Goal: Task Accomplishment & Management: Use online tool/utility

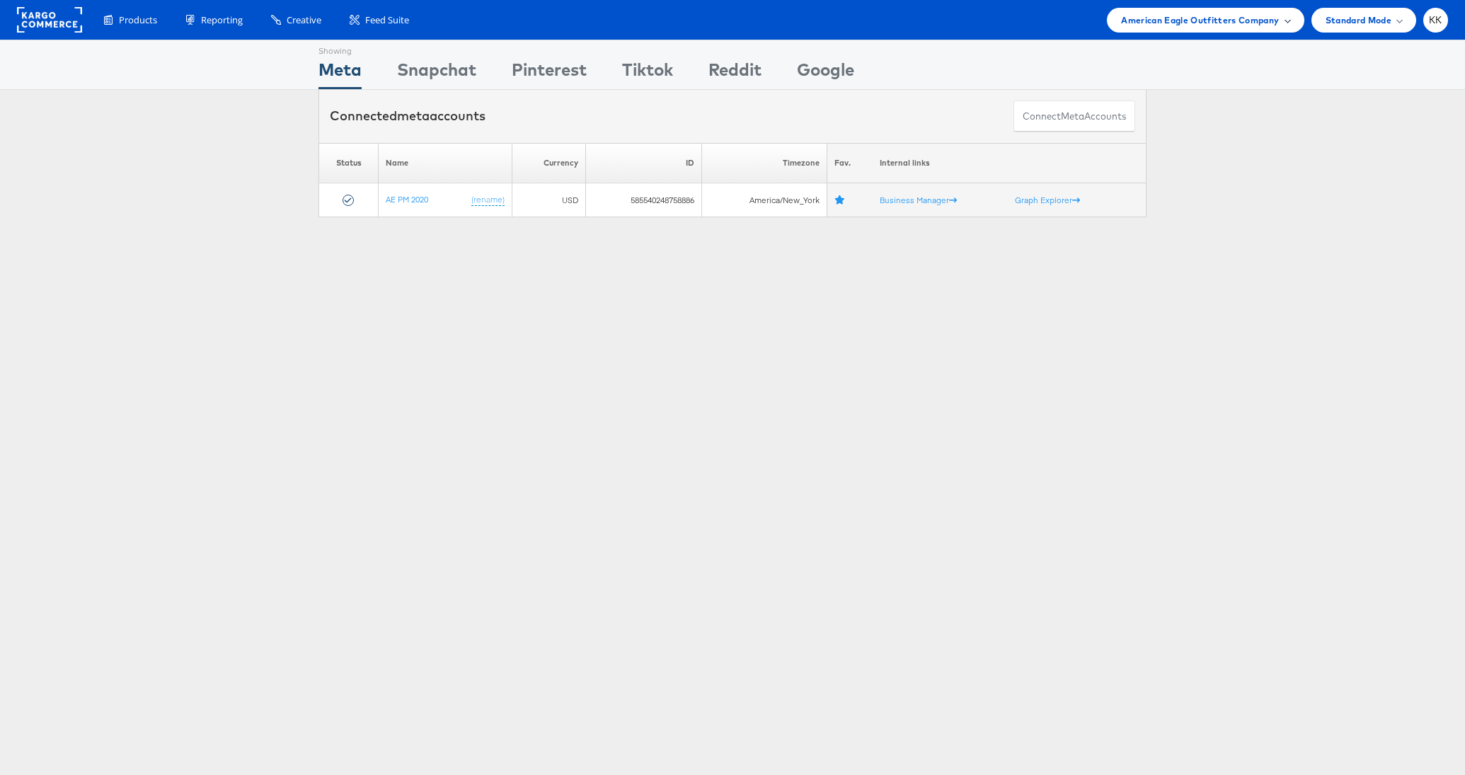
click at [1193, 21] on span "American Eagle Outfitters Company" at bounding box center [1200, 20] width 158 height 15
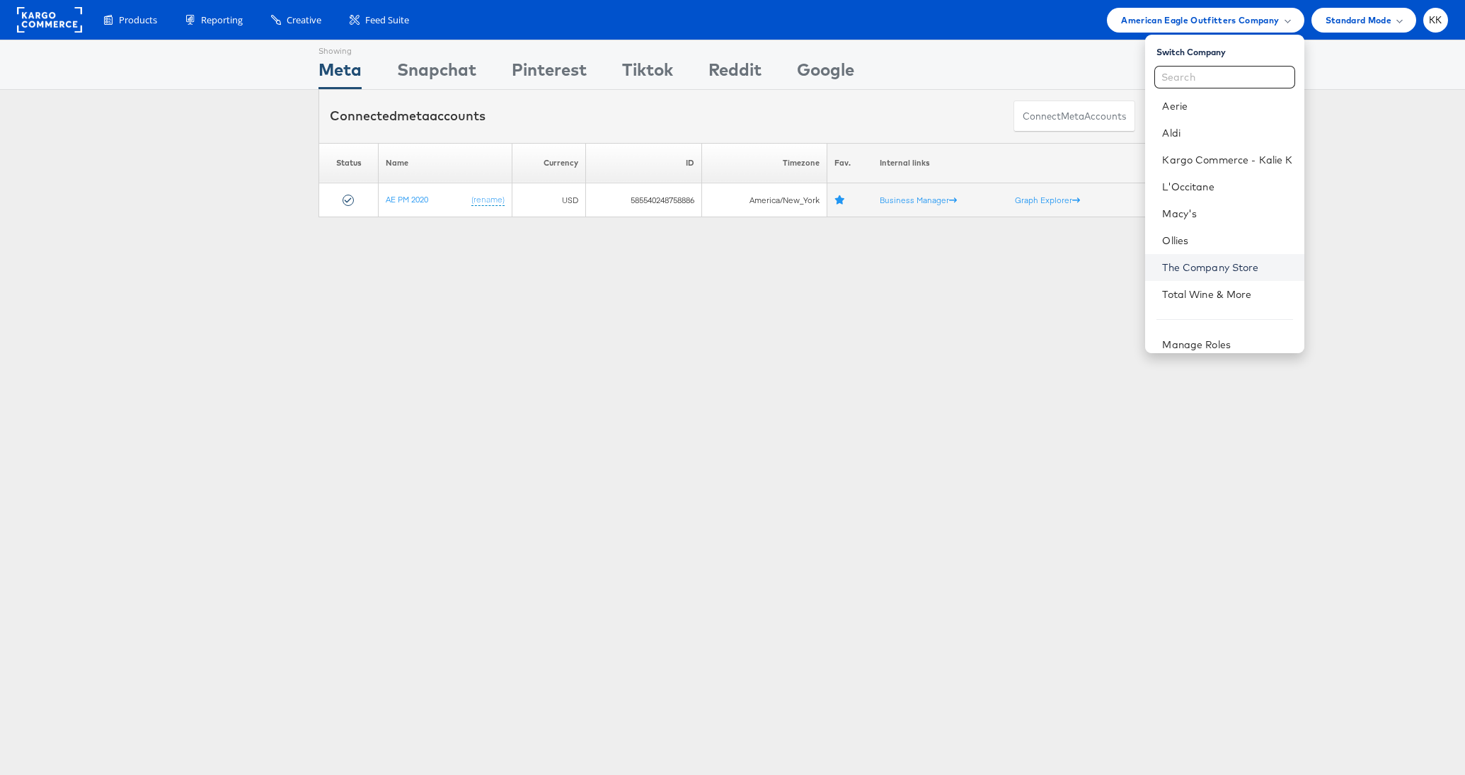
click at [1206, 260] on link "The Company Store" at bounding box center [1227, 267] width 130 height 14
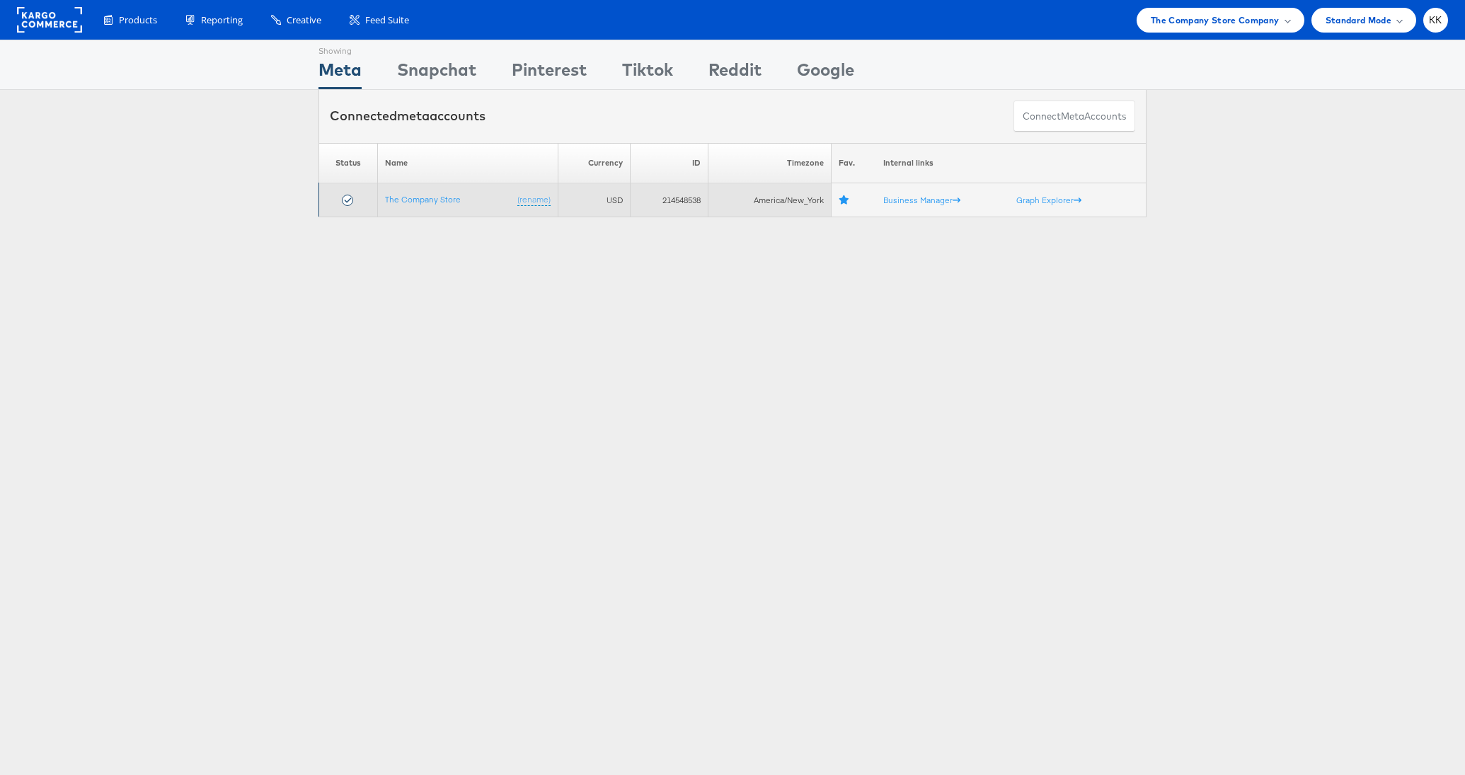
click at [676, 197] on td "214548538" at bounding box center [669, 200] width 77 height 34
copy td "214548538"
click at [439, 202] on link "The Company Store" at bounding box center [423, 199] width 76 height 11
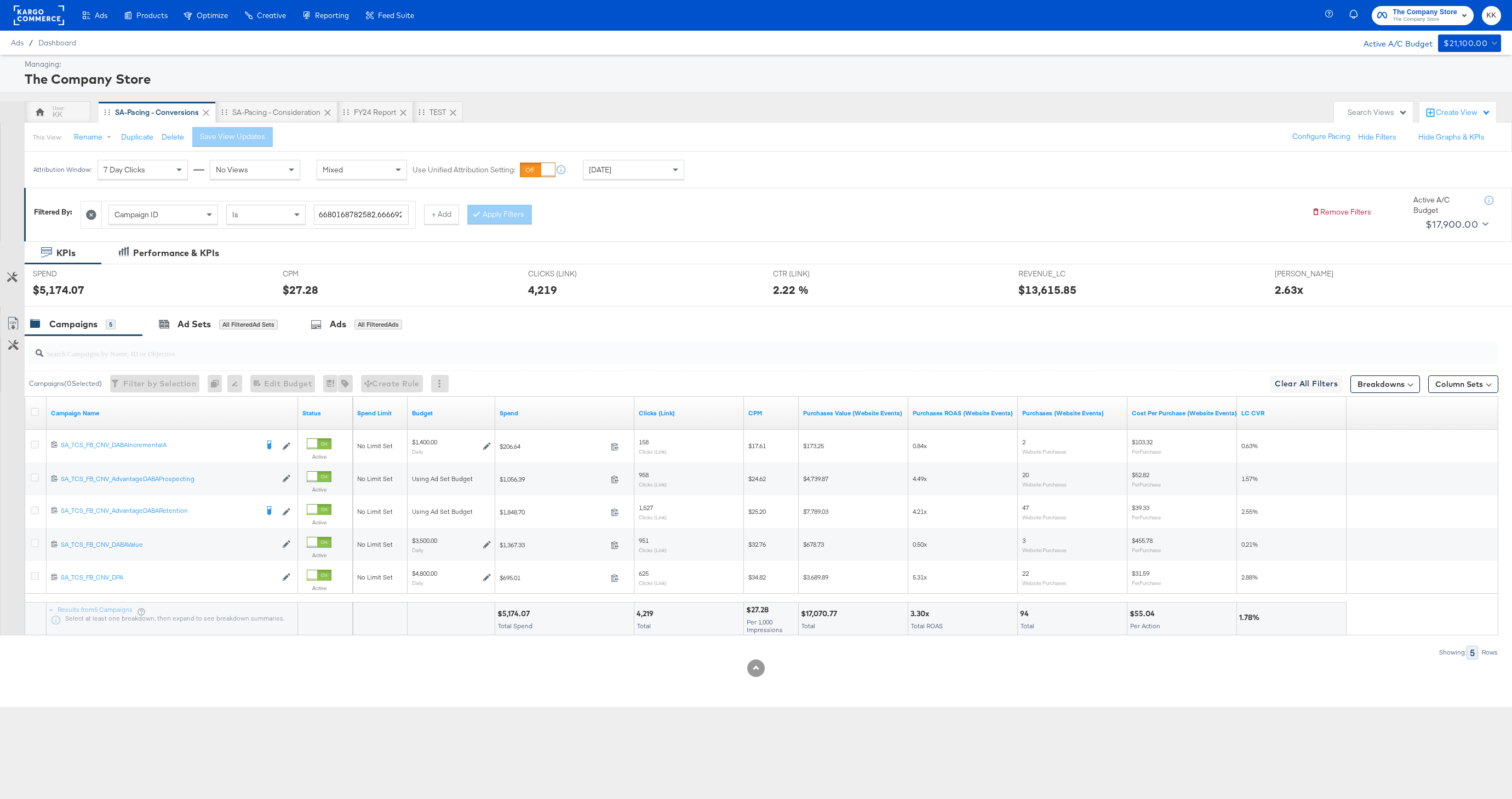
click at [278, 98] on div "Managing: The Company Store KK SA-Pacing - Conversions SA-Pacing - Consideratio…" at bounding box center [756, 381] width 1512 height 653
click at [278, 101] on div "Managing: The Company Store KK SA-Pacing - Conversions SA-Pacing - Consideratio…" at bounding box center [756, 381] width 1512 height 653
click at [278, 105] on div "SA-Pacing - Consideration" at bounding box center [276, 112] width 121 height 22
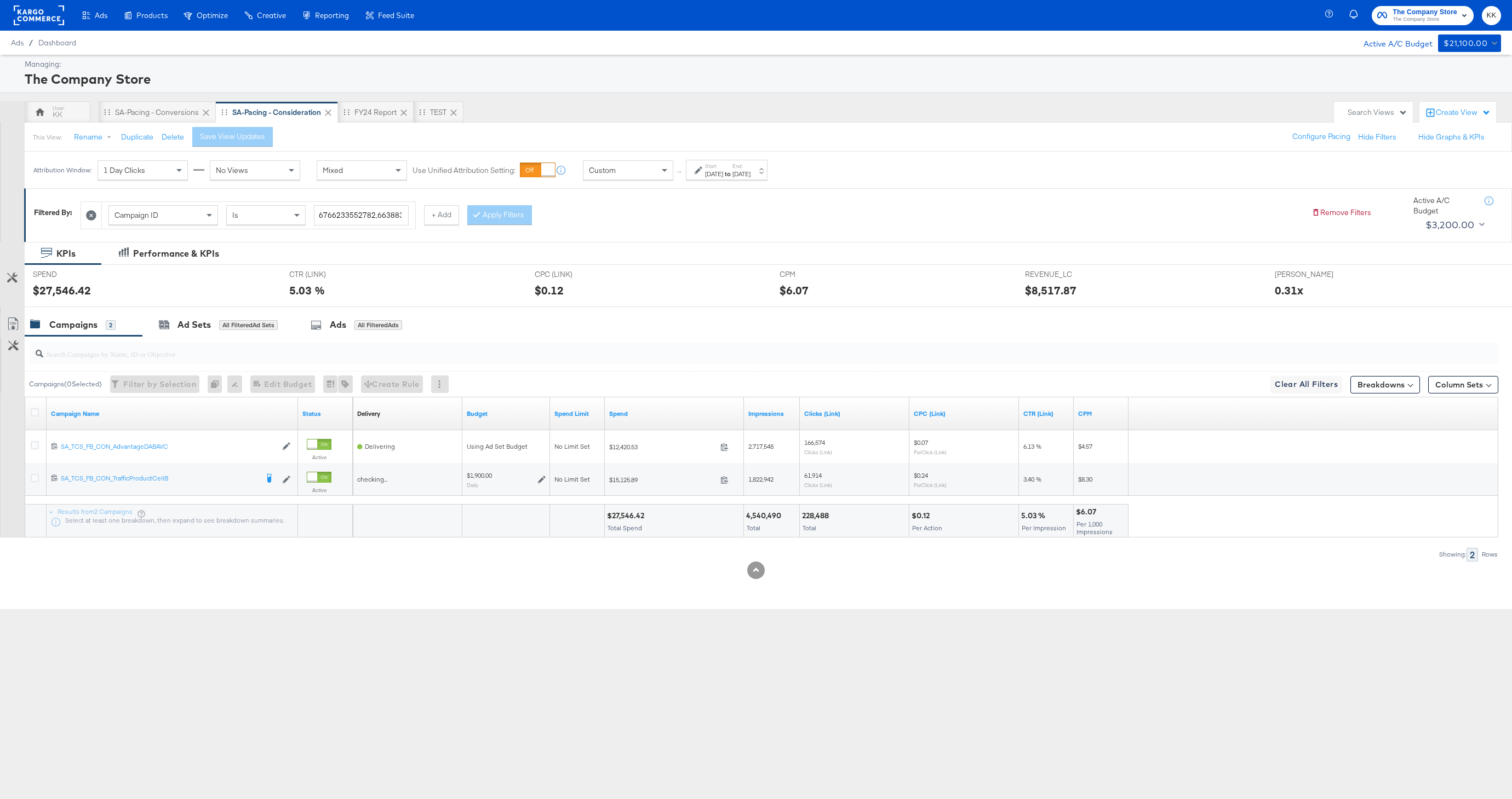
click at [720, 172] on div "[DATE]" at bounding box center [713, 173] width 18 height 9
click at [578, 251] on input "[DATE]" at bounding box center [592, 256] width 118 height 19
click at [545, 284] on span "‹" at bounding box center [546, 278] width 17 height 16
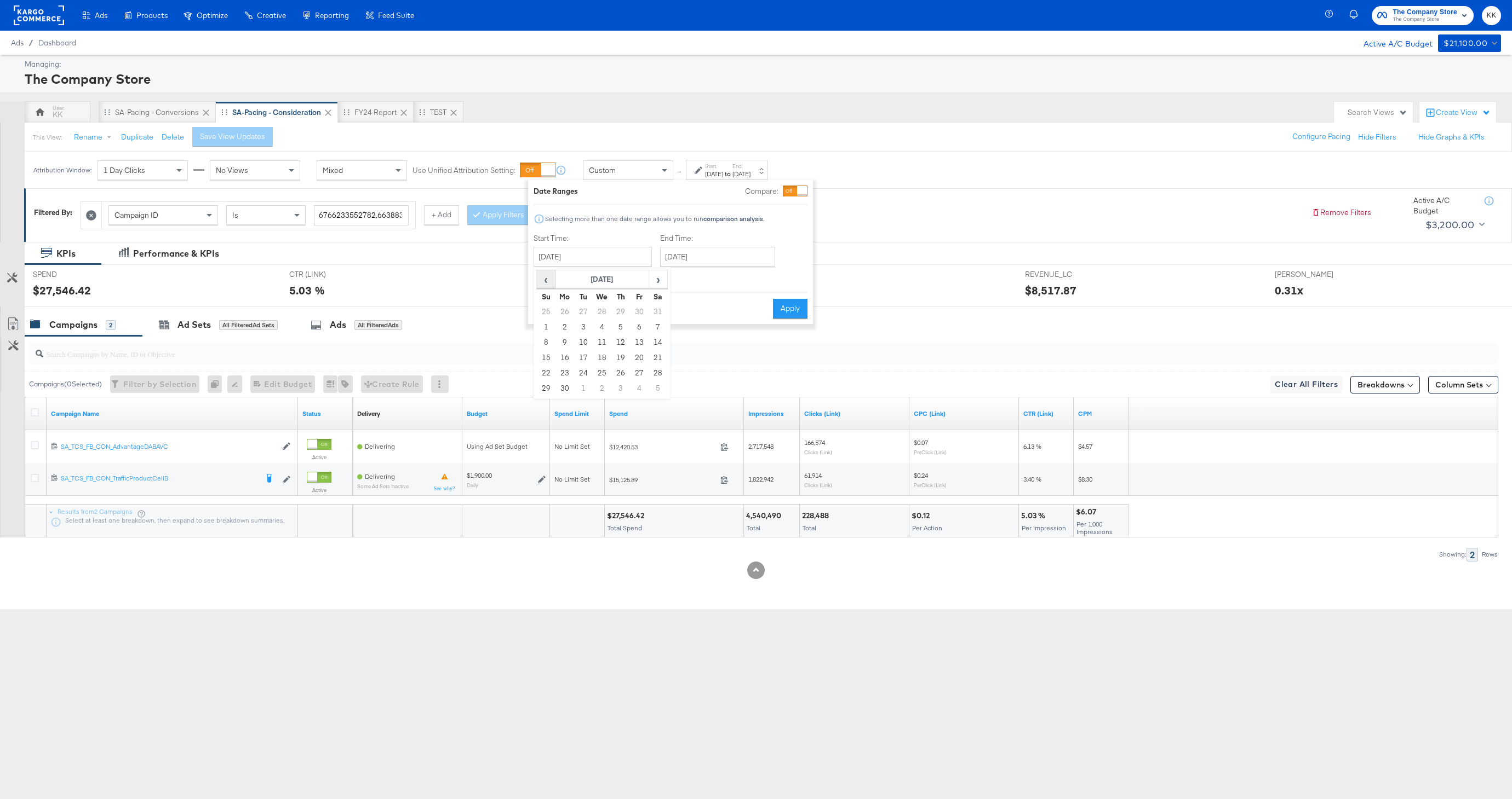
click at [545, 284] on span "‹" at bounding box center [546, 278] width 17 height 16
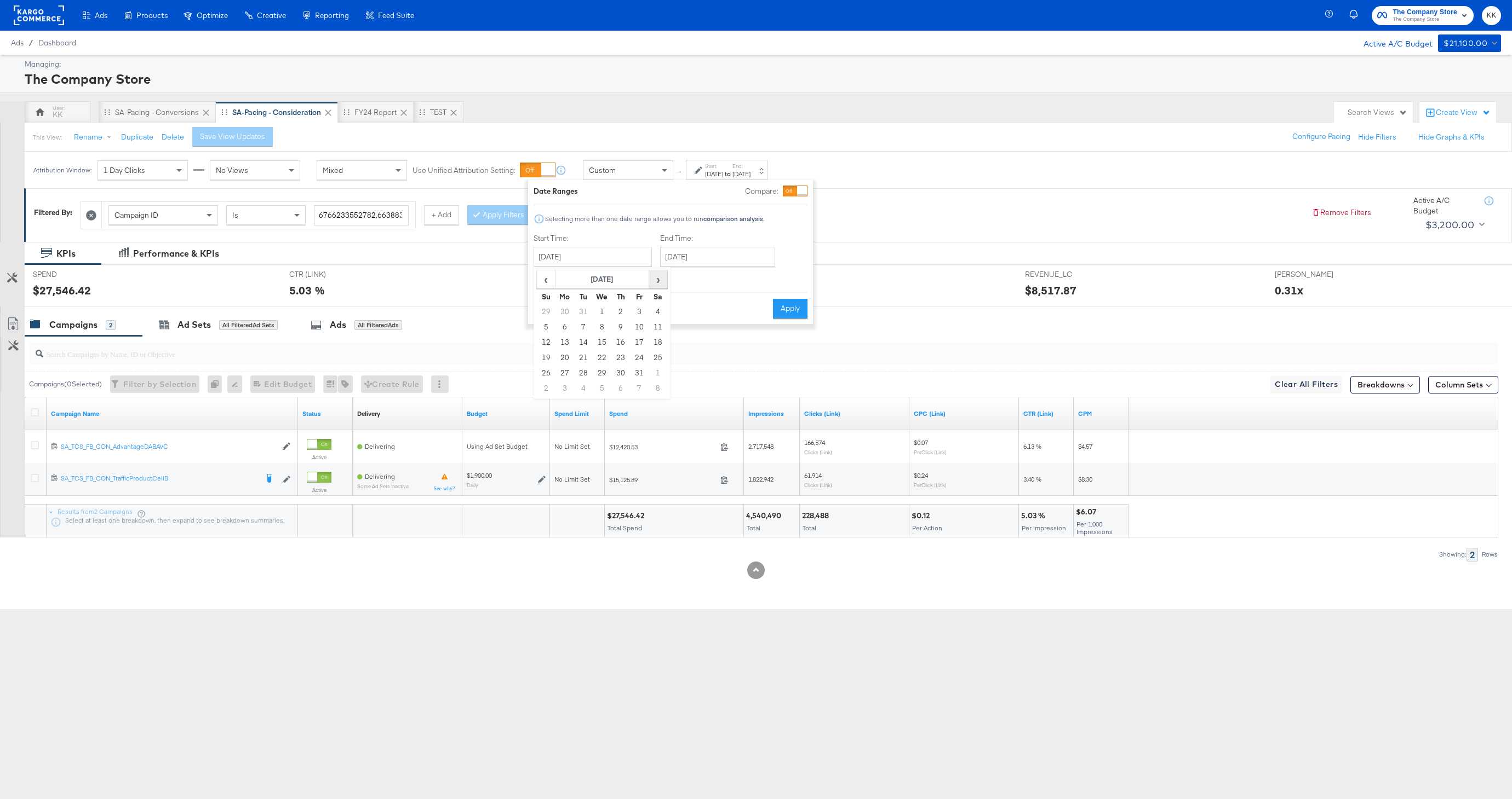
click at [659, 272] on span "›" at bounding box center [658, 278] width 17 height 16
click at [569, 330] on td "3" at bounding box center [565, 327] width 19 height 15
type input "[DATE]"
click at [710, 271] on div "End Time: [DATE] ‹ [DATE] › Su Mo Tu We Th Fr Sa 31 1 2 3 4 5 6 7 8 9 10 11 12 …" at bounding box center [720, 258] width 119 height 50
click at [710, 258] on input "[DATE]" at bounding box center [717, 256] width 115 height 19
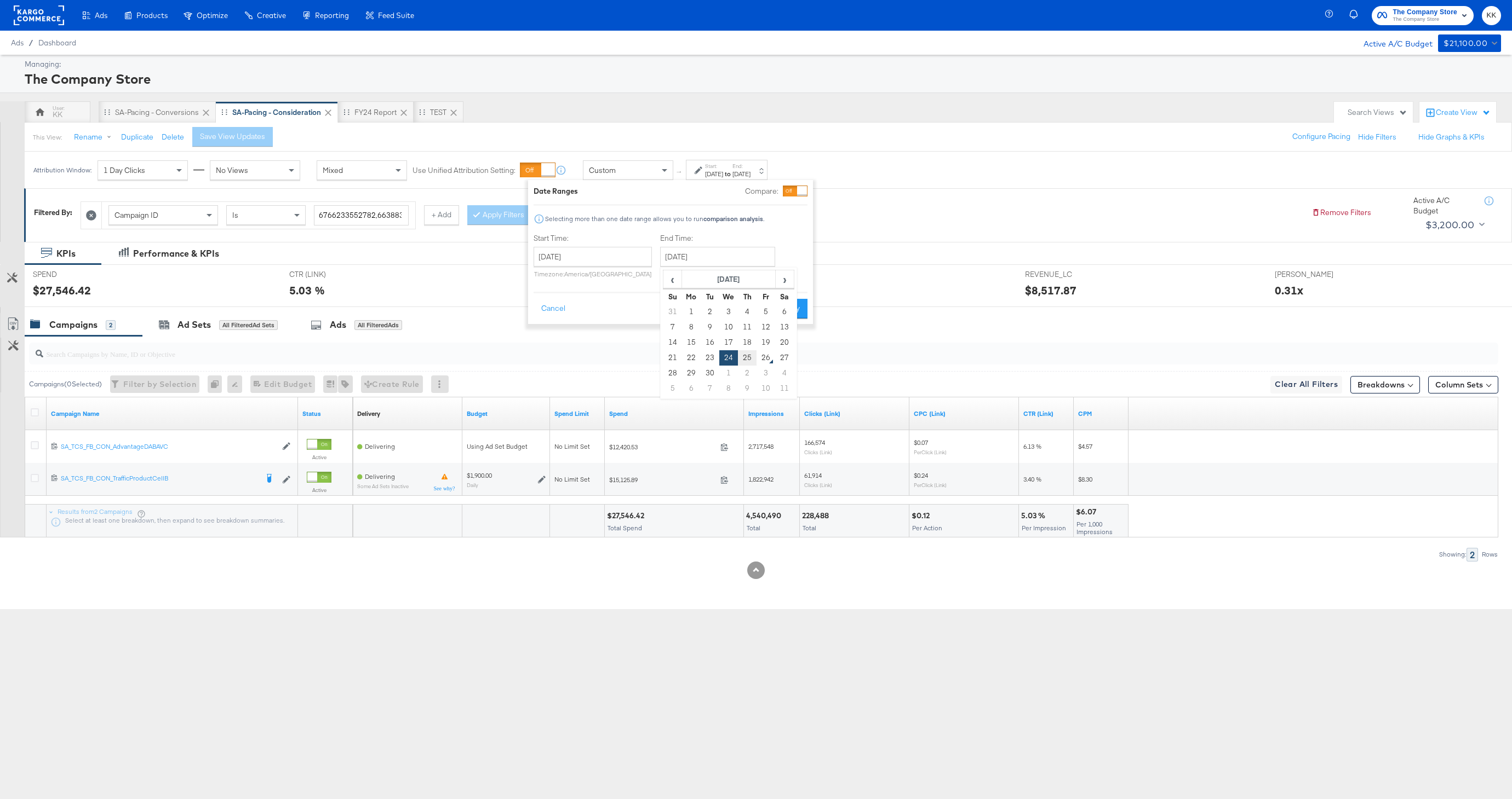
click at [747, 360] on td "25" at bounding box center [747, 358] width 19 height 15
type input "[DATE]"
click at [785, 316] on button "Apply" at bounding box center [790, 308] width 35 height 19
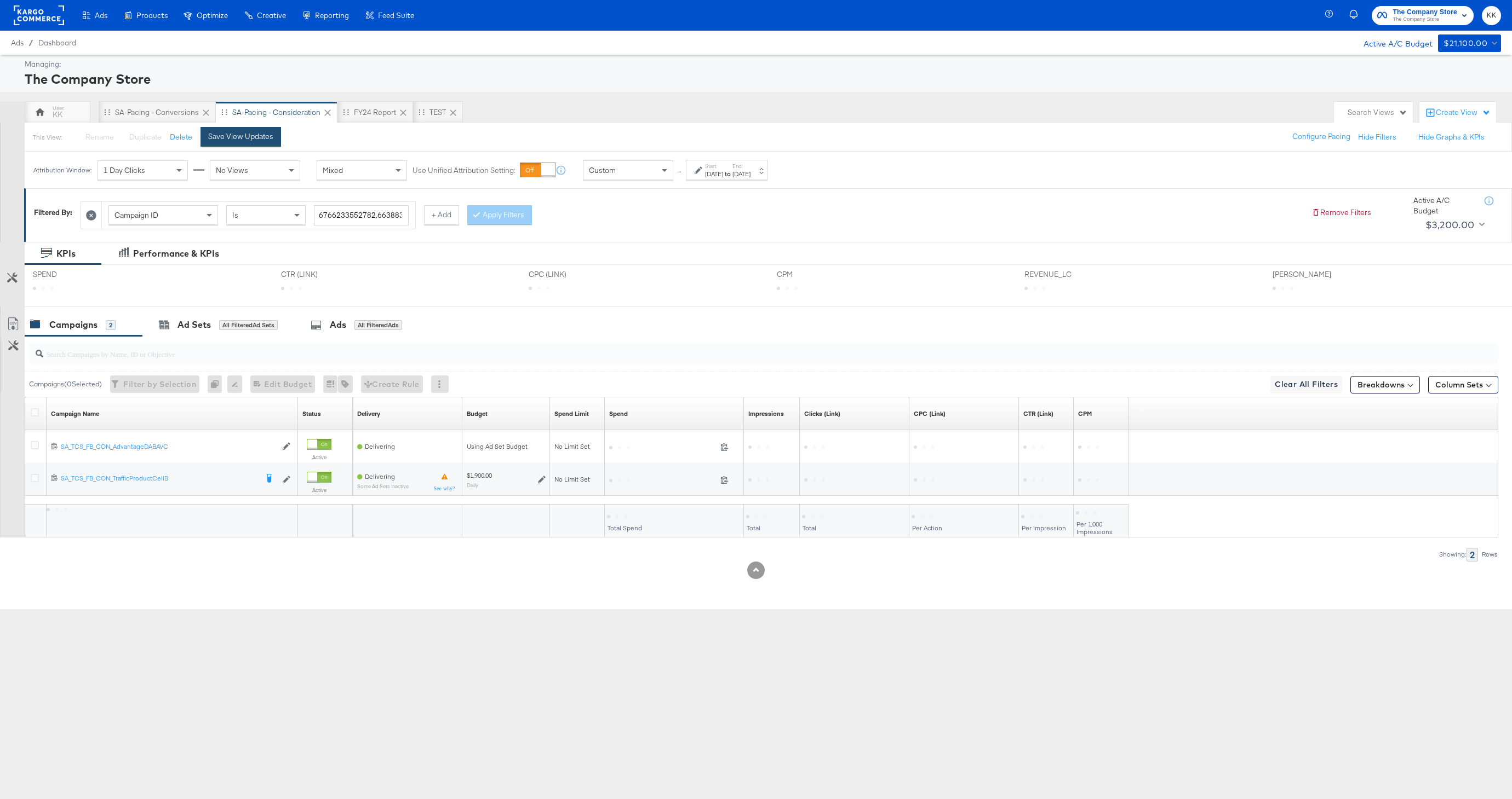
click at [265, 131] on button "Save View Updates" at bounding box center [241, 136] width 80 height 19
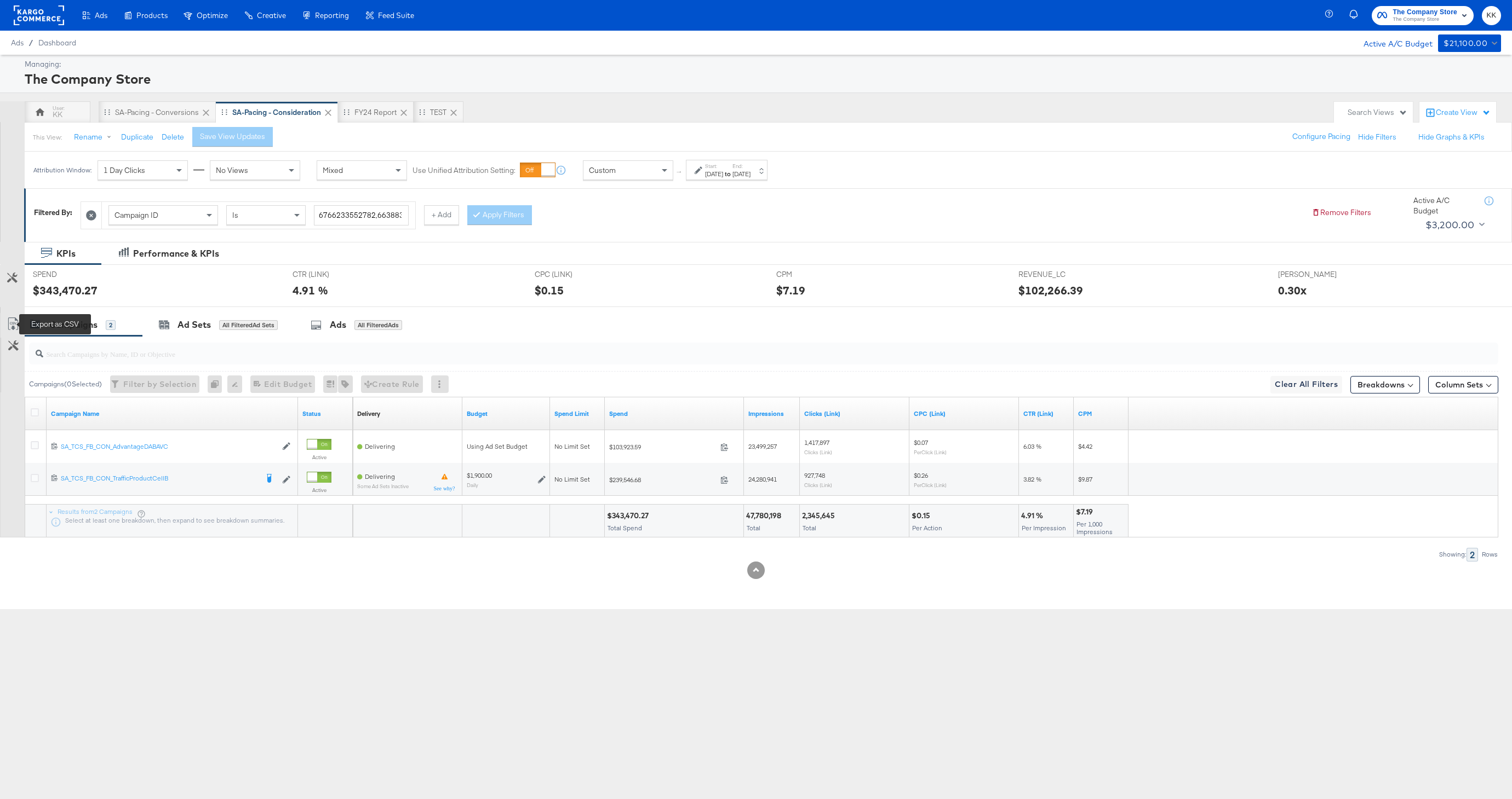
click at [13, 323] on icon at bounding box center [12, 324] width 13 height 13
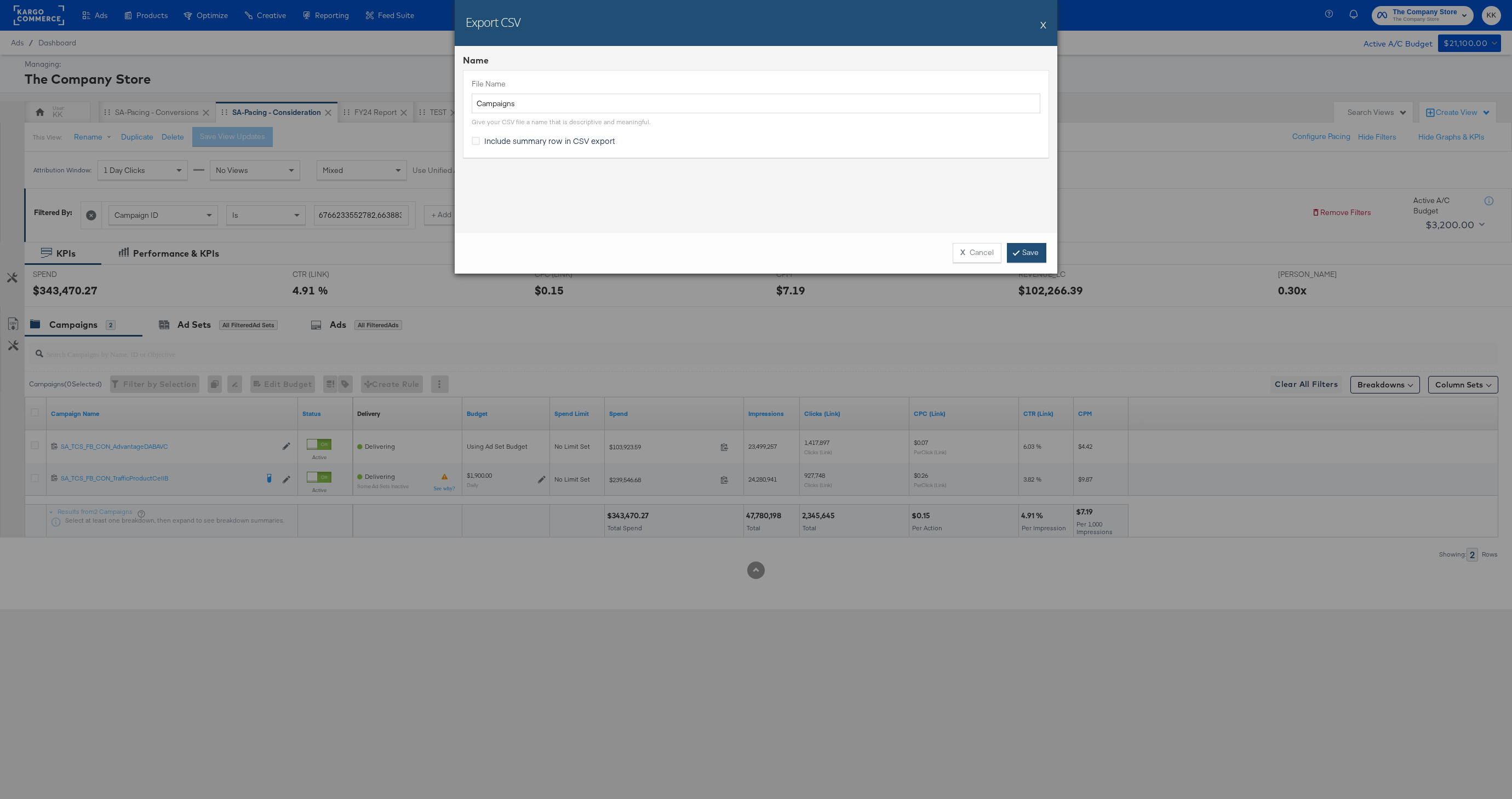
click at [1014, 252] on icon at bounding box center [1016, 252] width 3 height 6
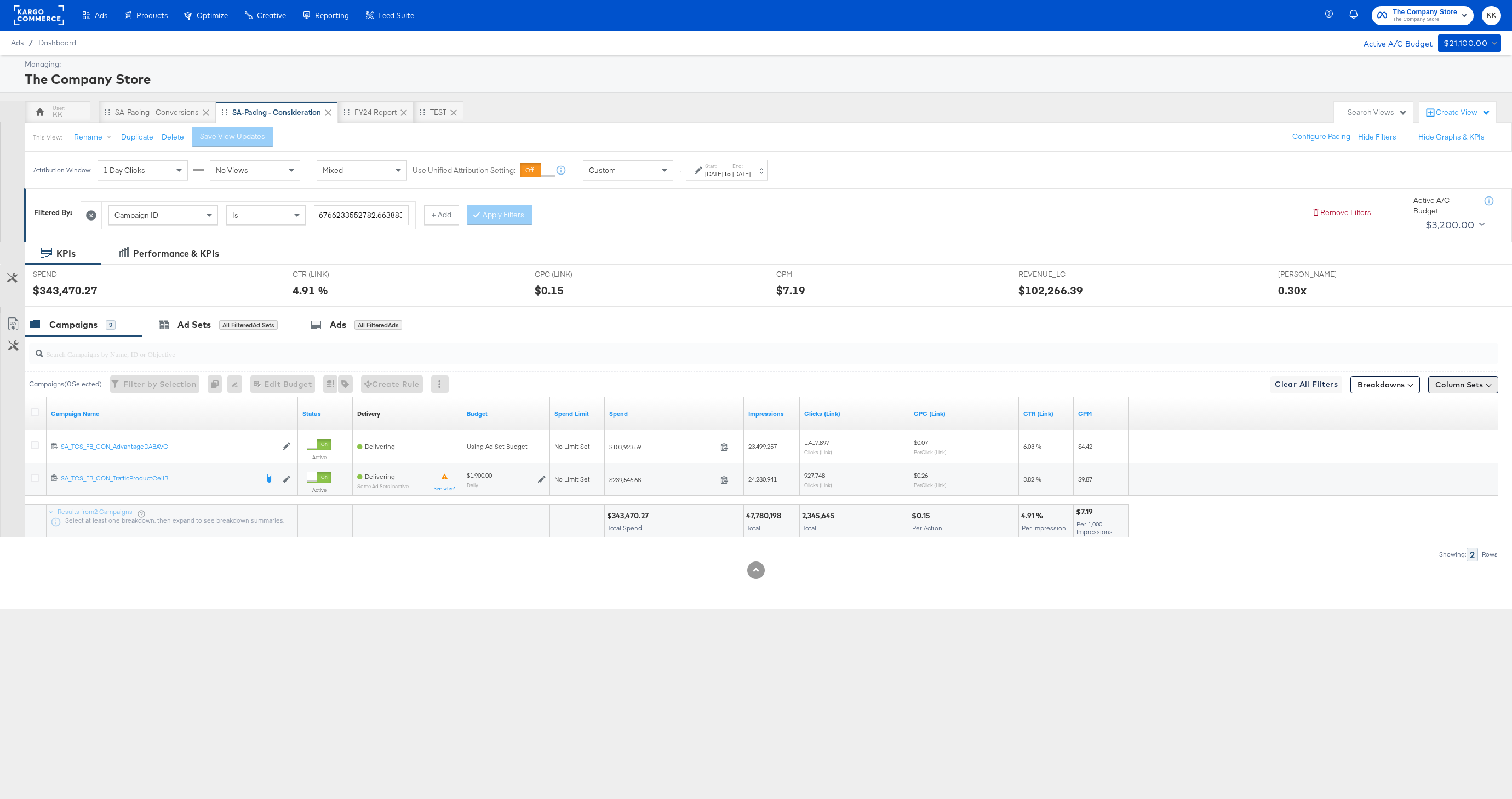
click at [1464, 387] on button "Column Sets" at bounding box center [1462, 384] width 70 height 18
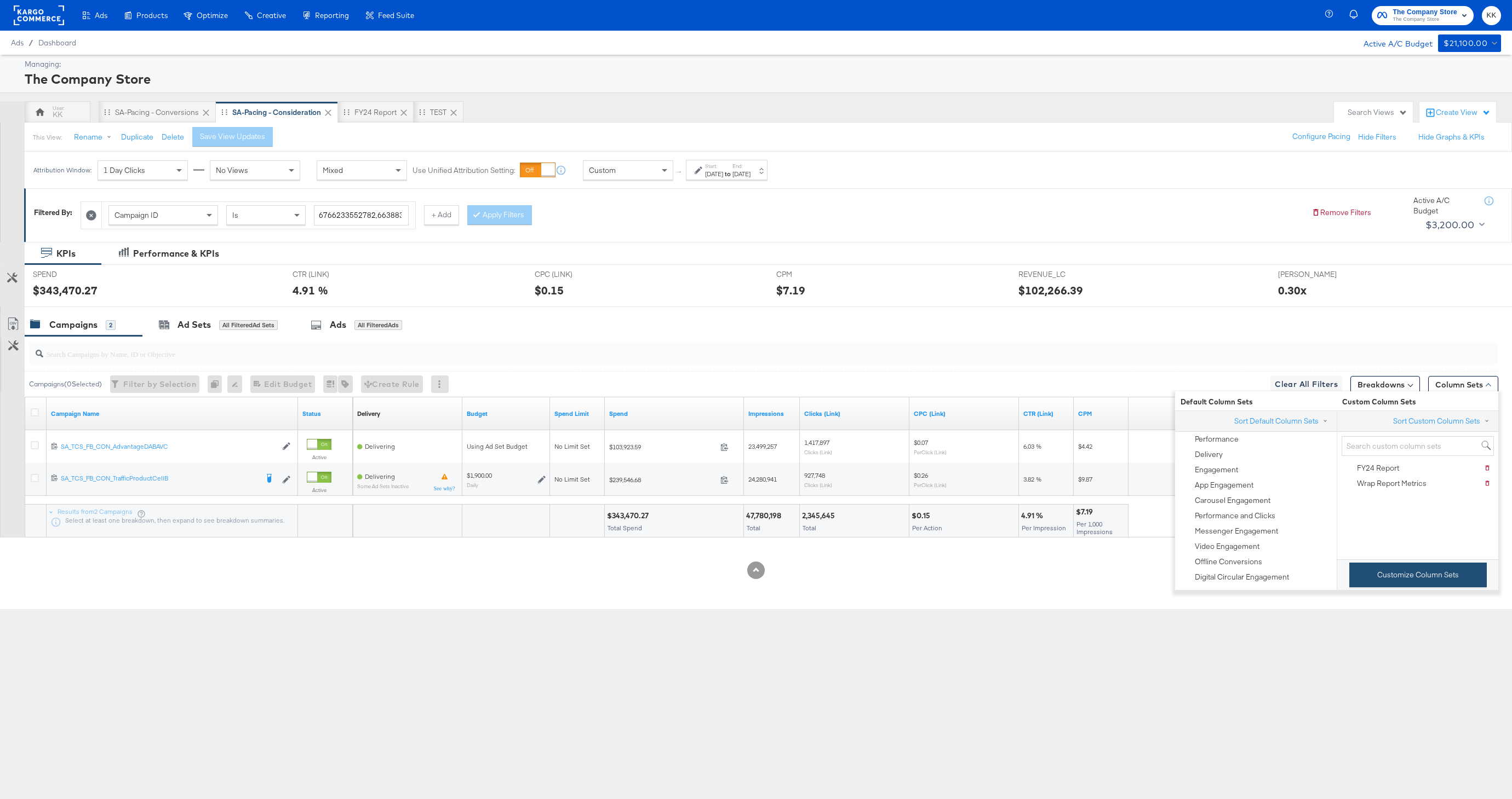
click at [1400, 582] on button "Customize Column Sets" at bounding box center [1418, 575] width 138 height 25
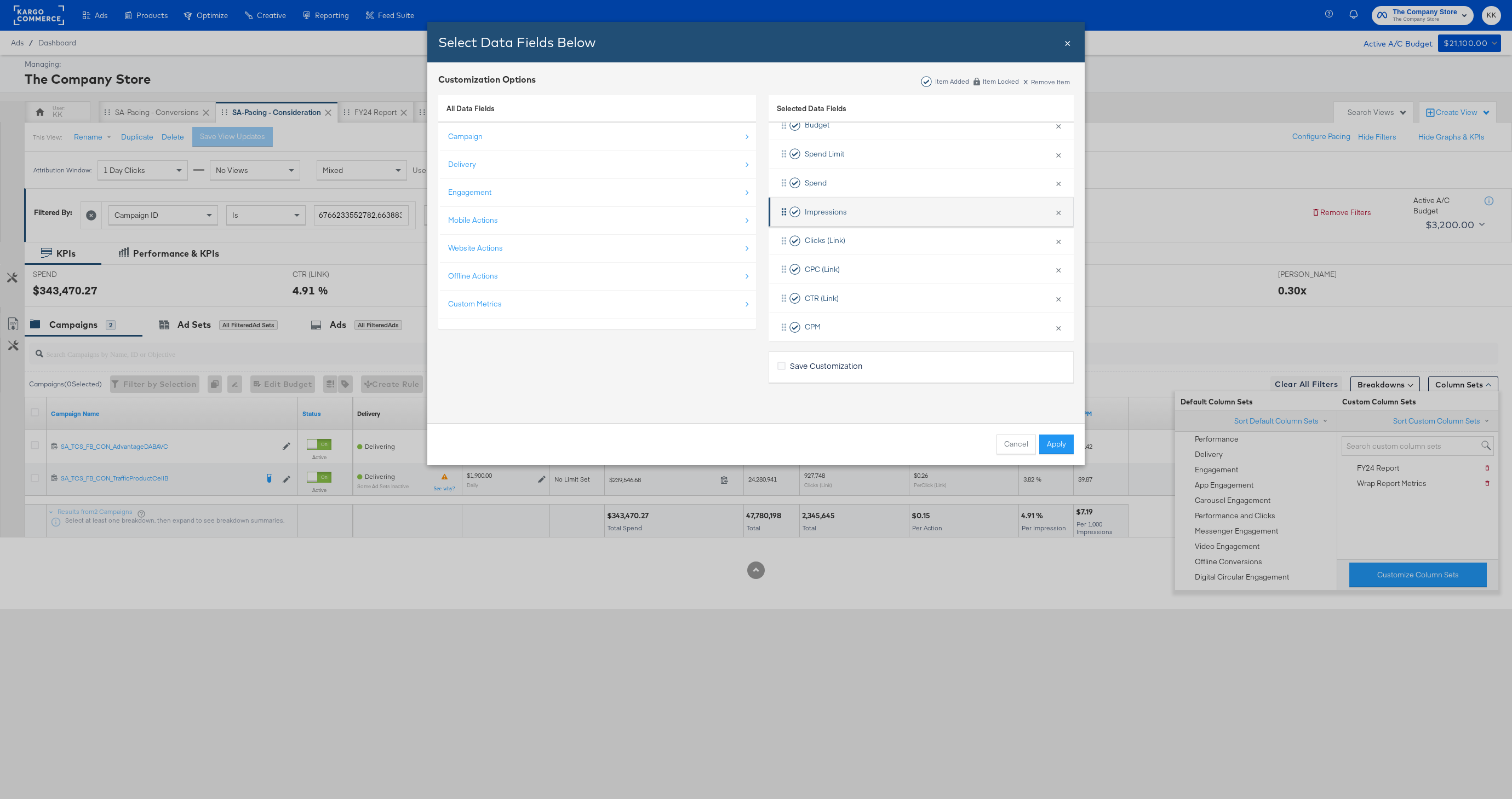
scroll to position [94, 0]
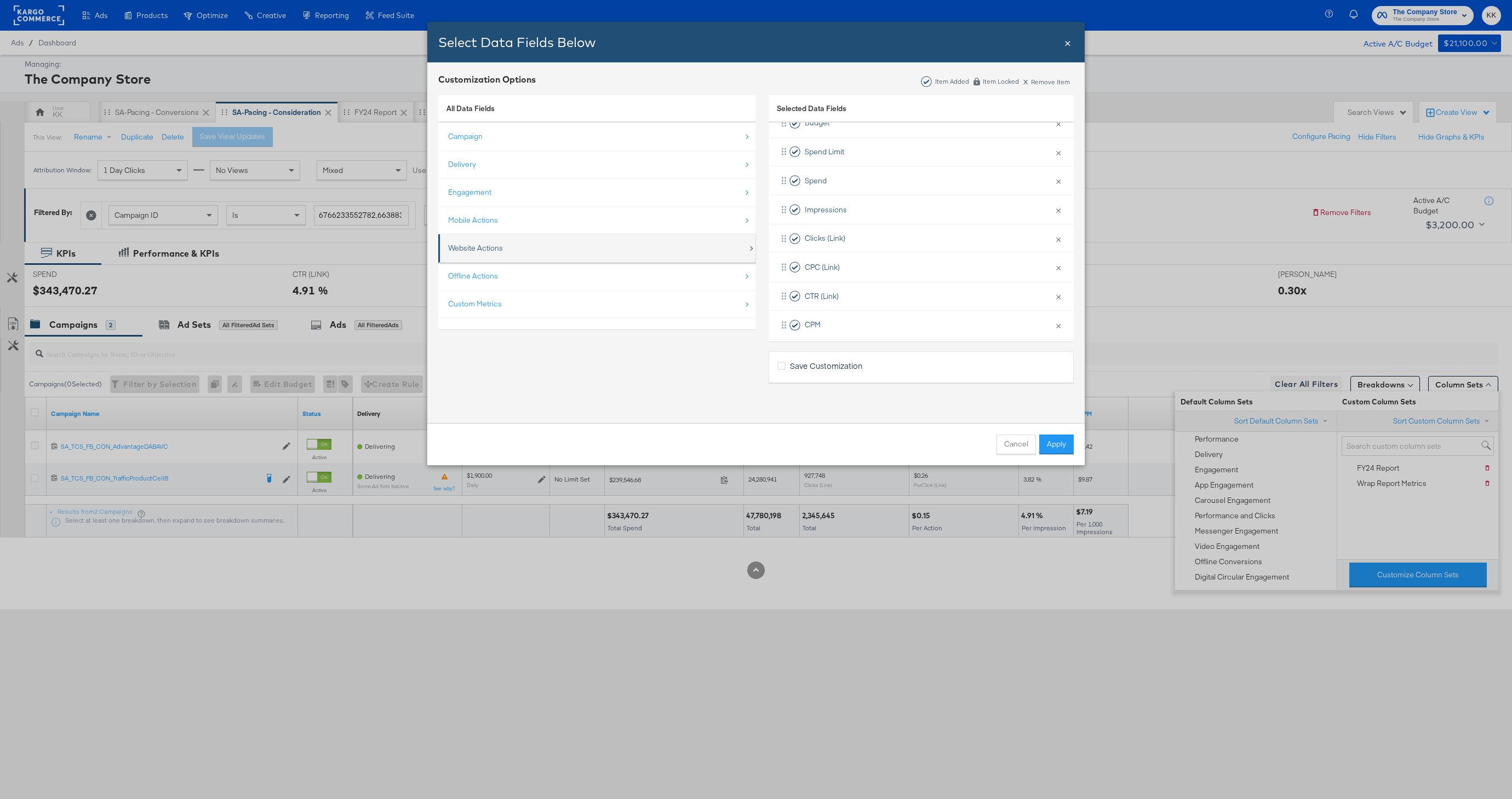
click at [488, 241] on div "Website Actions" at bounding box center [597, 248] width 299 height 22
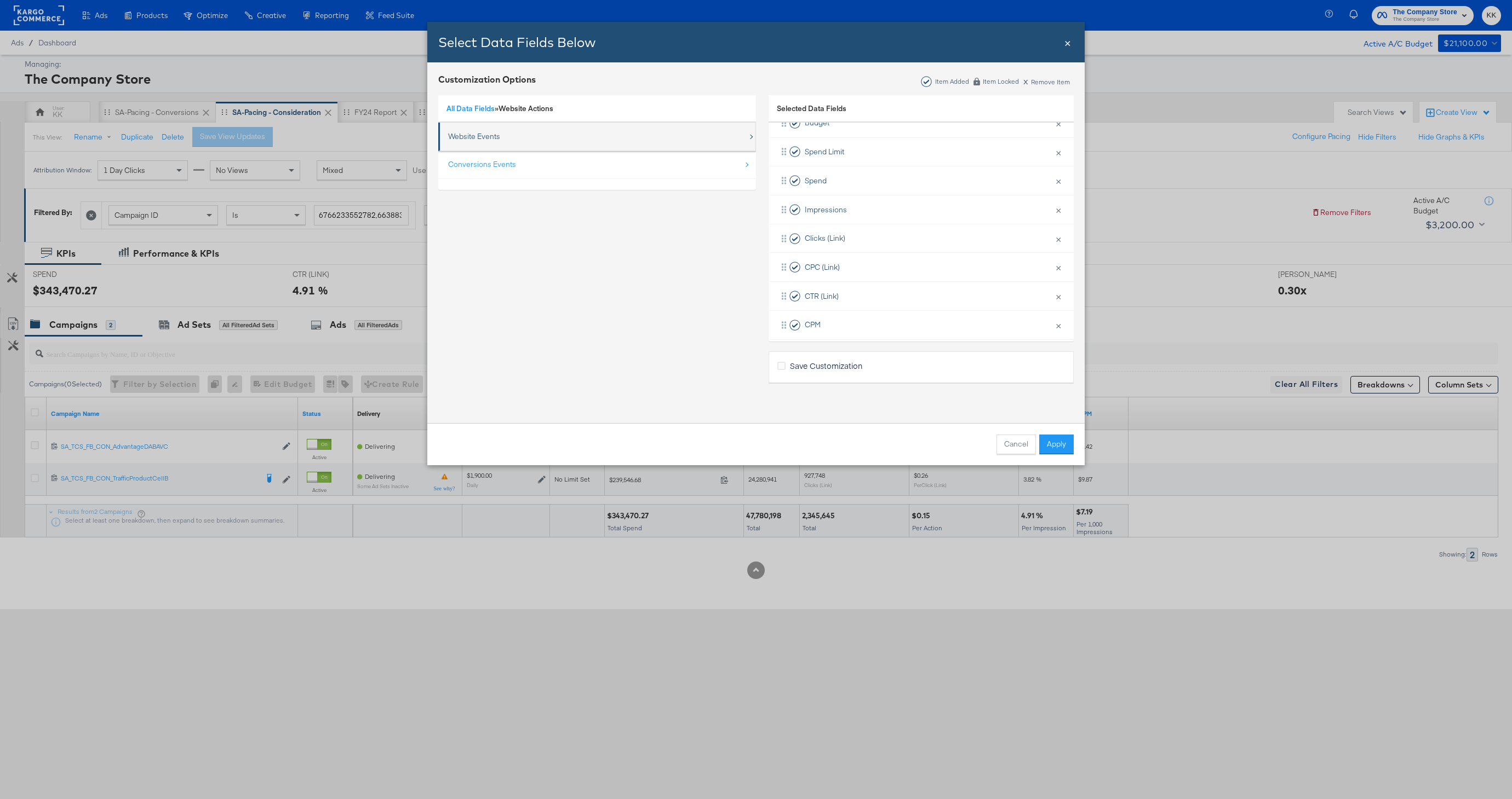
click at [483, 141] on div "Website Events" at bounding box center [474, 136] width 52 height 10
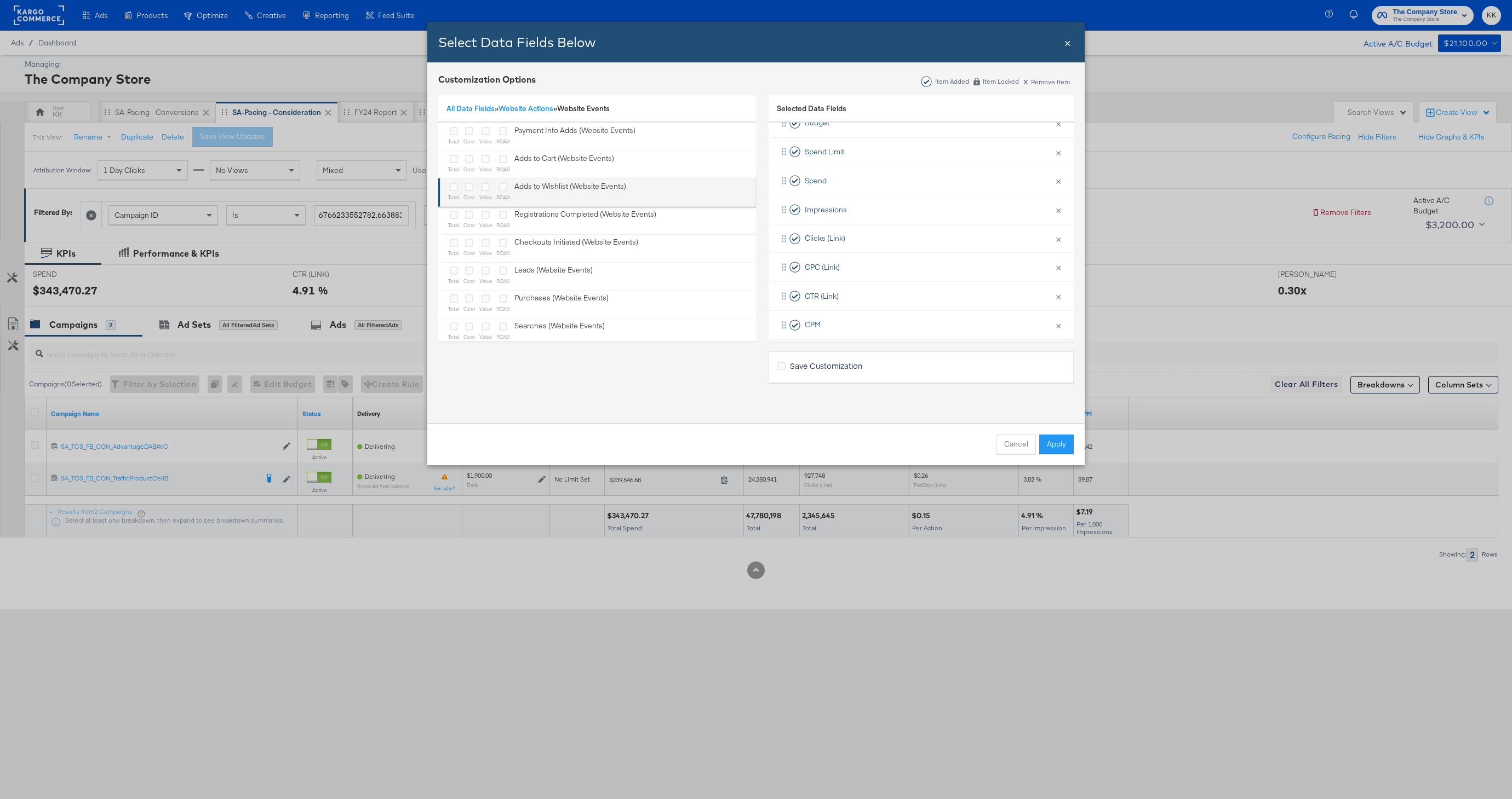
scroll to position [32, 0]
click at [453, 268] on icon "Bulk Add Locations Modal" at bounding box center [453, 267] width 9 height 9
click at [0, 0] on input "Bulk Add Locations Modal" at bounding box center [0, 0] width 0 height 0
click at [453, 323] on icon "Bulk Add Locations Modal" at bounding box center [453, 323] width 9 height 9
click at [0, 0] on input "Bulk Add Locations Modal" at bounding box center [0, 0] width 0 height 0
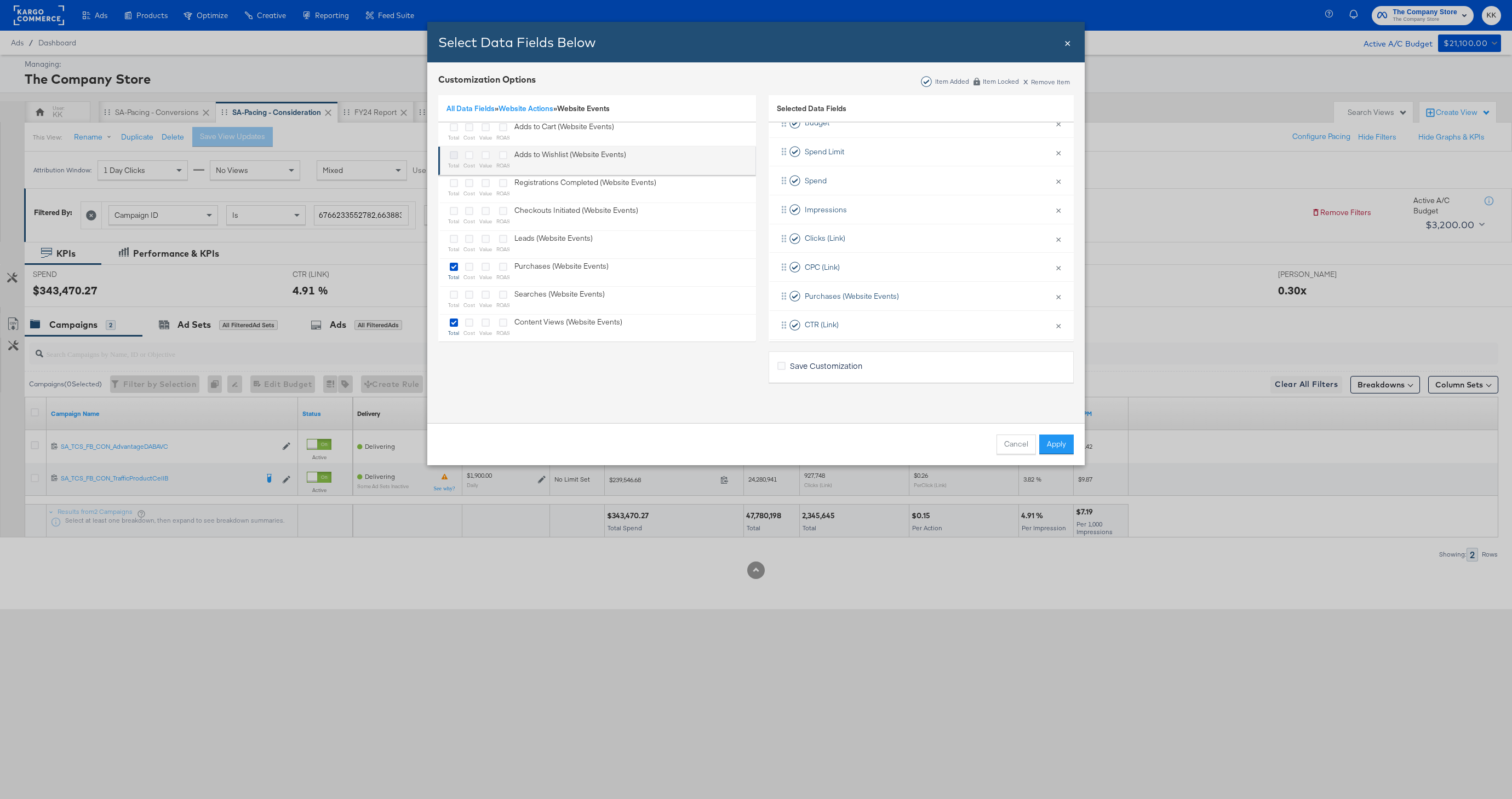
click at [454, 155] on icon "Bulk Add Locations Modal" at bounding box center [453, 155] width 9 height 9
click at [0, 0] on input "Bulk Add Locations Modal" at bounding box center [0, 0] width 0 height 0
drag, startPoint x: 939, startPoint y: 220, endPoint x: 941, endPoint y: 330, distance: 110.0
click at [940, 330] on div "Delivery × Remove from KPIs Budget × Remove from KPIs Spend Limit × Remove from…" at bounding box center [921, 157] width 305 height 346
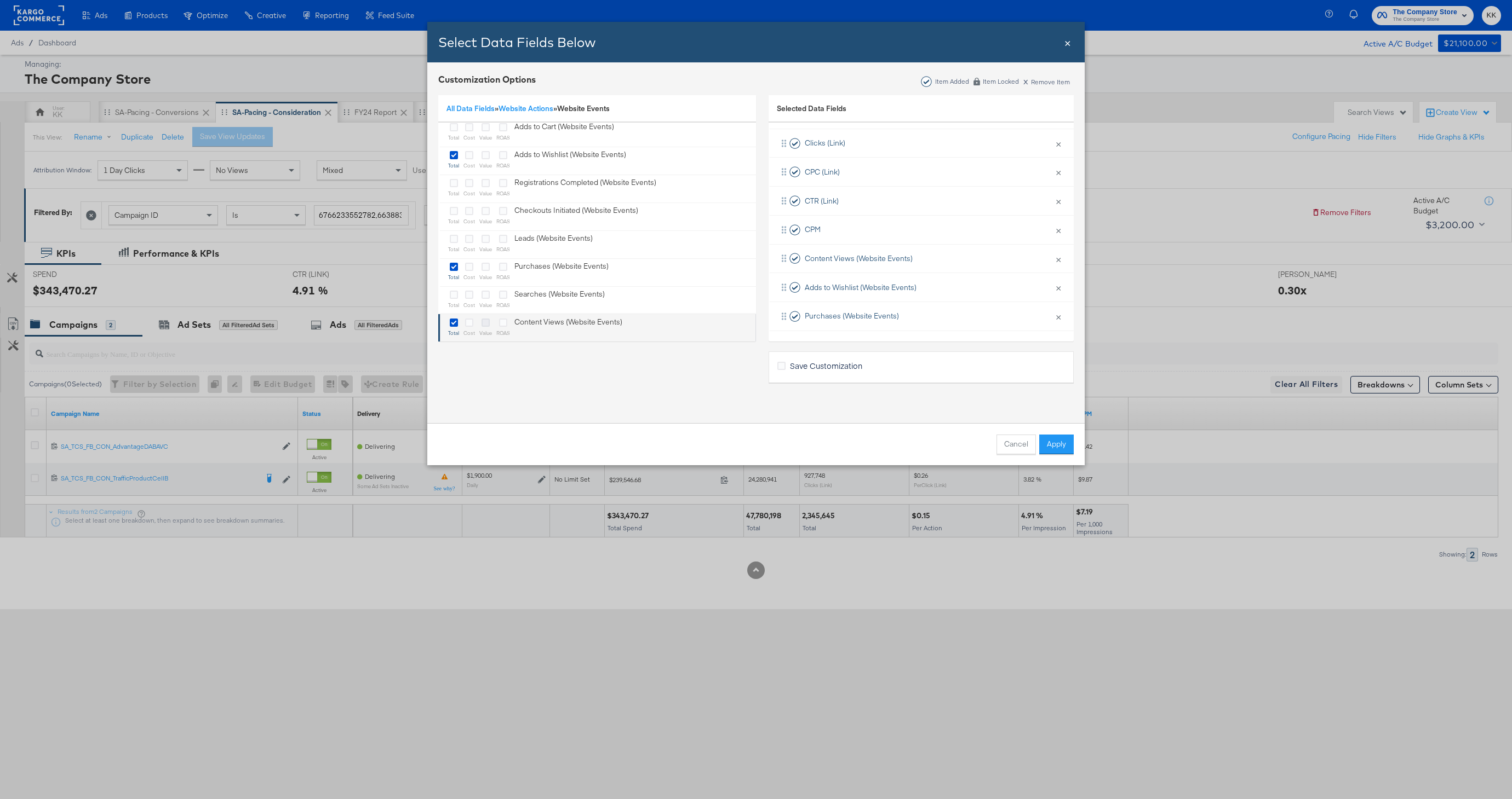
click at [485, 325] on icon "Bulk Add Locations Modal" at bounding box center [485, 323] width 9 height 9
click at [0, 0] on input "Bulk Add Locations Modal" at bounding box center [0, 0] width 0 height 0
click at [1049, 445] on button "Apply" at bounding box center [1056, 444] width 35 height 19
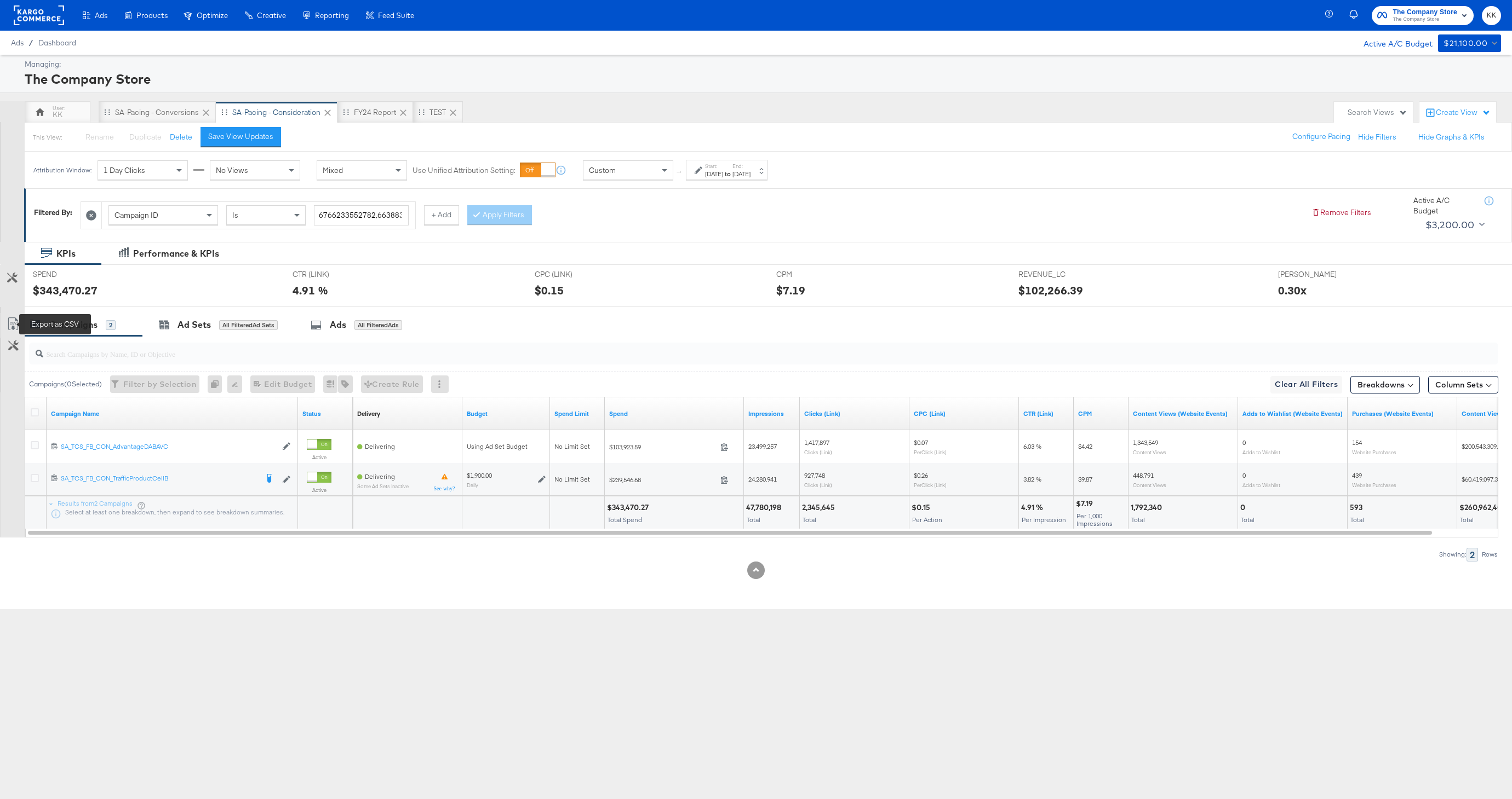
click at [12, 326] on icon at bounding box center [12, 324] width 13 height 13
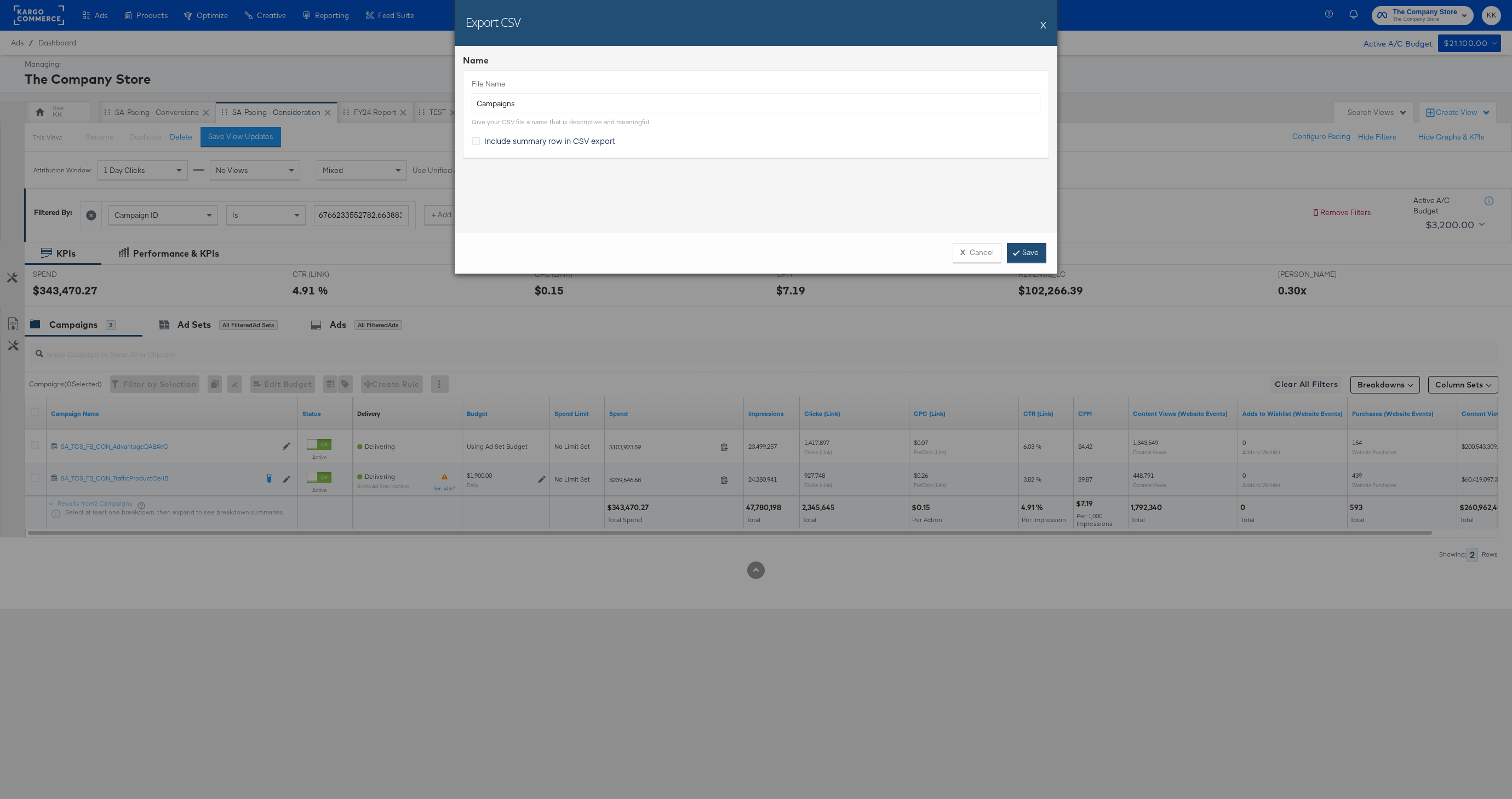
click at [1045, 258] on link "Save" at bounding box center [1026, 252] width 39 height 19
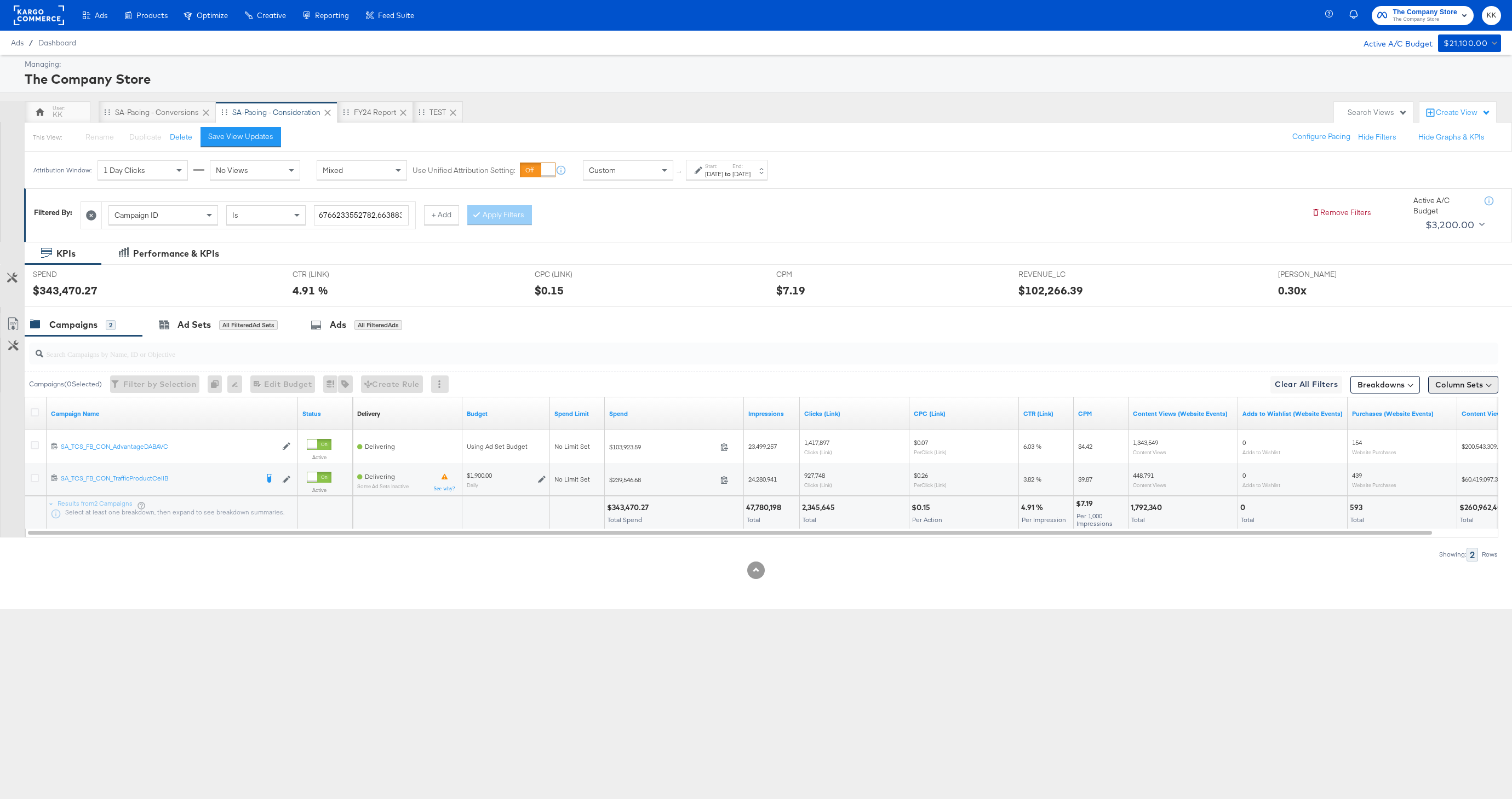
click at [1438, 381] on button "Column Sets" at bounding box center [1462, 384] width 70 height 18
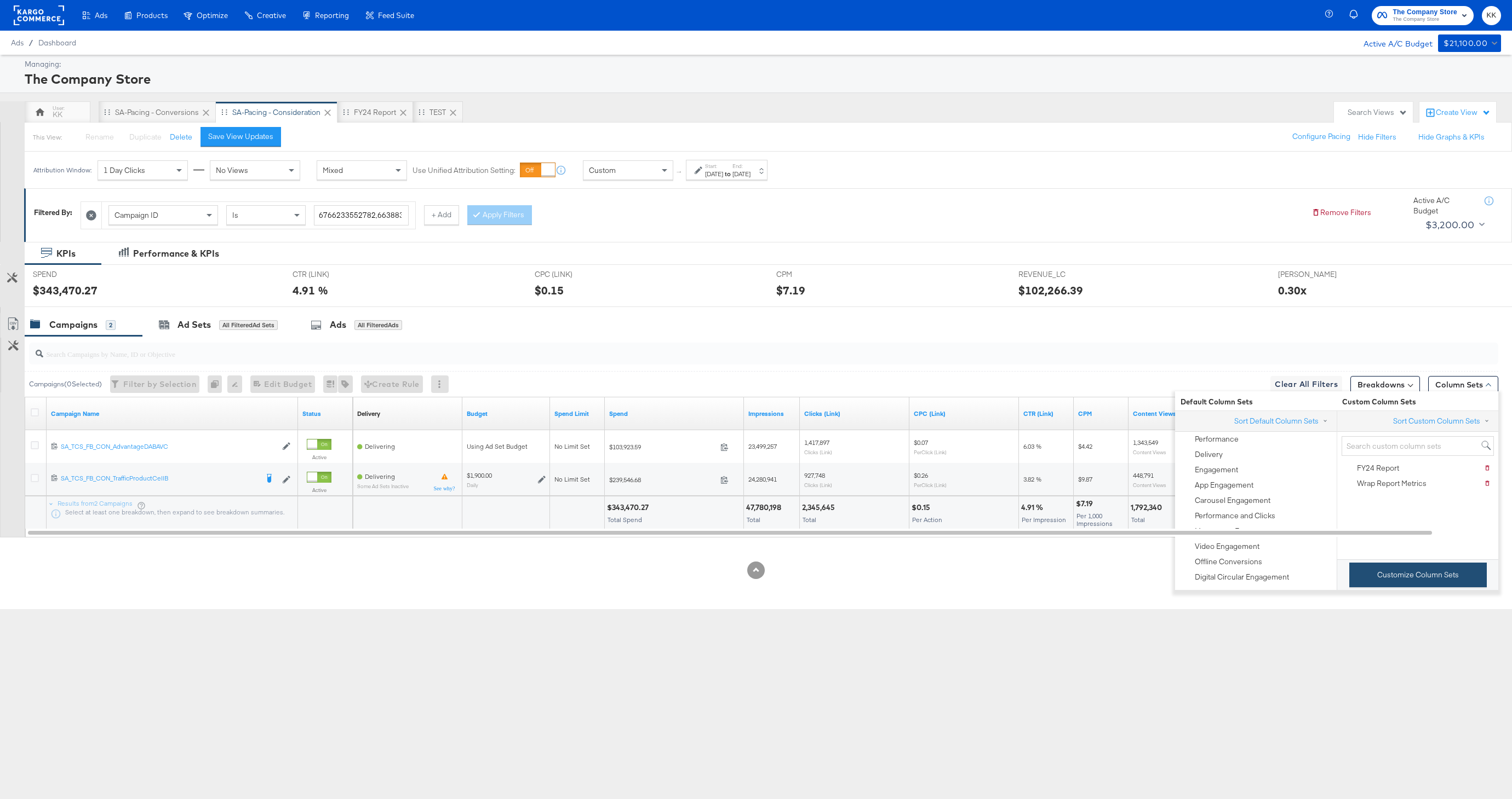
click at [1383, 569] on button "Customize Column Sets" at bounding box center [1418, 575] width 138 height 25
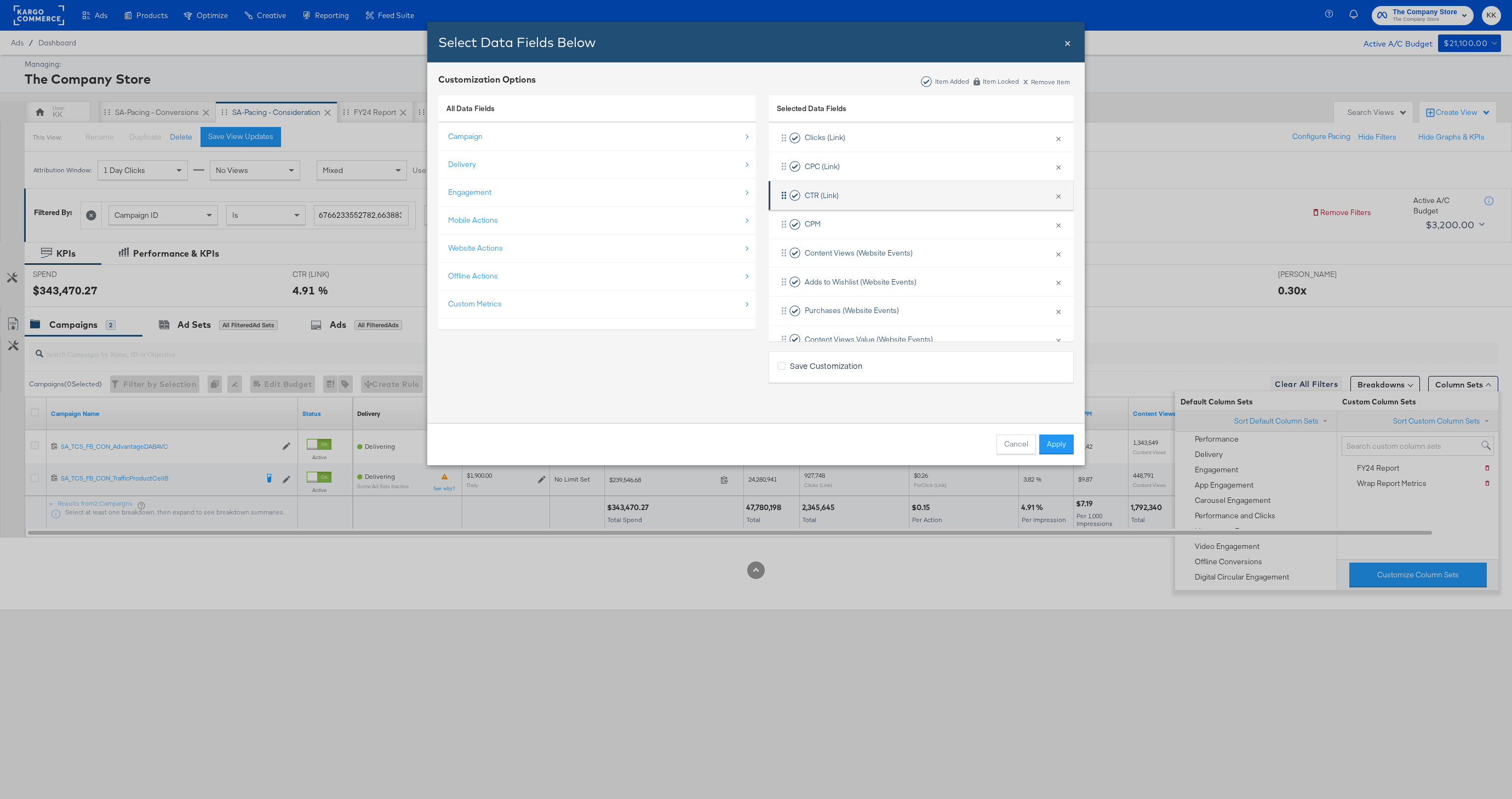
scroll to position [218, 0]
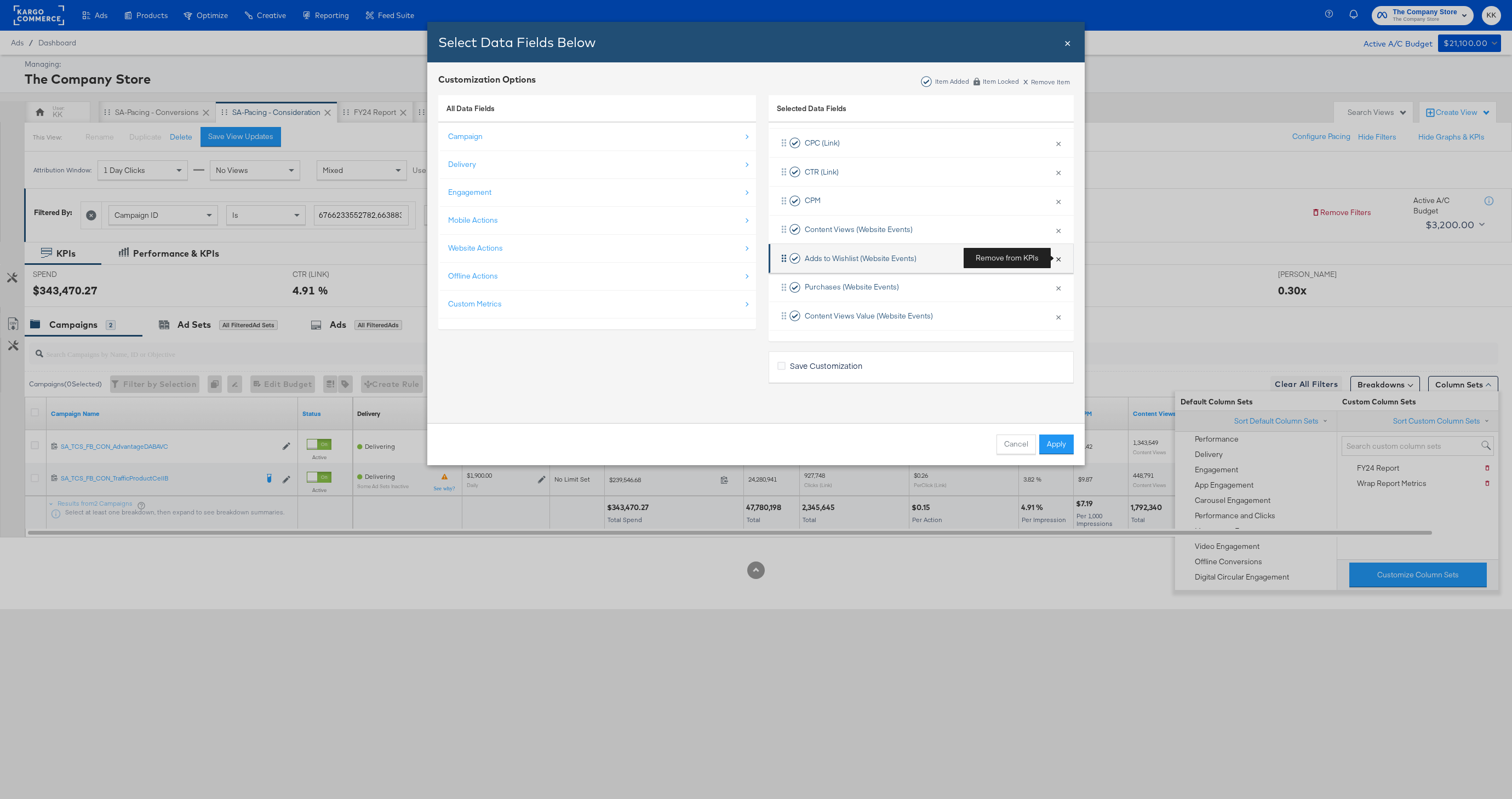
click at [1061, 260] on button "×" at bounding box center [1058, 258] width 14 height 23
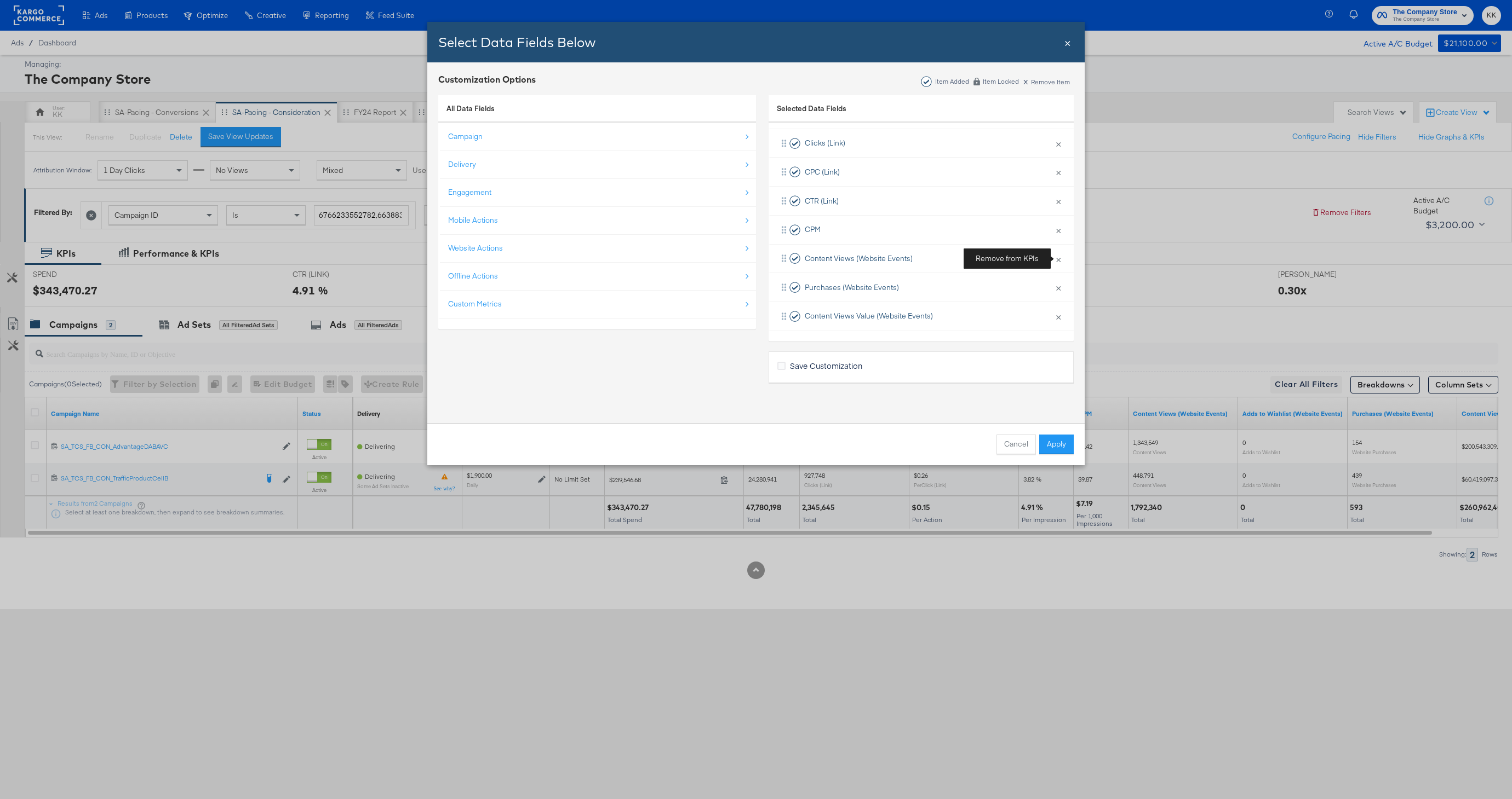
scroll to position [190, 0]
click at [529, 250] on div "Website Actions" at bounding box center [597, 248] width 299 height 22
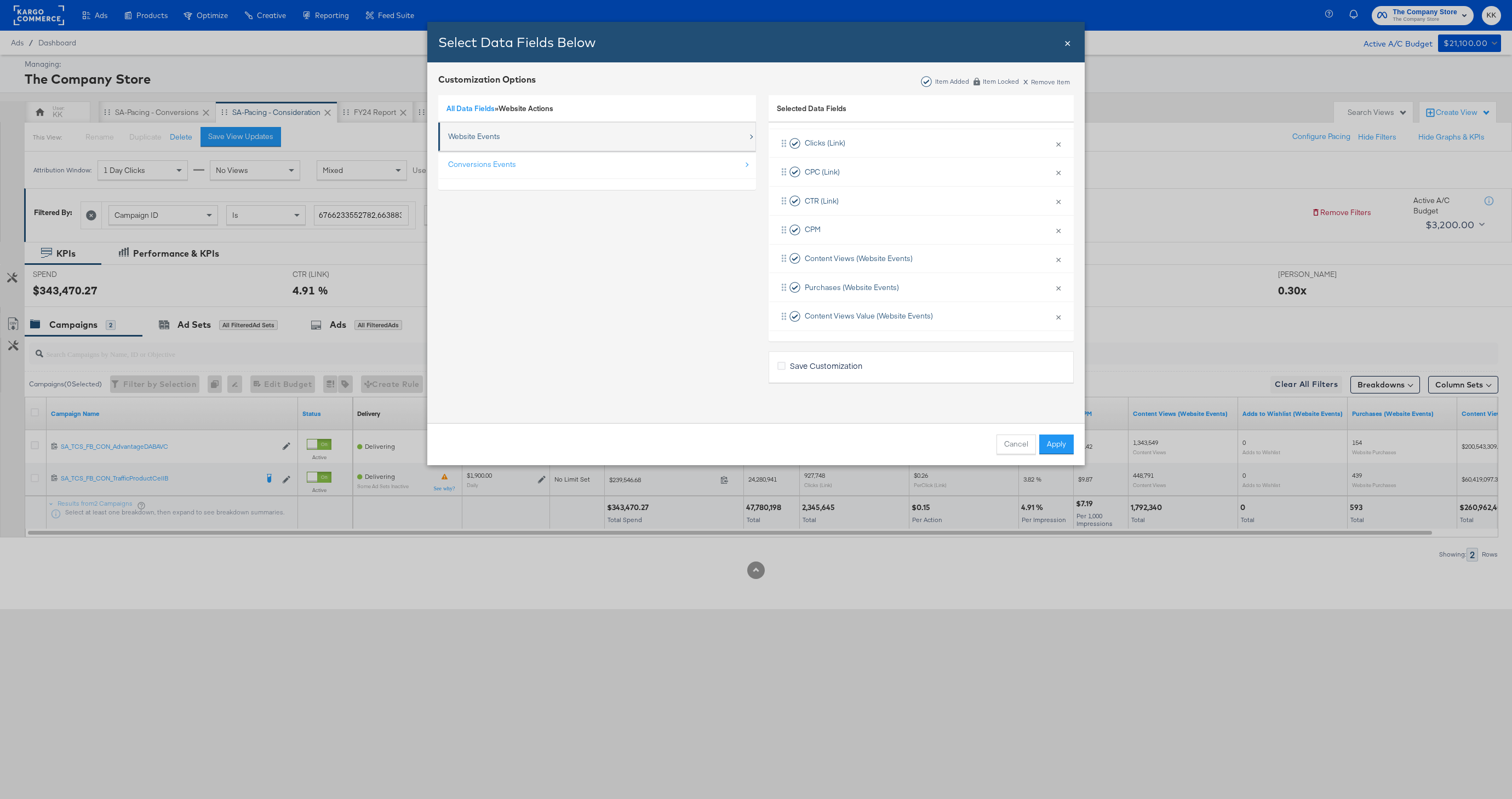
click at [503, 142] on div "Website Events" at bounding box center [597, 136] width 299 height 22
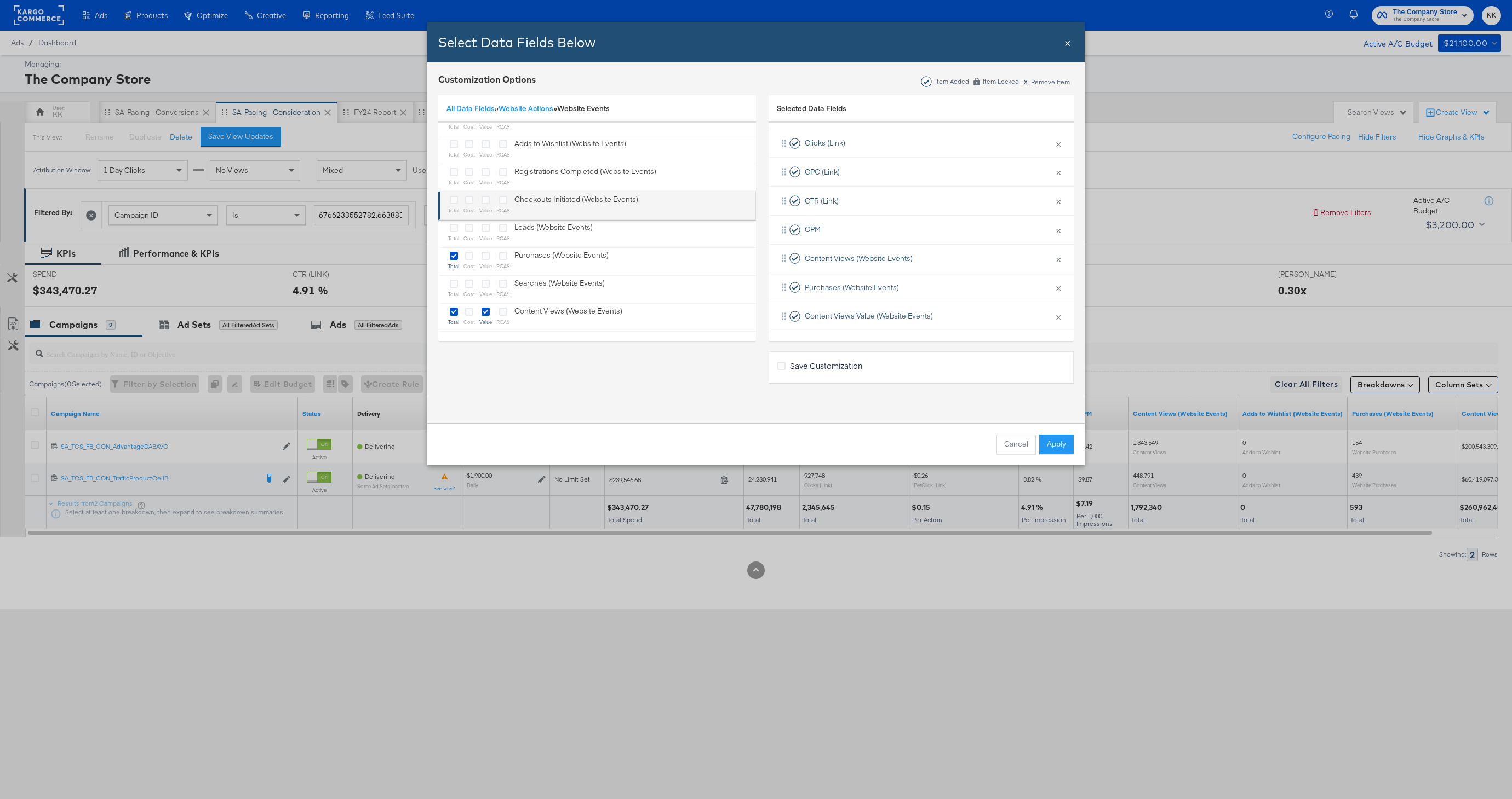
scroll to position [44, 0]
click at [486, 314] on icon "Bulk Add Locations Modal" at bounding box center [485, 310] width 9 height 9
click at [0, 0] on input "Bulk Add Locations Modal" at bounding box center [0, 0] width 0 height 0
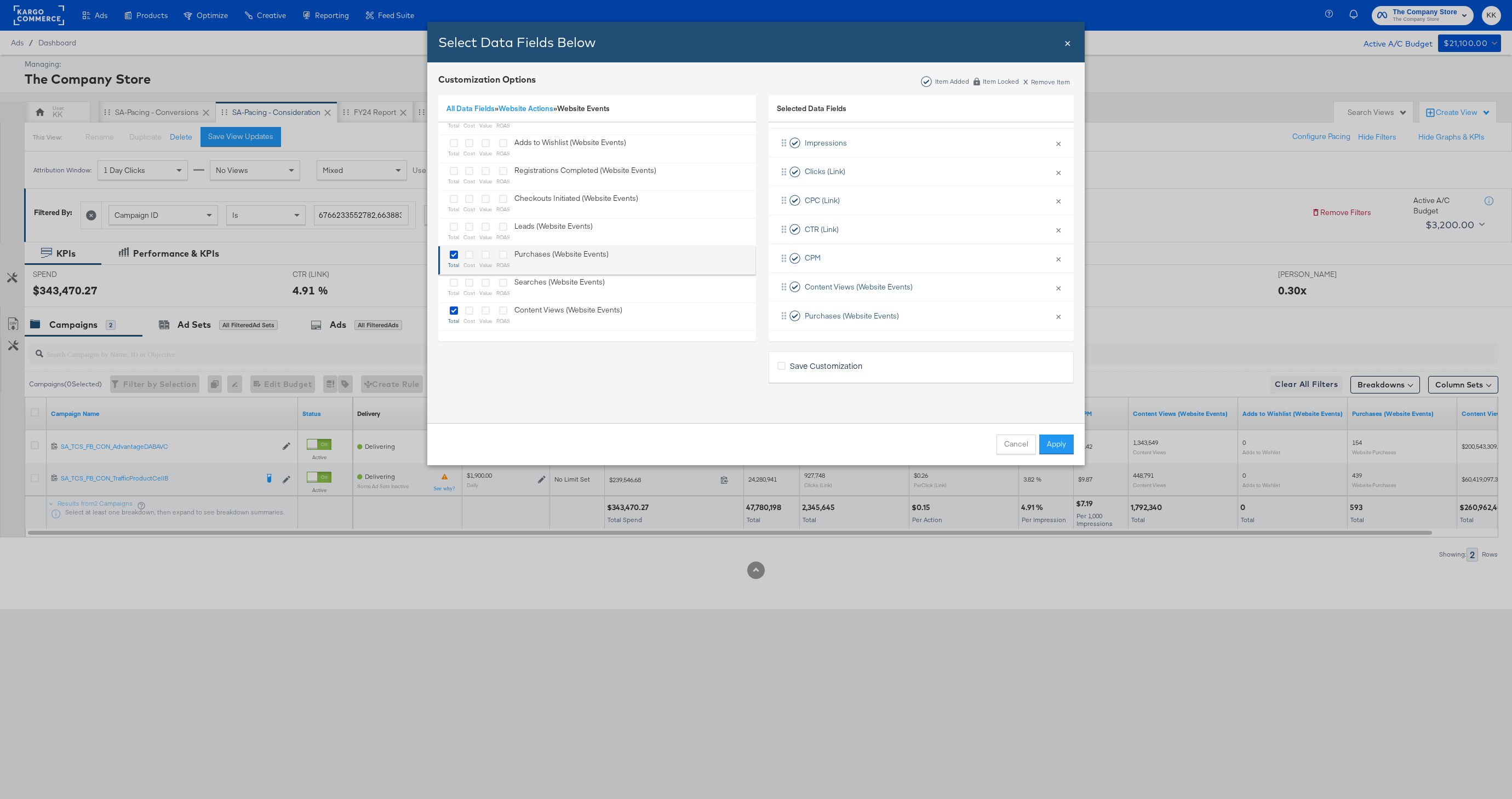
click at [485, 260] on div "Bulk Add Locations Modal" at bounding box center [485, 255] width 12 height 12
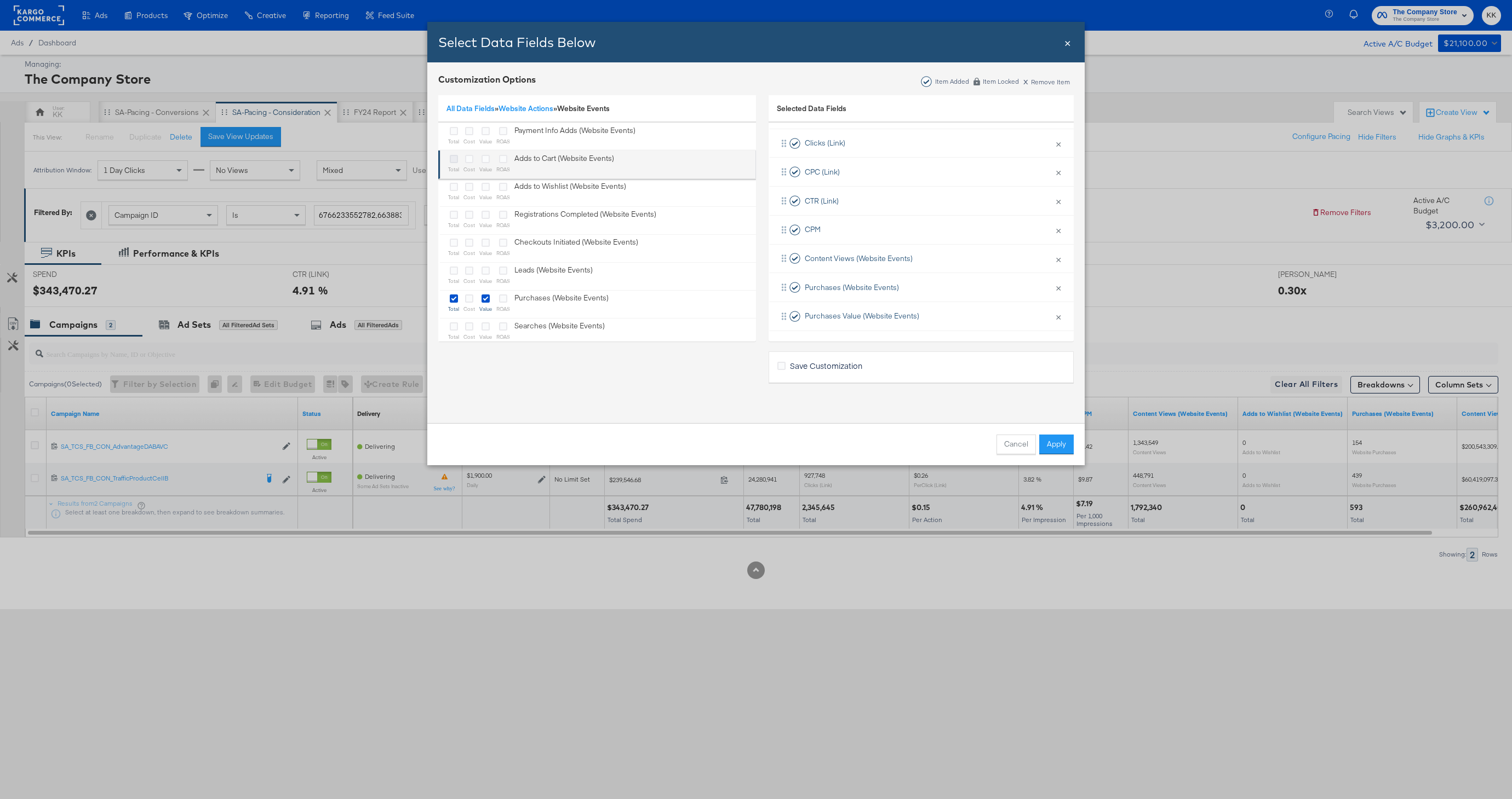
click at [450, 161] on icon "Bulk Add Locations Modal" at bounding box center [453, 159] width 9 height 9
click at [0, 0] on input "Bulk Add Locations Modal" at bounding box center [0, 0] width 0 height 0
drag, startPoint x: 824, startPoint y: 312, endPoint x: 835, endPoint y: 254, distance: 59.0
click at [835, 254] on div "Delivery × Remove from KPIs Budget × Remove from KPIs Spend Limit × Remove from…" at bounding box center [921, 143] width 305 height 375
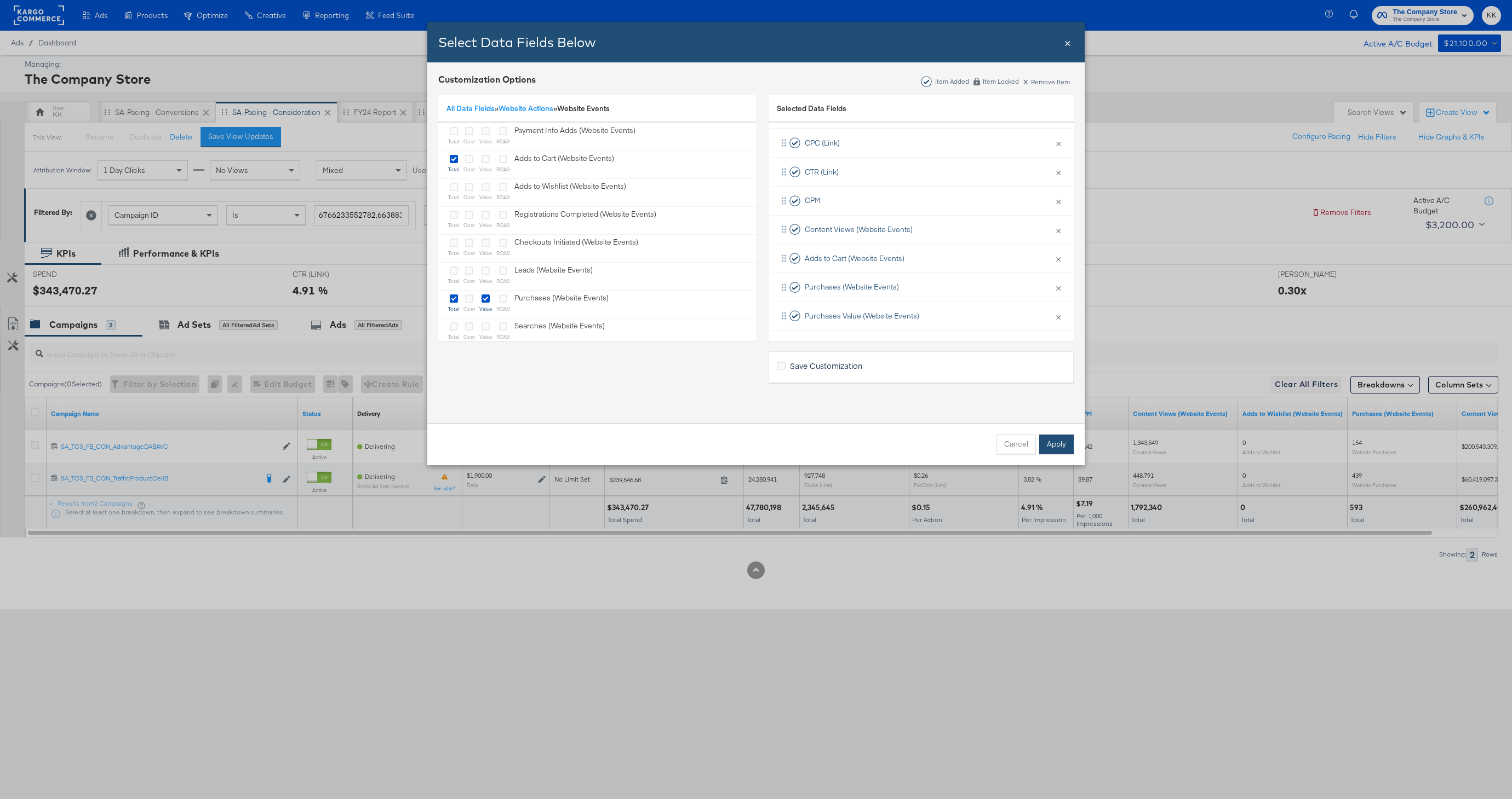
click at [1048, 439] on button "Apply" at bounding box center [1056, 444] width 35 height 19
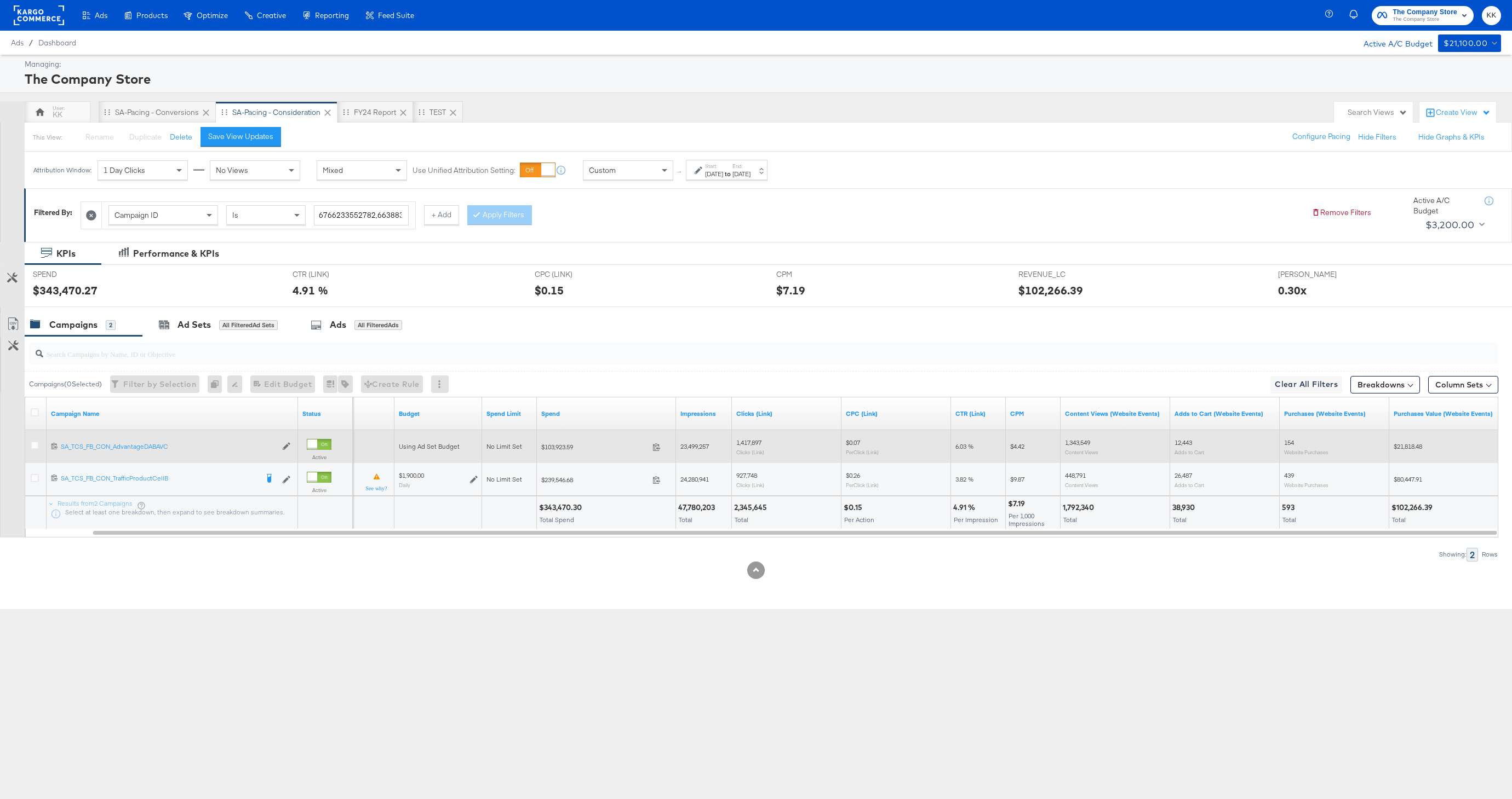
click at [1193, 436] on div "12,443 Adds to Cart" at bounding box center [1225, 446] width 110 height 26
click at [1188, 439] on span "12,443" at bounding box center [1183, 442] width 18 height 9
copy span "12,443"
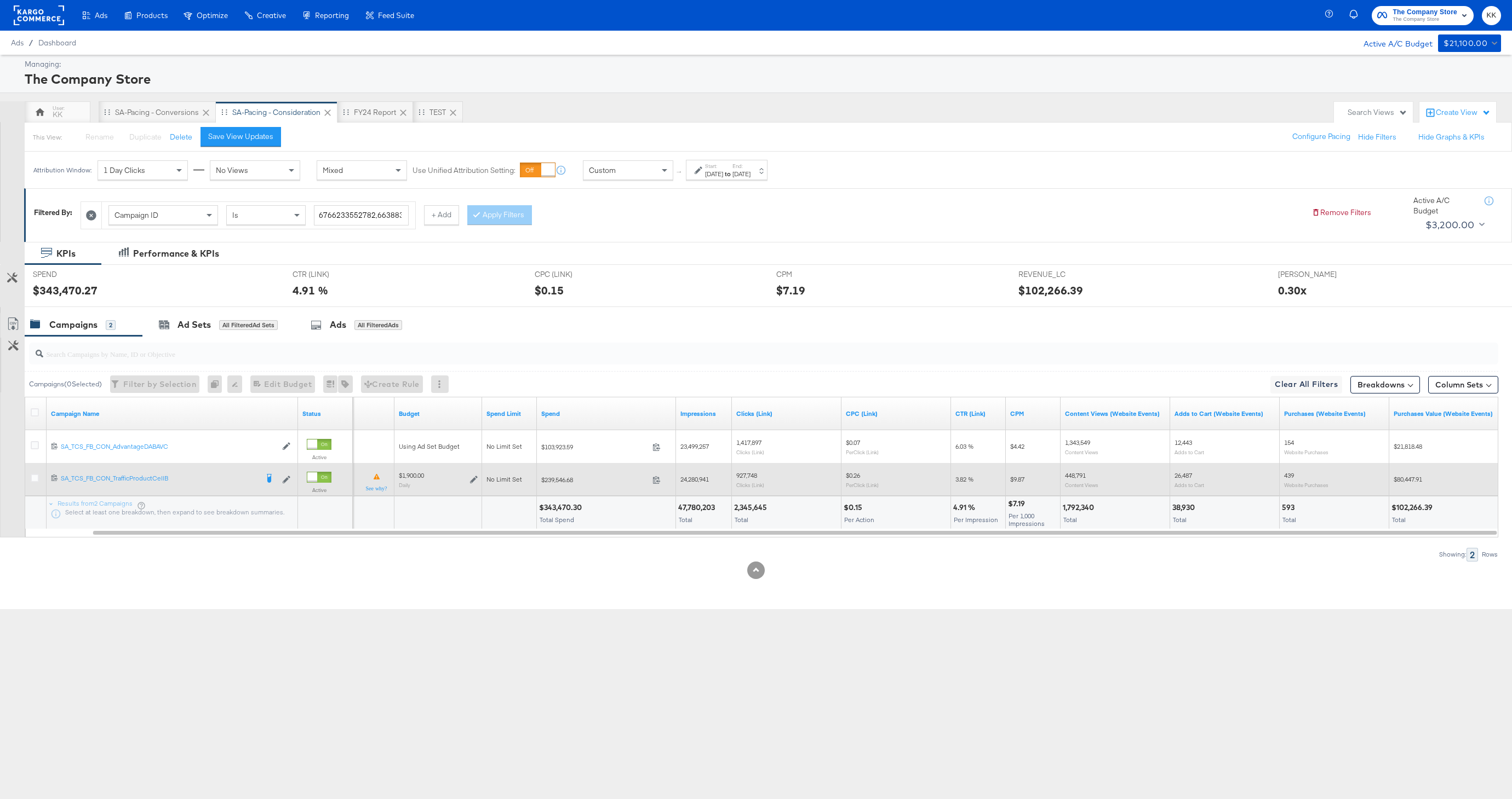
click at [1179, 471] on span "26,487" at bounding box center [1183, 475] width 18 height 9
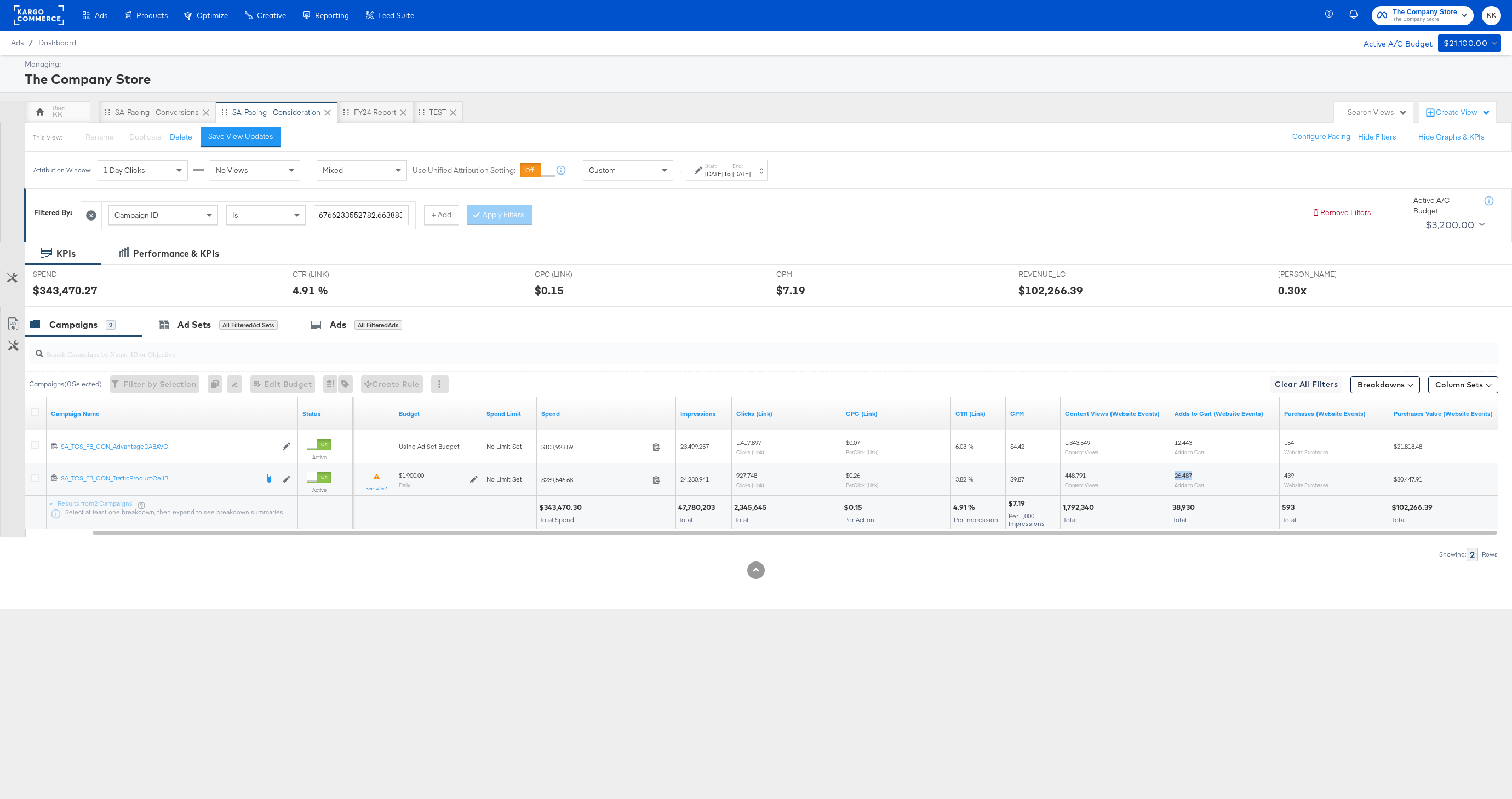
copy span "26,487"
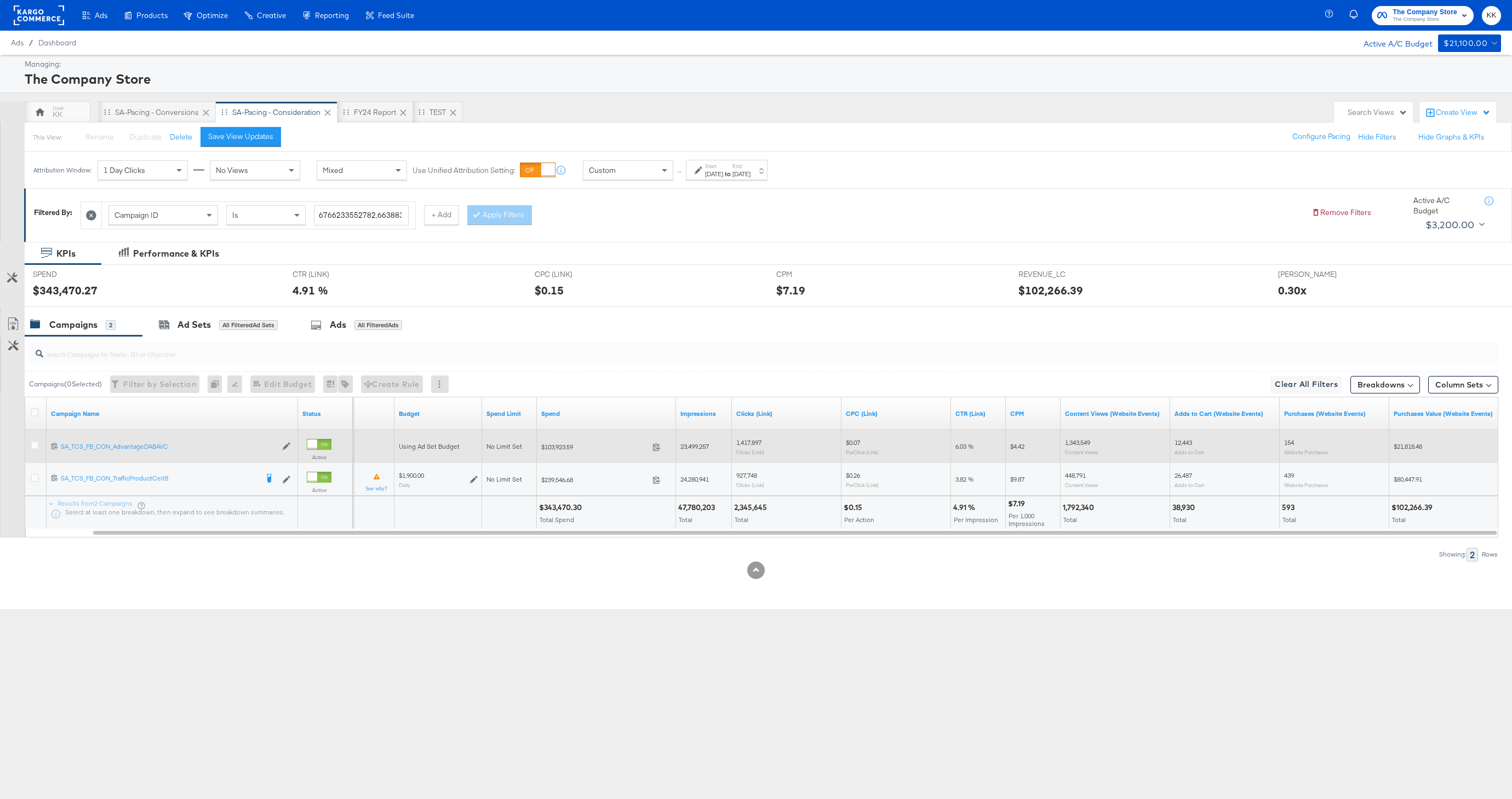
click at [1407, 449] on span "$21,818.48" at bounding box center [1408, 446] width 29 height 9
copy span "21,818.48"
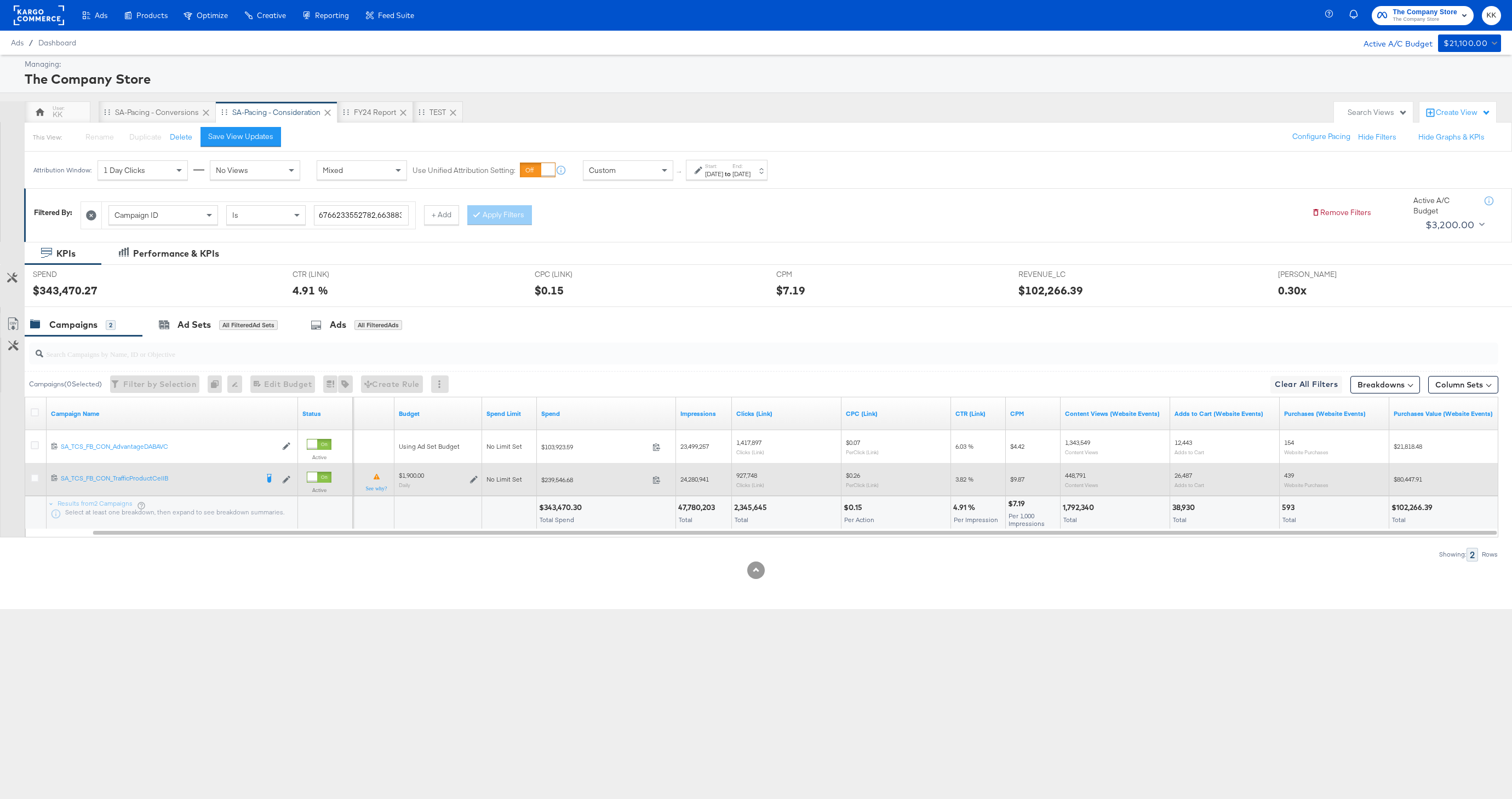
click at [1419, 479] on span "$80,447.91" at bounding box center [1408, 479] width 29 height 9
copy span "80,447.91"
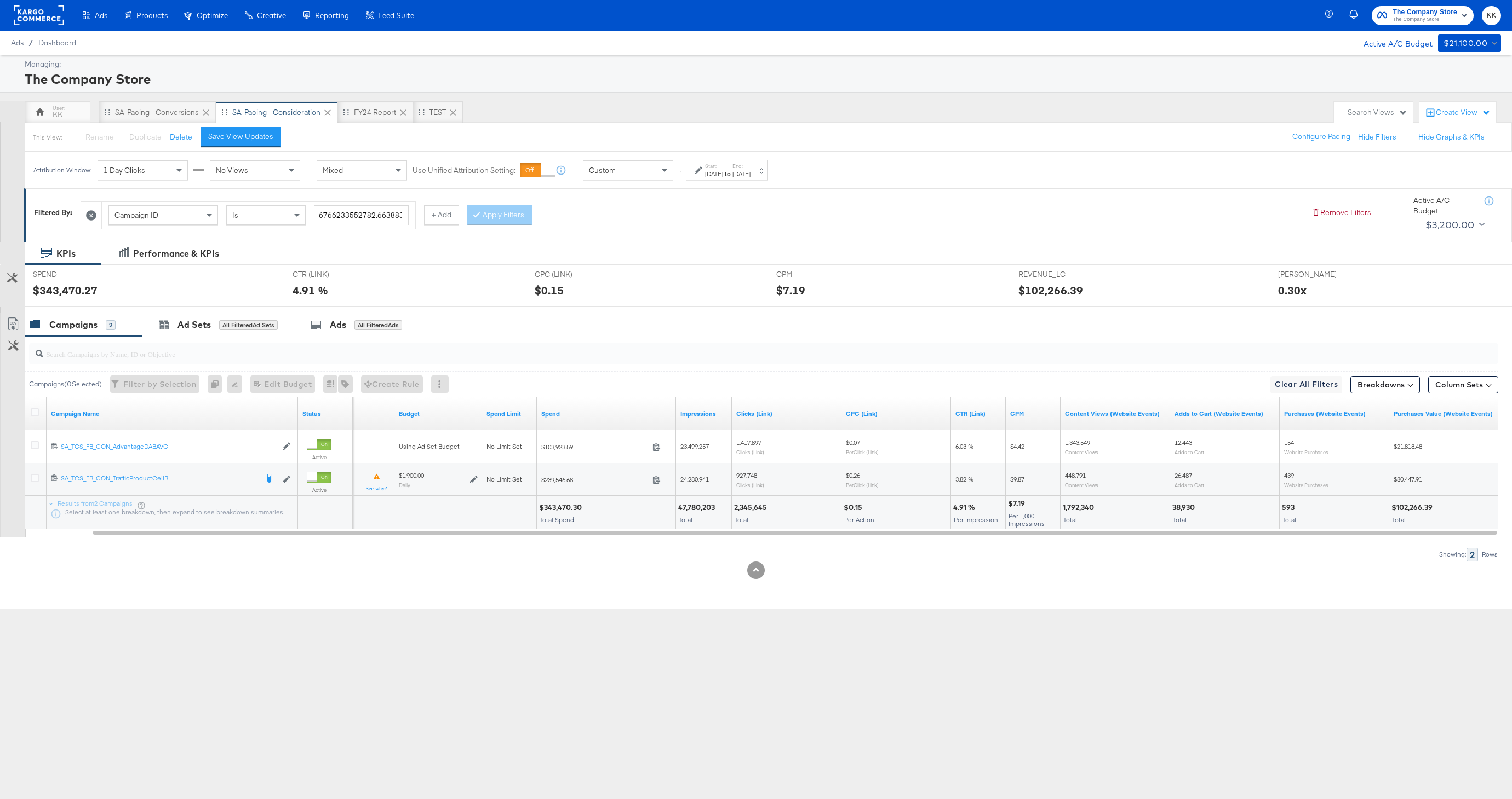
click at [205, 294] on div "$343,470.27" at bounding box center [154, 290] width 243 height 16
click at [197, 314] on div "Ad Sets All Filtered Ad Sets" at bounding box center [218, 325] width 152 height 23
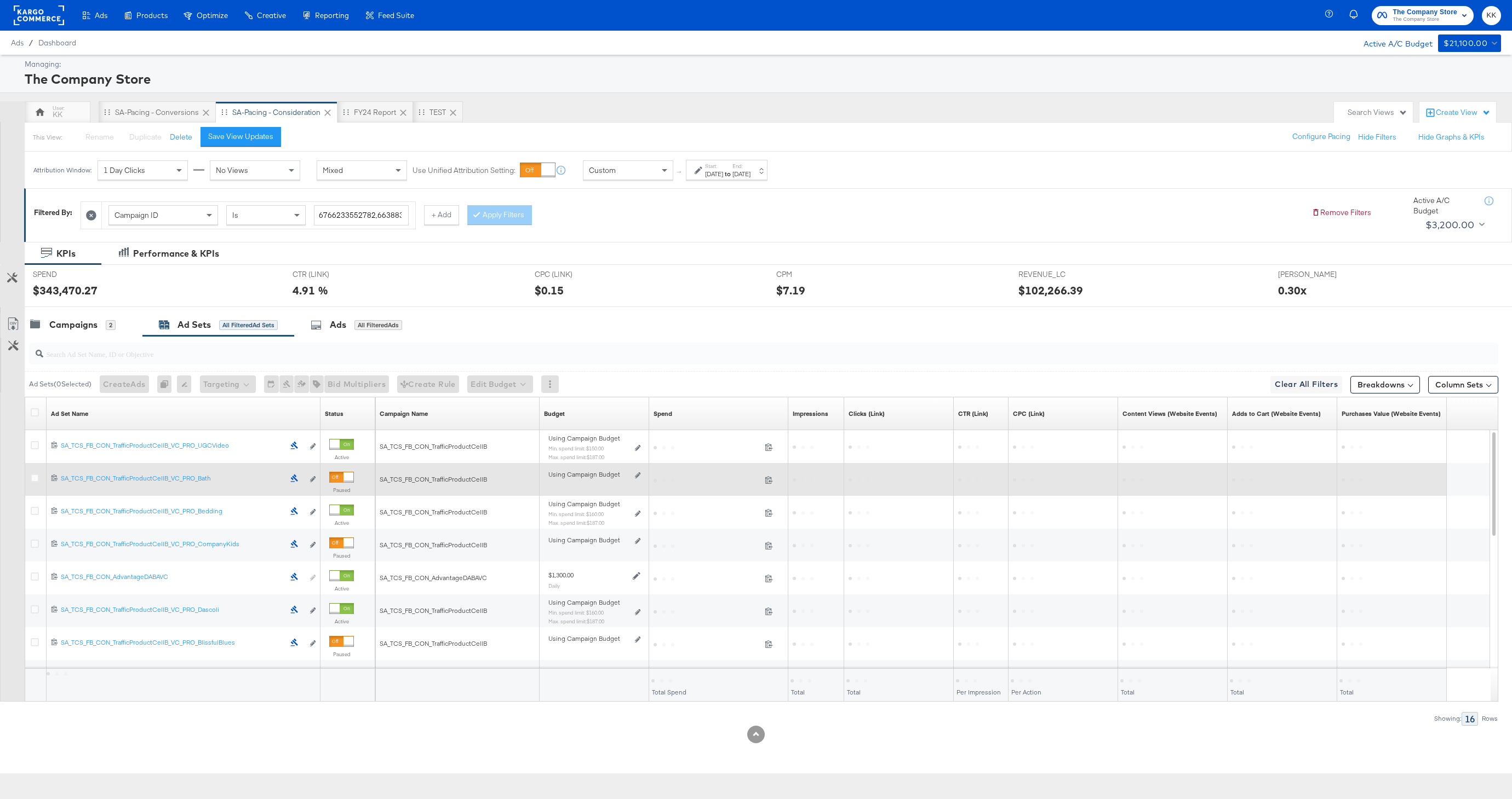
click at [1438, 381] on button "Column Sets" at bounding box center [1462, 384] width 70 height 18
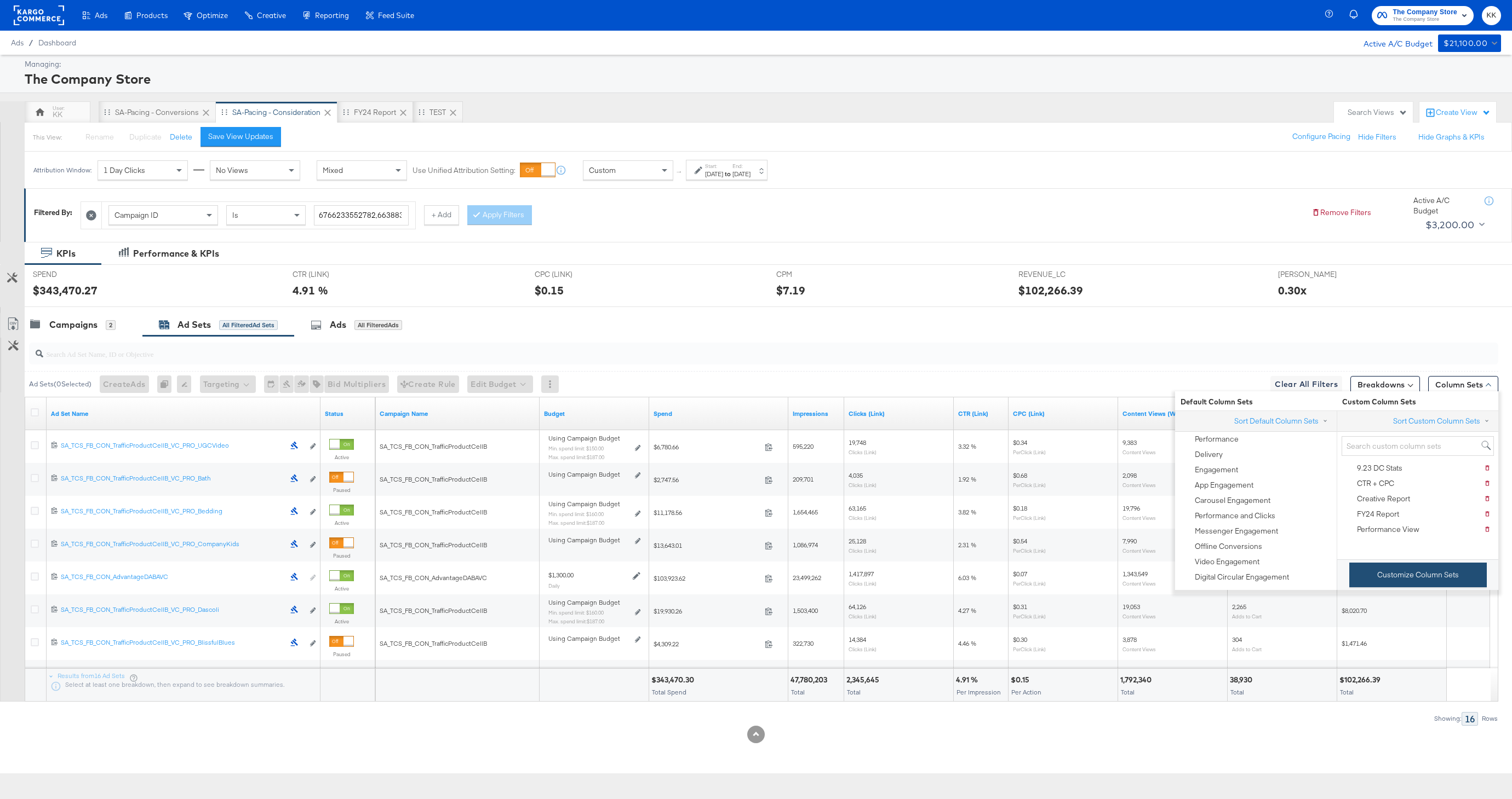
click at [1394, 586] on button "Customize Column Sets" at bounding box center [1418, 575] width 138 height 25
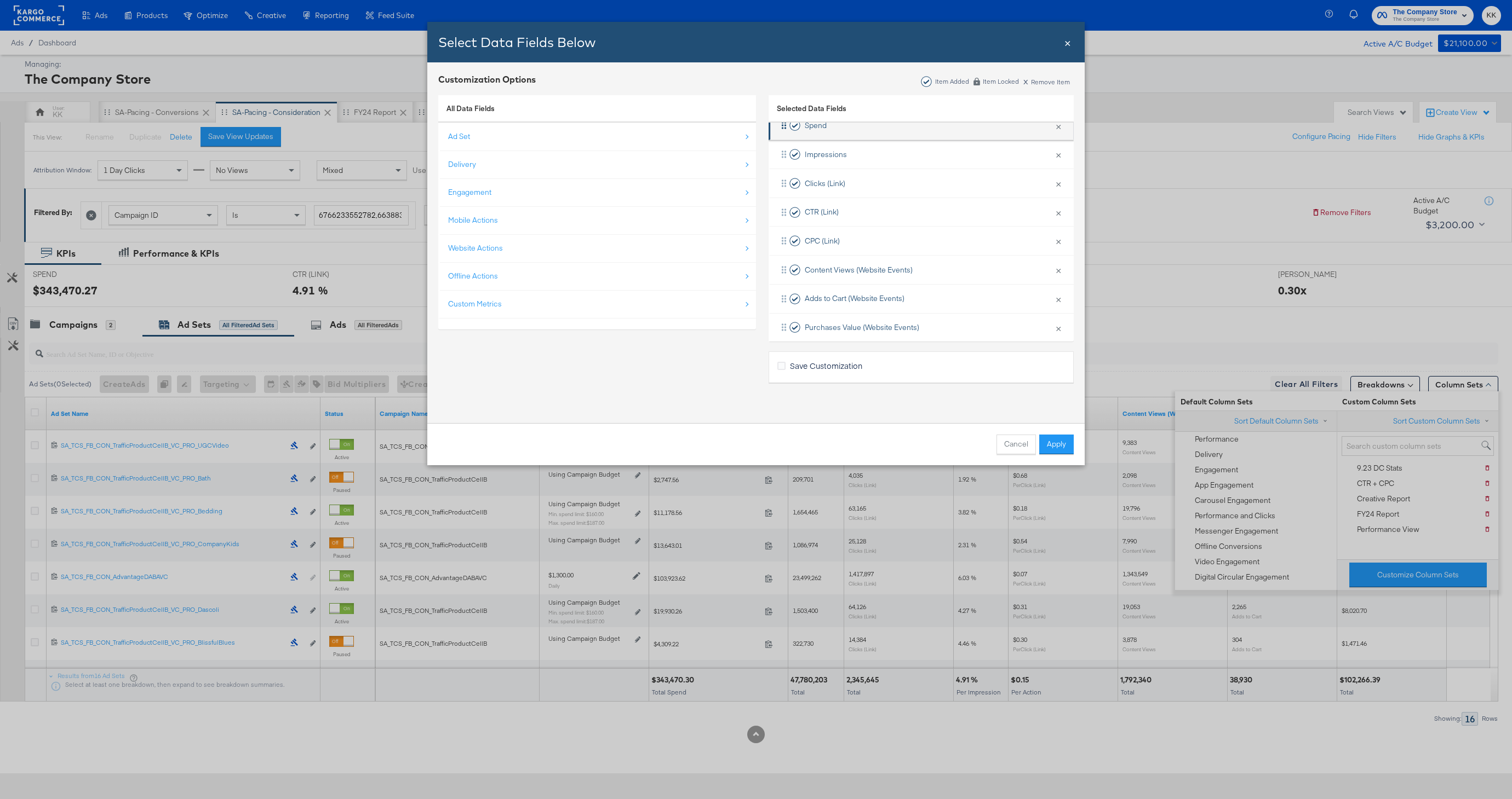
scroll to position [124, 0]
click at [481, 177] on li "Delivery" at bounding box center [597, 165] width 318 height 29
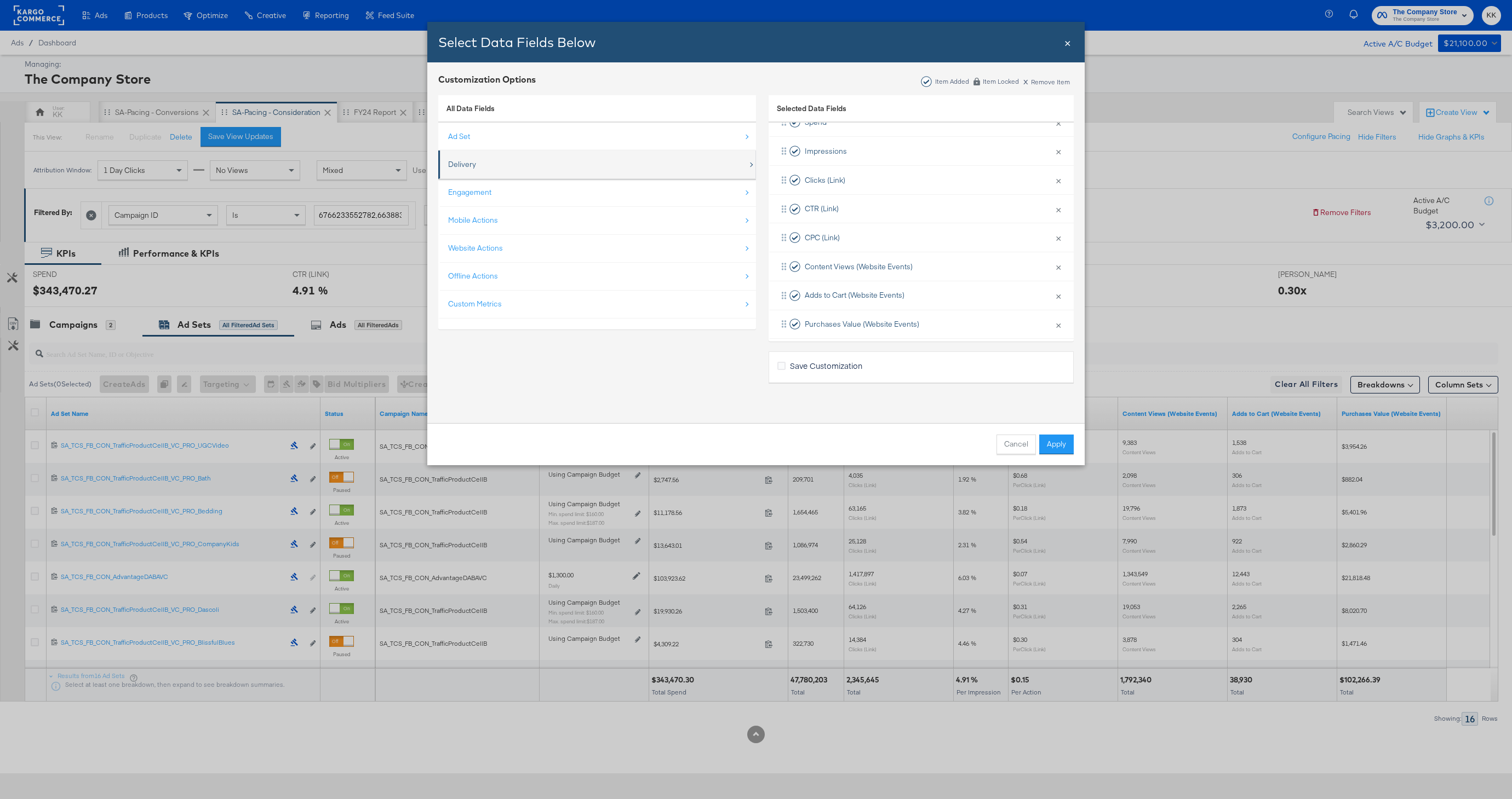
click at [483, 170] on div "Delivery" at bounding box center [597, 164] width 299 height 22
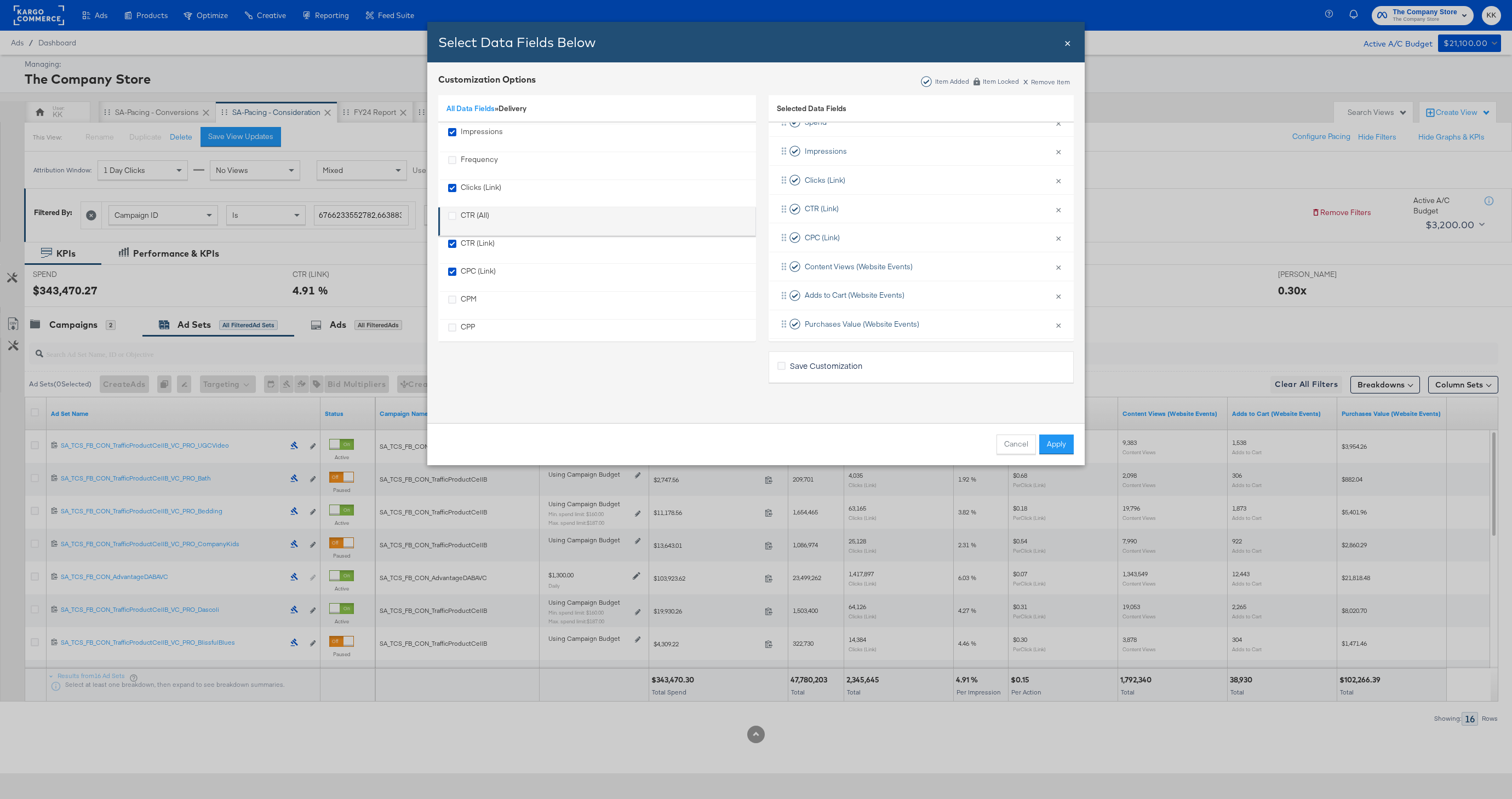
scroll to position [60, 0]
click at [464, 292] on div "CPM" at bounding box center [468, 299] width 16 height 22
click at [456, 110] on link "All Data Fields" at bounding box center [470, 108] width 48 height 10
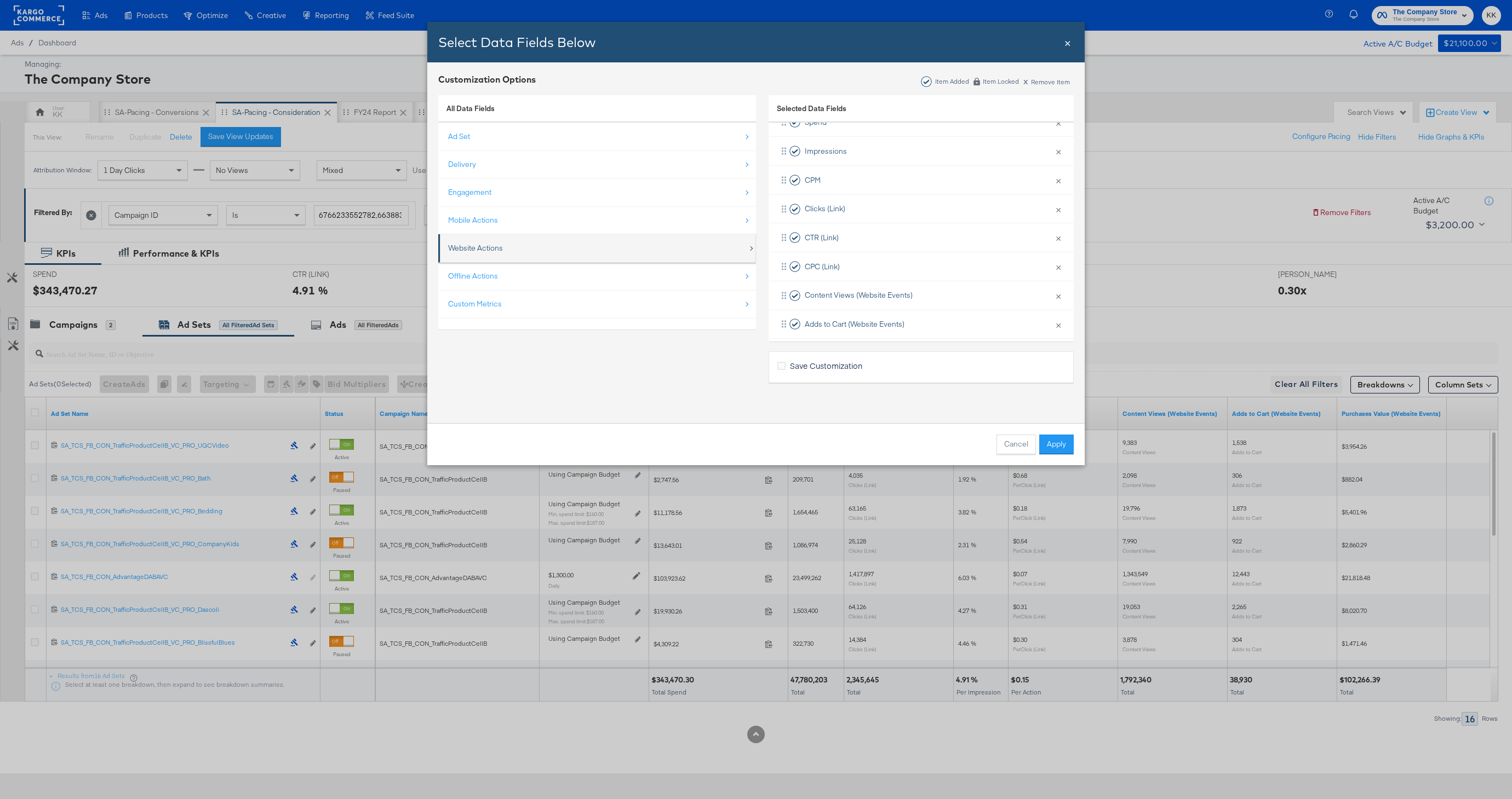
click at [491, 254] on div "Website Actions" at bounding box center [597, 248] width 299 height 22
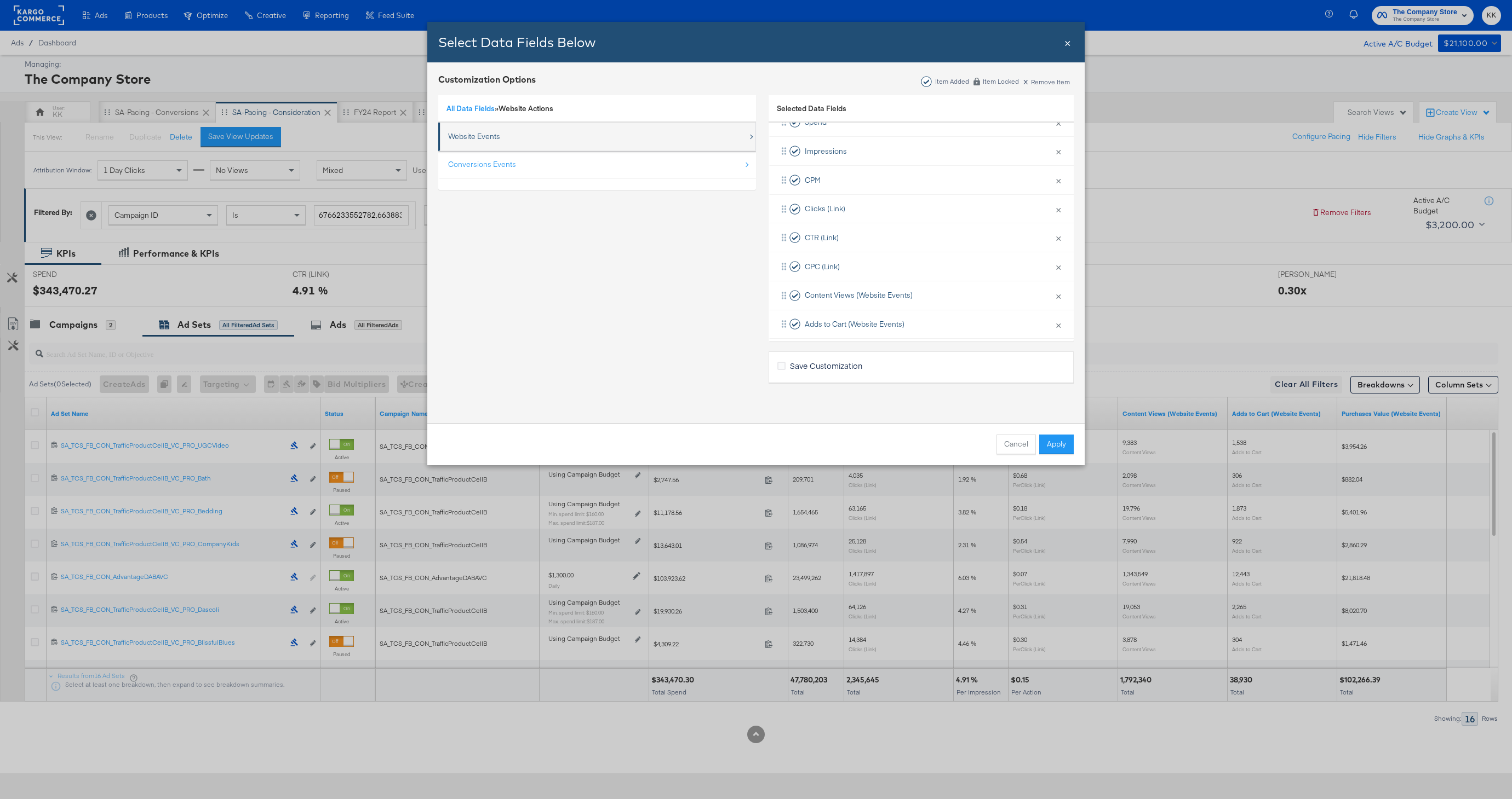
click at [489, 134] on div "Website Events" at bounding box center [474, 136] width 52 height 10
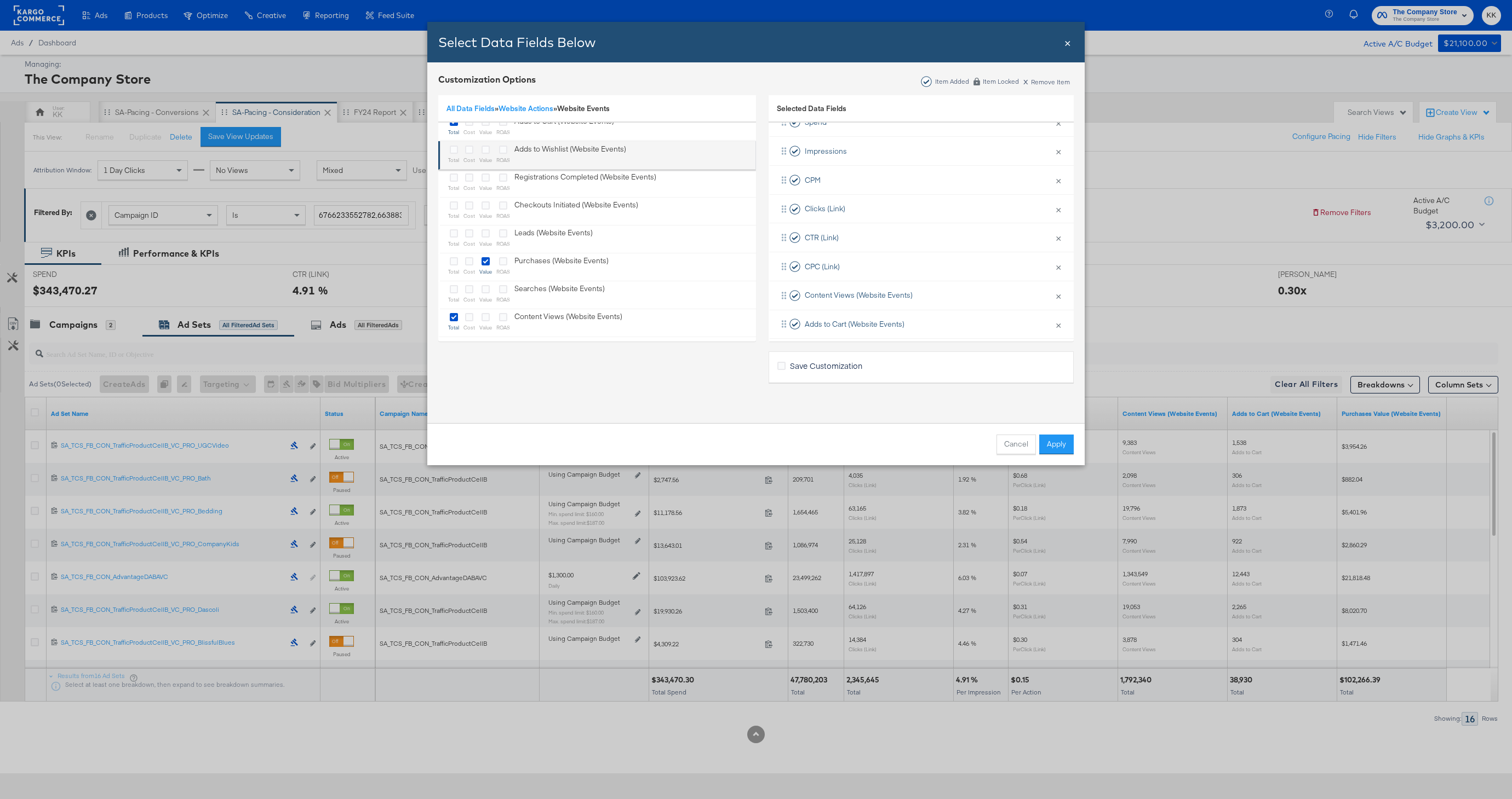
scroll to position [44, 0]
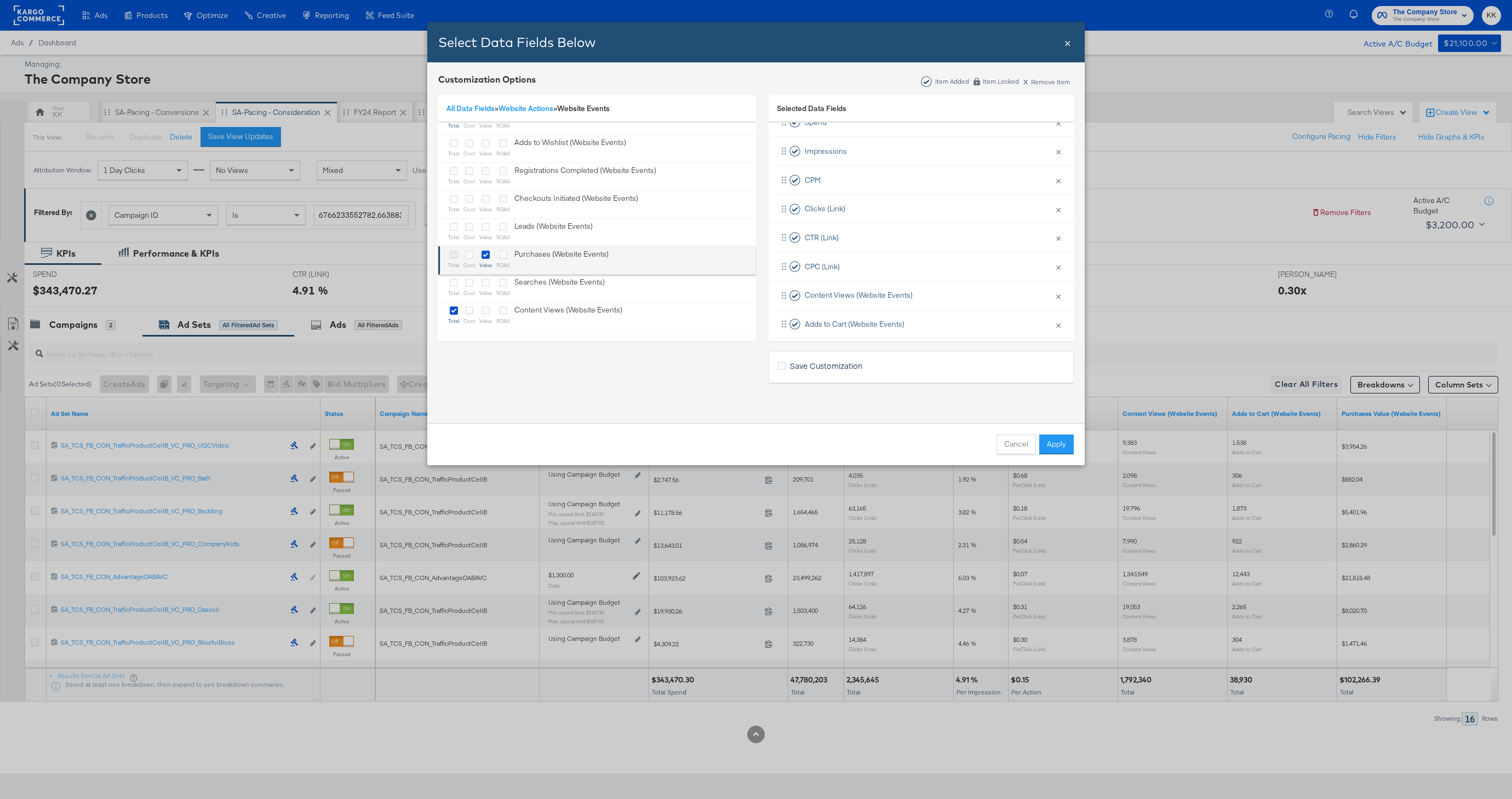
click at [453, 256] on icon "Bulk Add Locations Modal" at bounding box center [453, 254] width 9 height 9
click at [0, 0] on input "Bulk Add Locations Modal" at bounding box center [0, 0] width 0 height 0
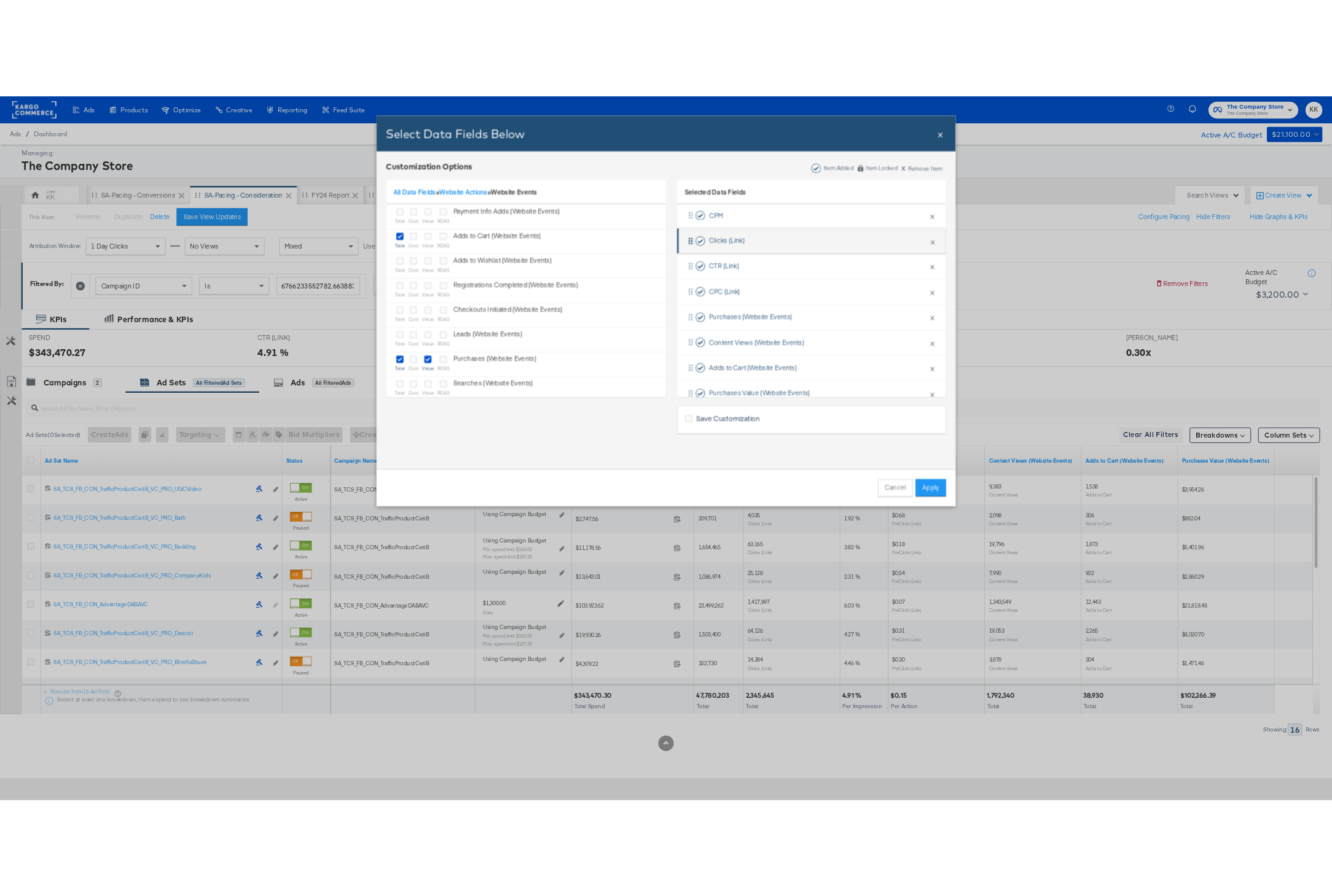
scroll to position [213, 0]
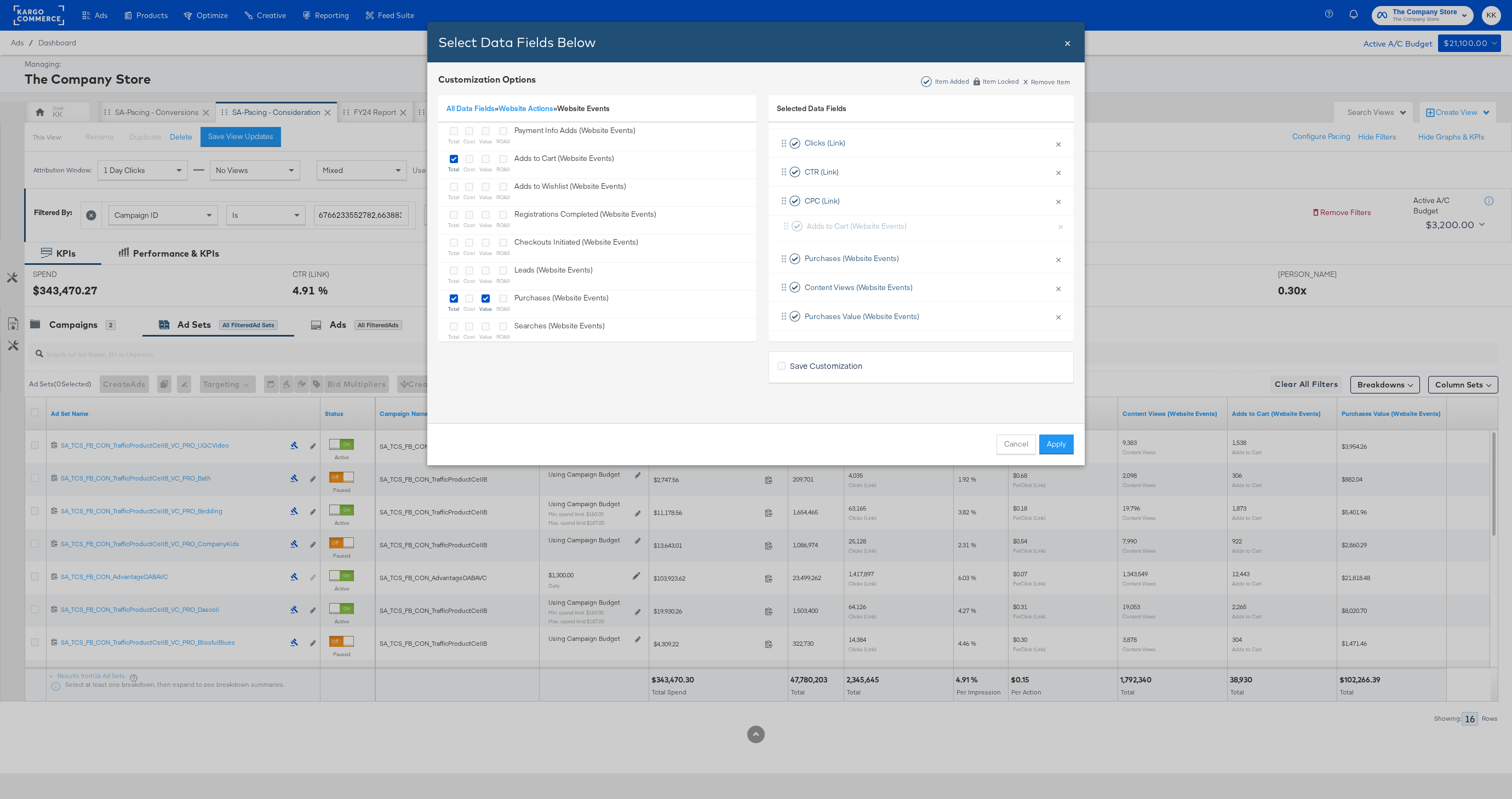
drag, startPoint x: 870, startPoint y: 287, endPoint x: 872, endPoint y: 223, distance: 64.0
click at [872, 223] on div "Campaign Name × Remove from KPIs Budget × Remove from KPIs Spend × Remove from …" at bounding box center [921, 157] width 305 height 346
drag, startPoint x: 873, startPoint y: 283, endPoint x: 873, endPoint y: 227, distance: 56.0
click at [873, 227] on div "Campaign Name × Remove from KPIs Budget × Remove from KPIs Spend × Remove from …" at bounding box center [921, 157] width 305 height 346
click at [1060, 432] on div "Cancel Apply" at bounding box center [755, 444] width 657 height 43
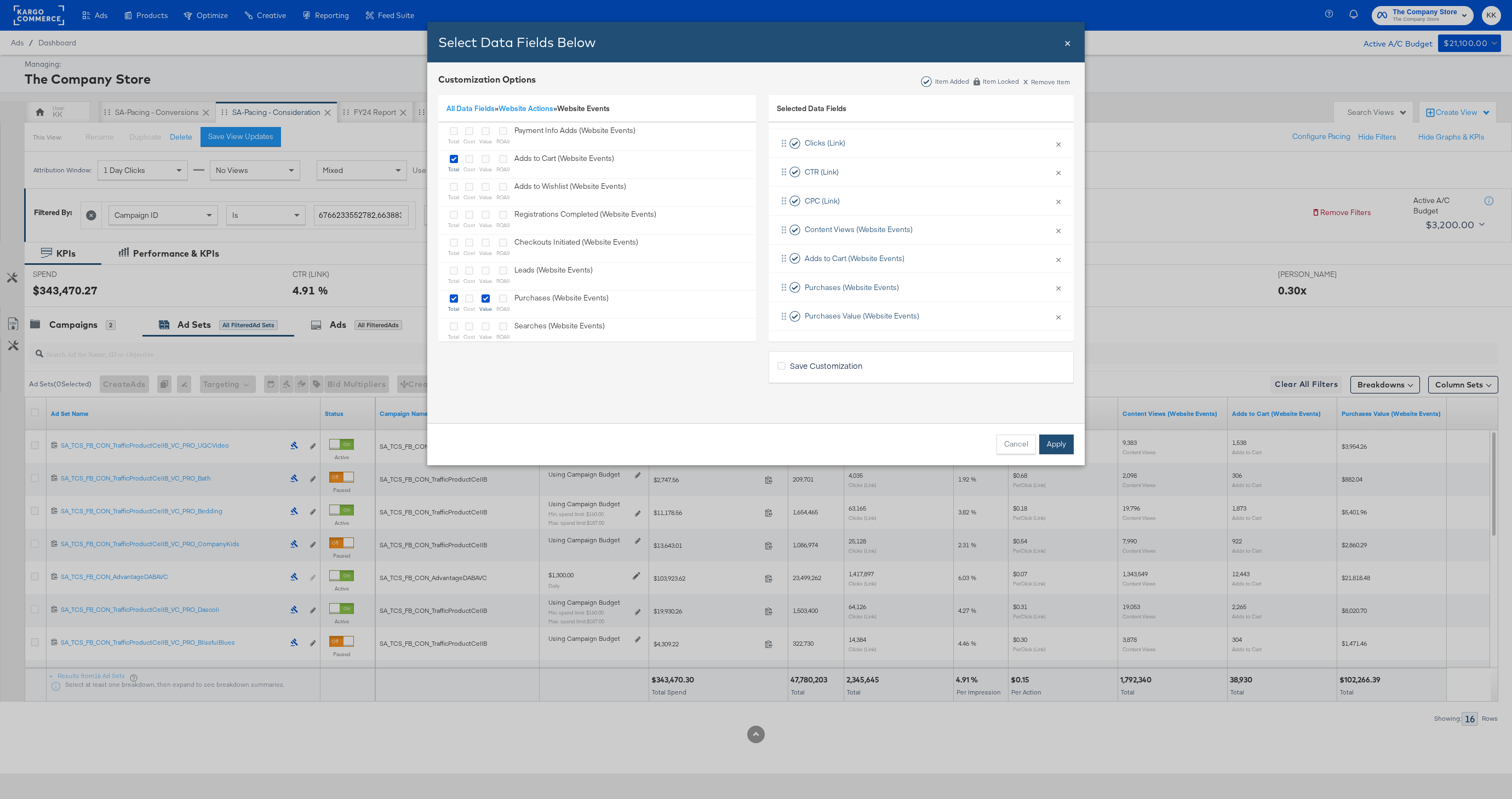
click at [1060, 442] on button "Apply" at bounding box center [1056, 444] width 35 height 19
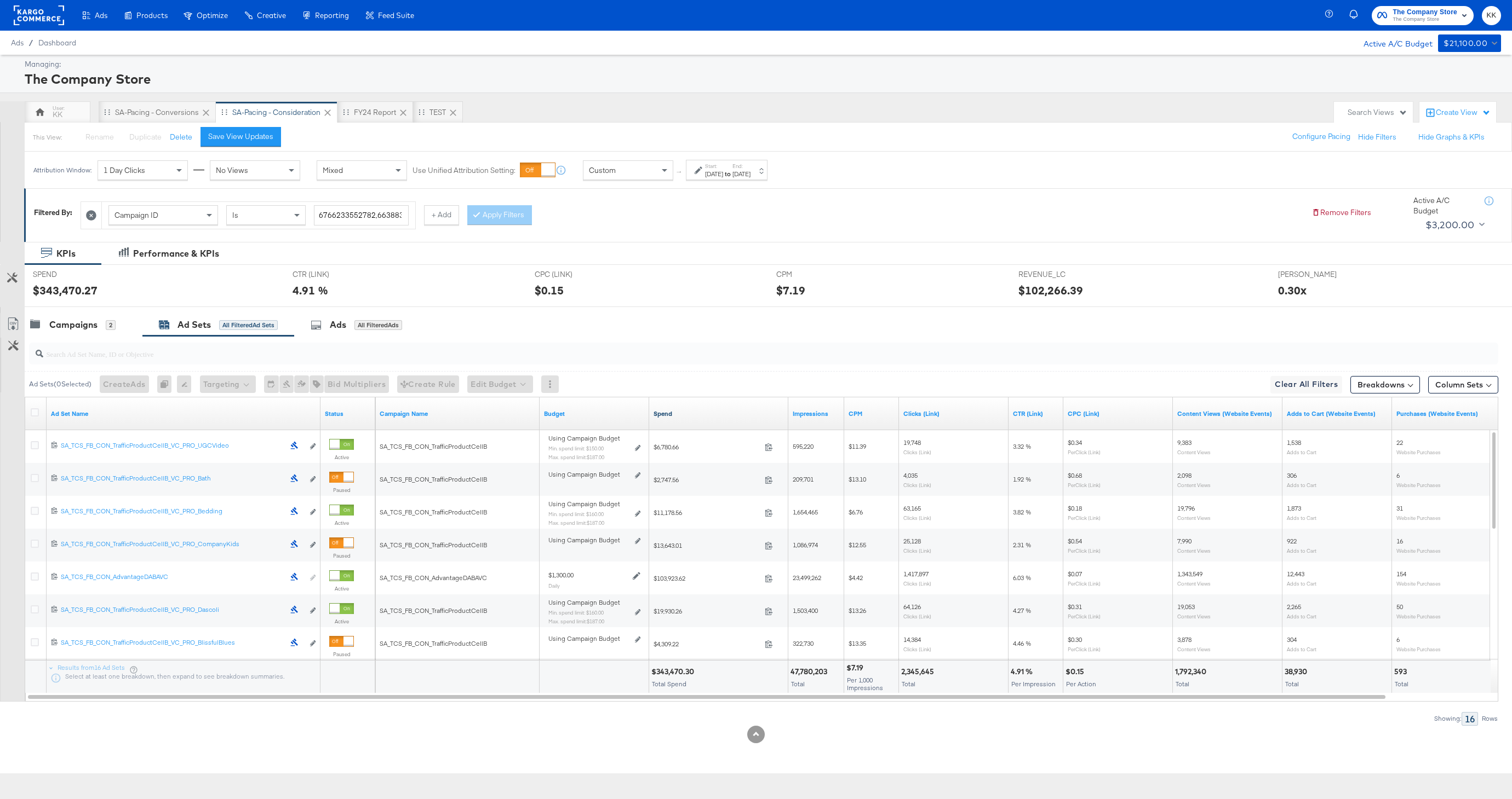
click at [671, 411] on link "Spend" at bounding box center [718, 413] width 130 height 9
click at [38, 411] on icon at bounding box center [35, 412] width 9 height 9
click at [0, 0] on input "checkbox" at bounding box center [0, 0] width 0 height 0
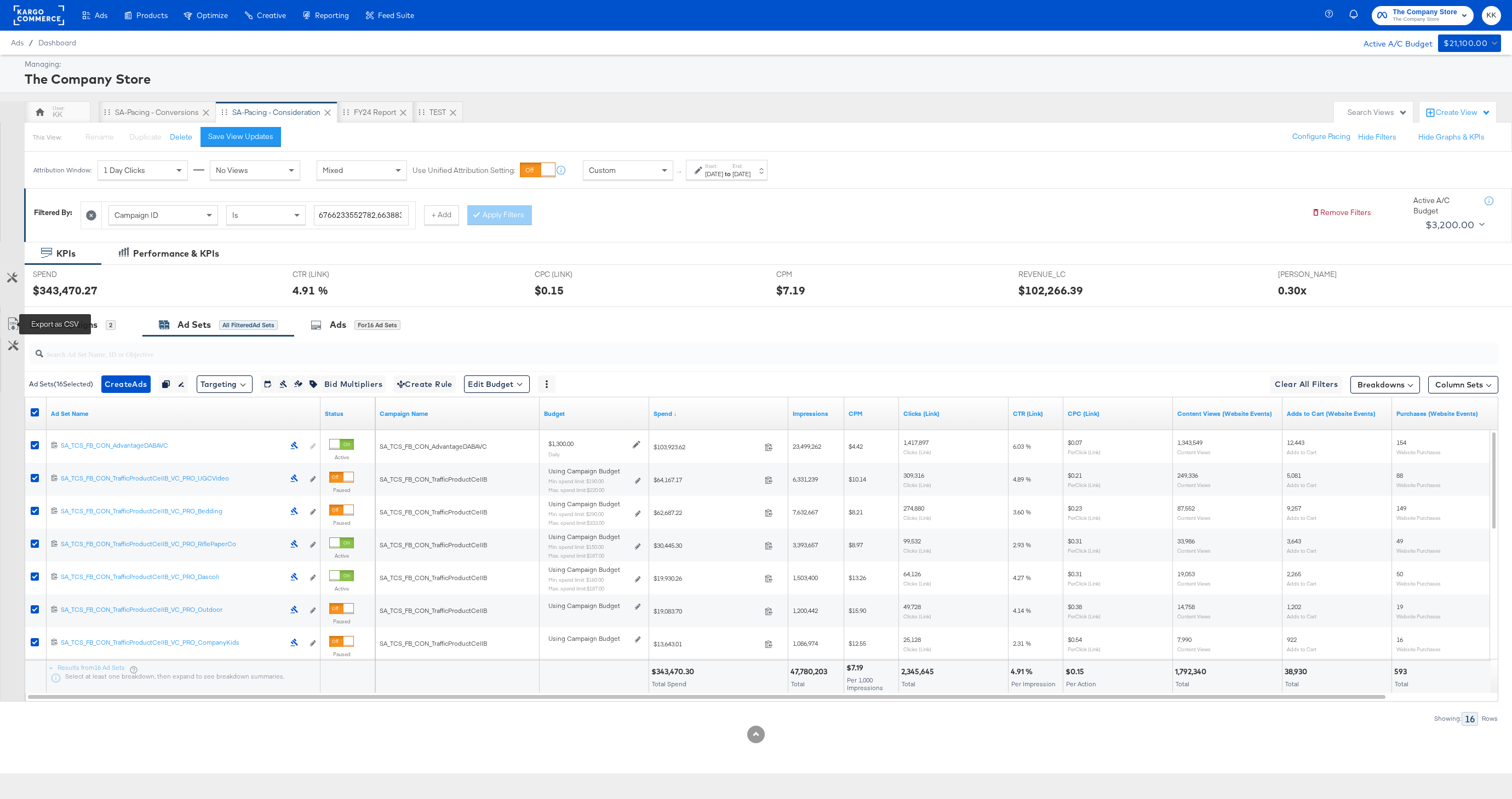
click at [15, 327] on icon at bounding box center [12, 324] width 13 height 13
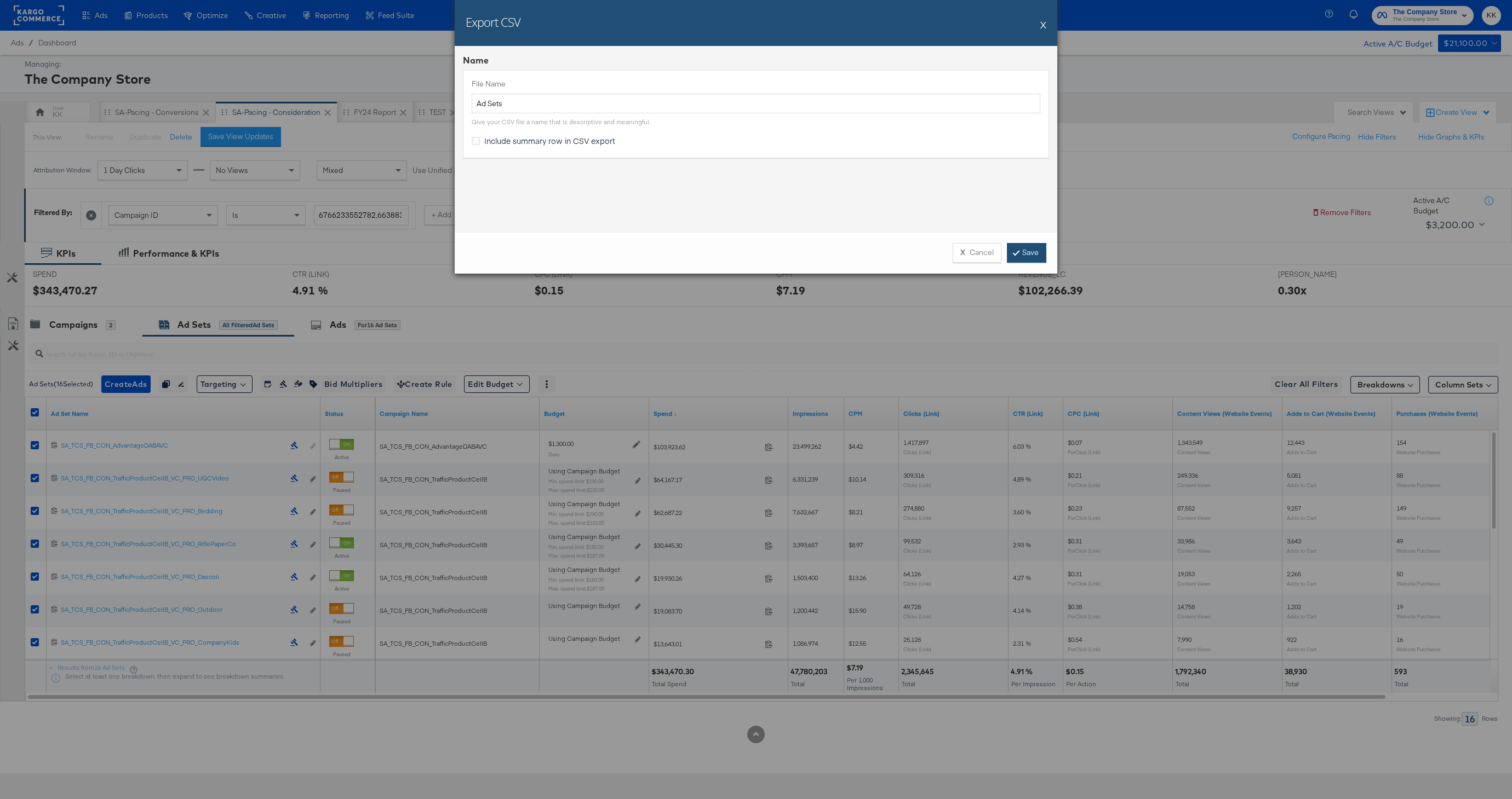
click at [1031, 254] on link "Save" at bounding box center [1026, 252] width 39 height 19
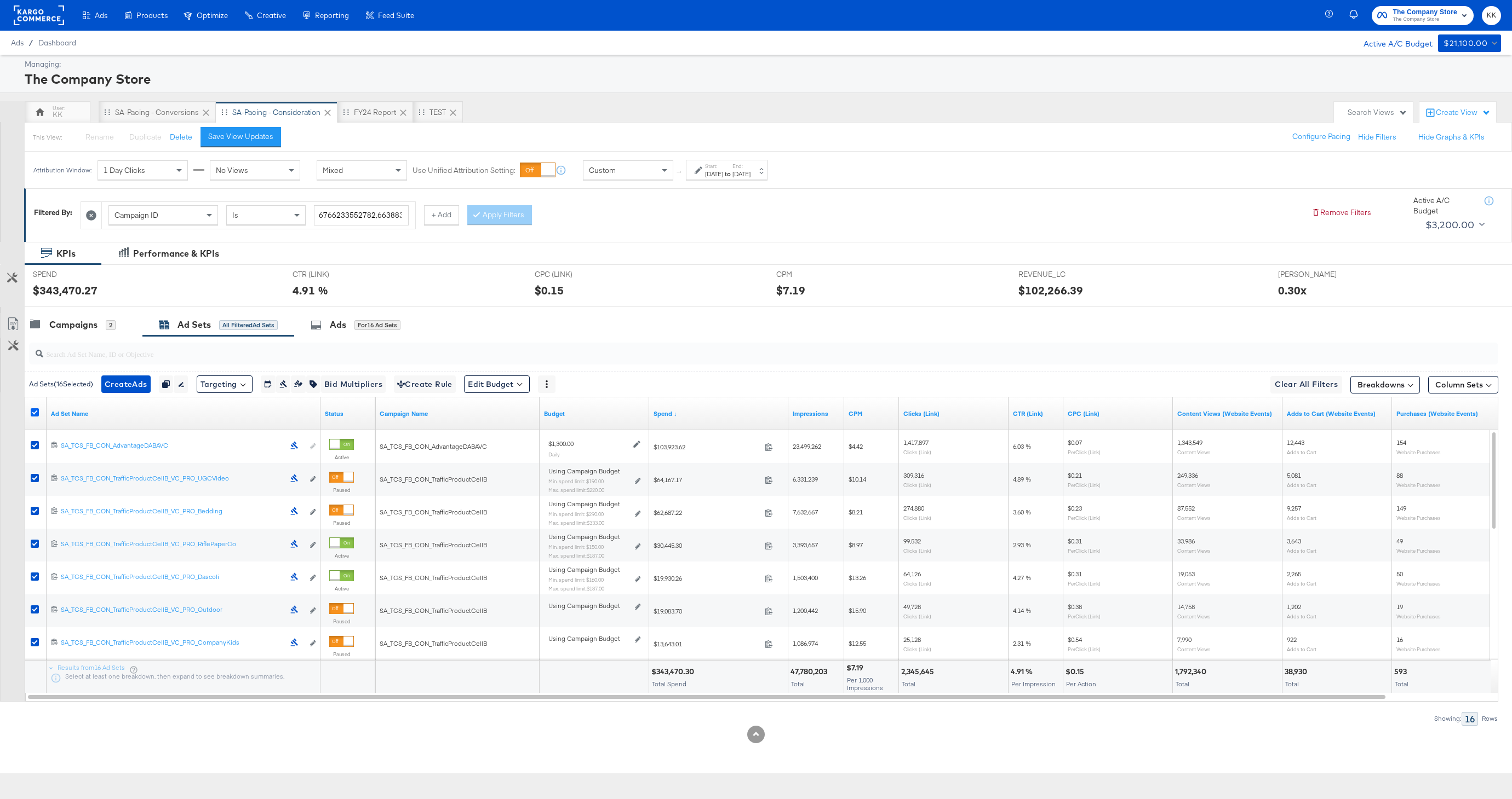
click at [37, 411] on icon at bounding box center [35, 412] width 9 height 9
click at [0, 0] on input "checkbox" at bounding box center [0, 0] width 0 height 0
click at [74, 357] on input "search" at bounding box center [701, 350] width 1316 height 22
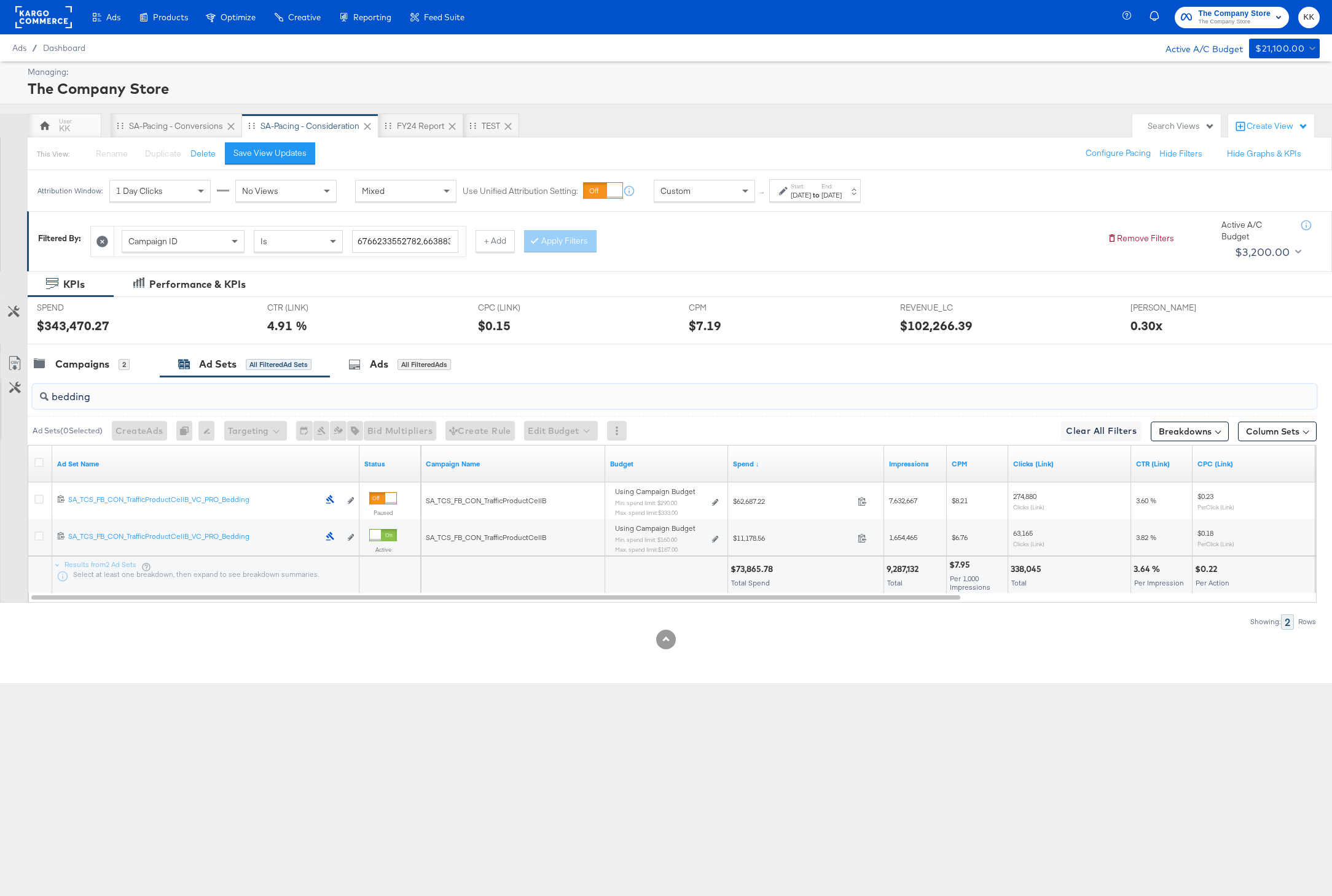
click at [747, 571] on div "$73,865.78" at bounding box center [753, 569] width 46 height 11
copy div "73,865.78"
click at [906, 566] on div "9,287,132" at bounding box center [903, 569] width 36 height 11
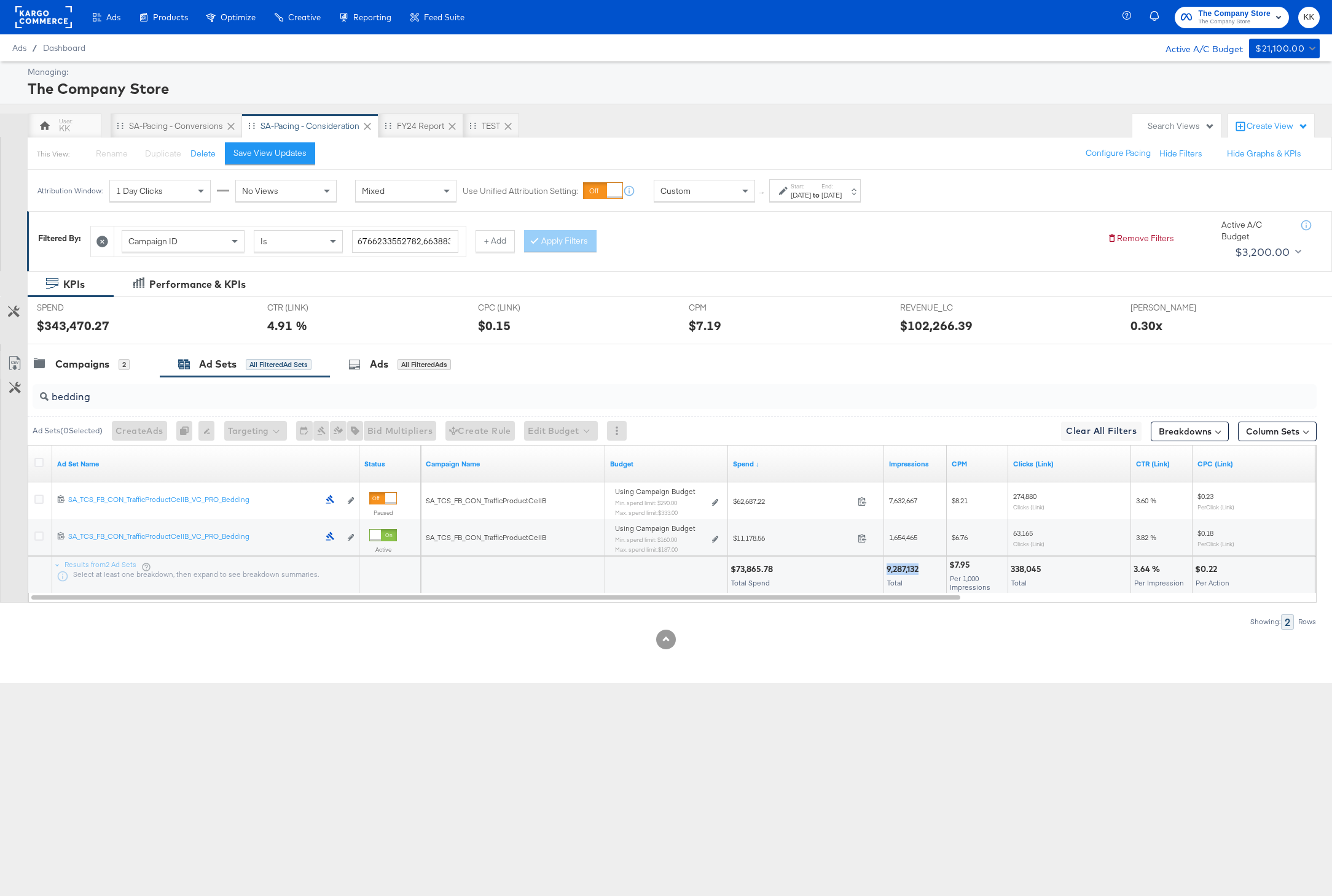
copy div "9,287,132"
click at [964, 563] on div "$7.95" at bounding box center [961, 565] width 24 height 11
copy div "7.95"
click at [1030, 564] on div "338,045" at bounding box center [1027, 569] width 35 height 11
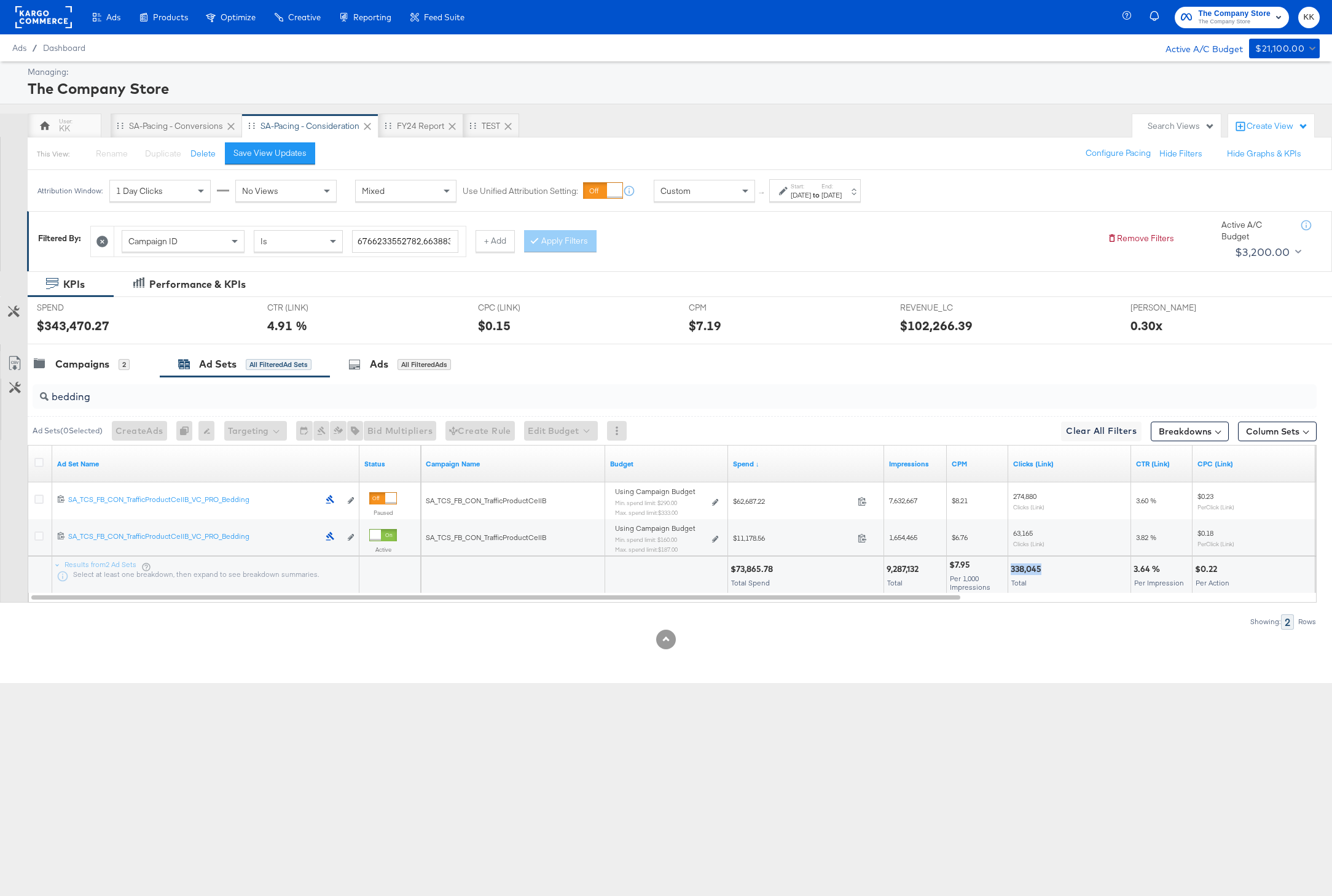
click at [1030, 564] on div "338,045" at bounding box center [1027, 569] width 35 height 11
copy div "338,045"
click at [1199, 566] on div "$0.22" at bounding box center [1208, 569] width 26 height 11
copy div "0.22"
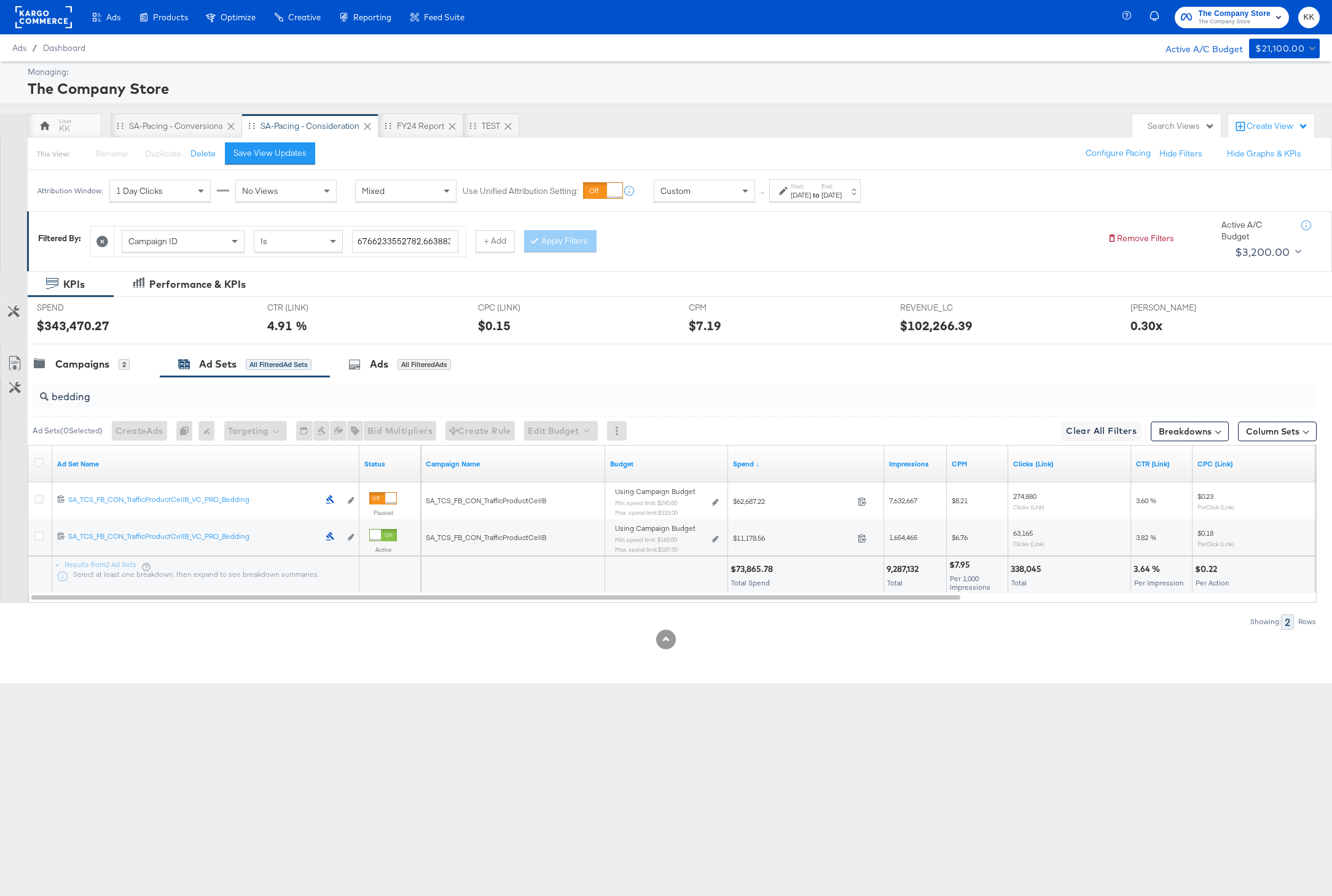
click at [1149, 572] on div "3.64 %" at bounding box center [1148, 569] width 30 height 11
click at [1140, 570] on div "3.64 %" at bounding box center [1148, 569] width 30 height 11
copy div "3.64"
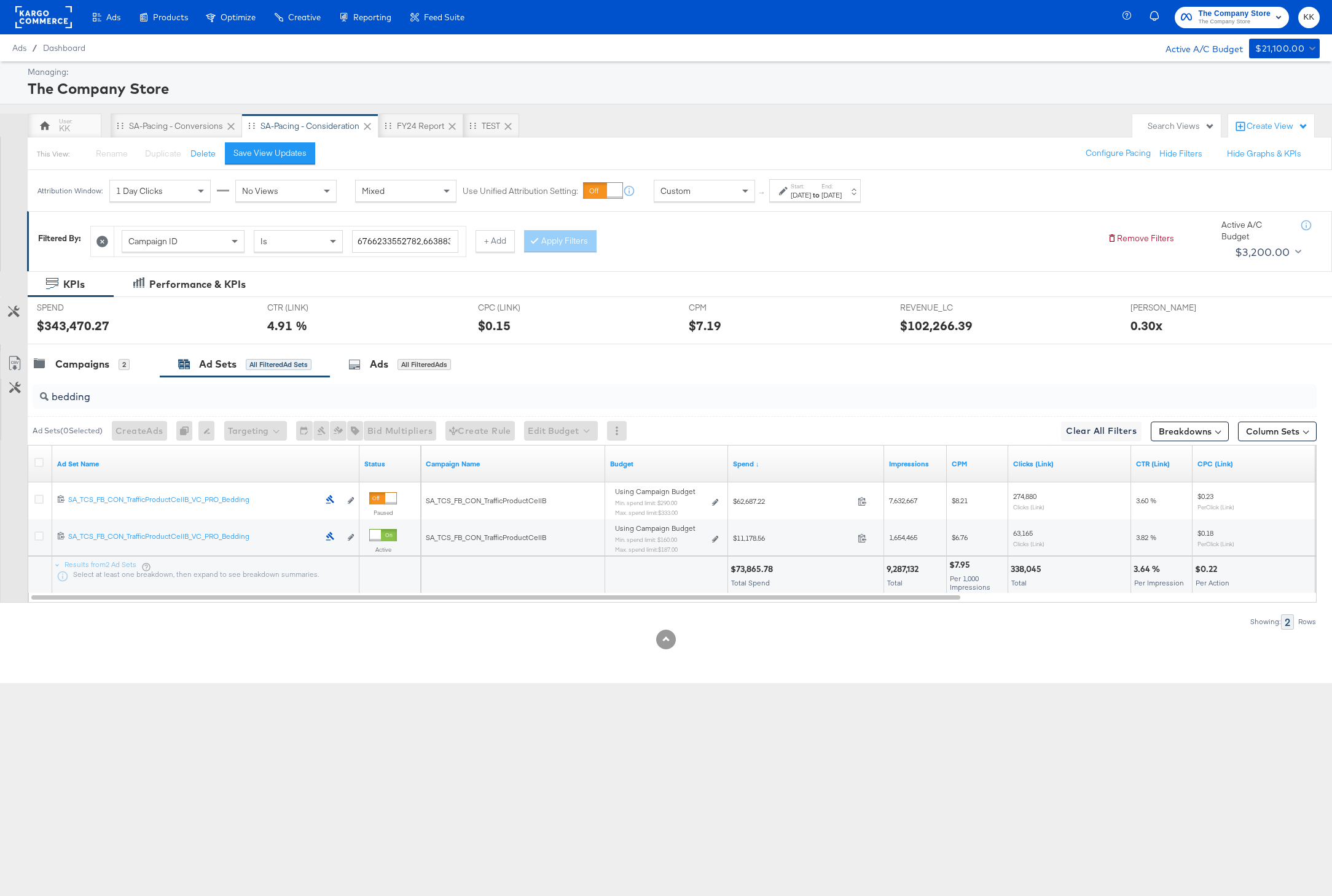
click at [951, 559] on div "$7.95" at bounding box center [961, 565] width 24 height 11
click at [955, 563] on div "$7.95" at bounding box center [961, 565] width 24 height 11
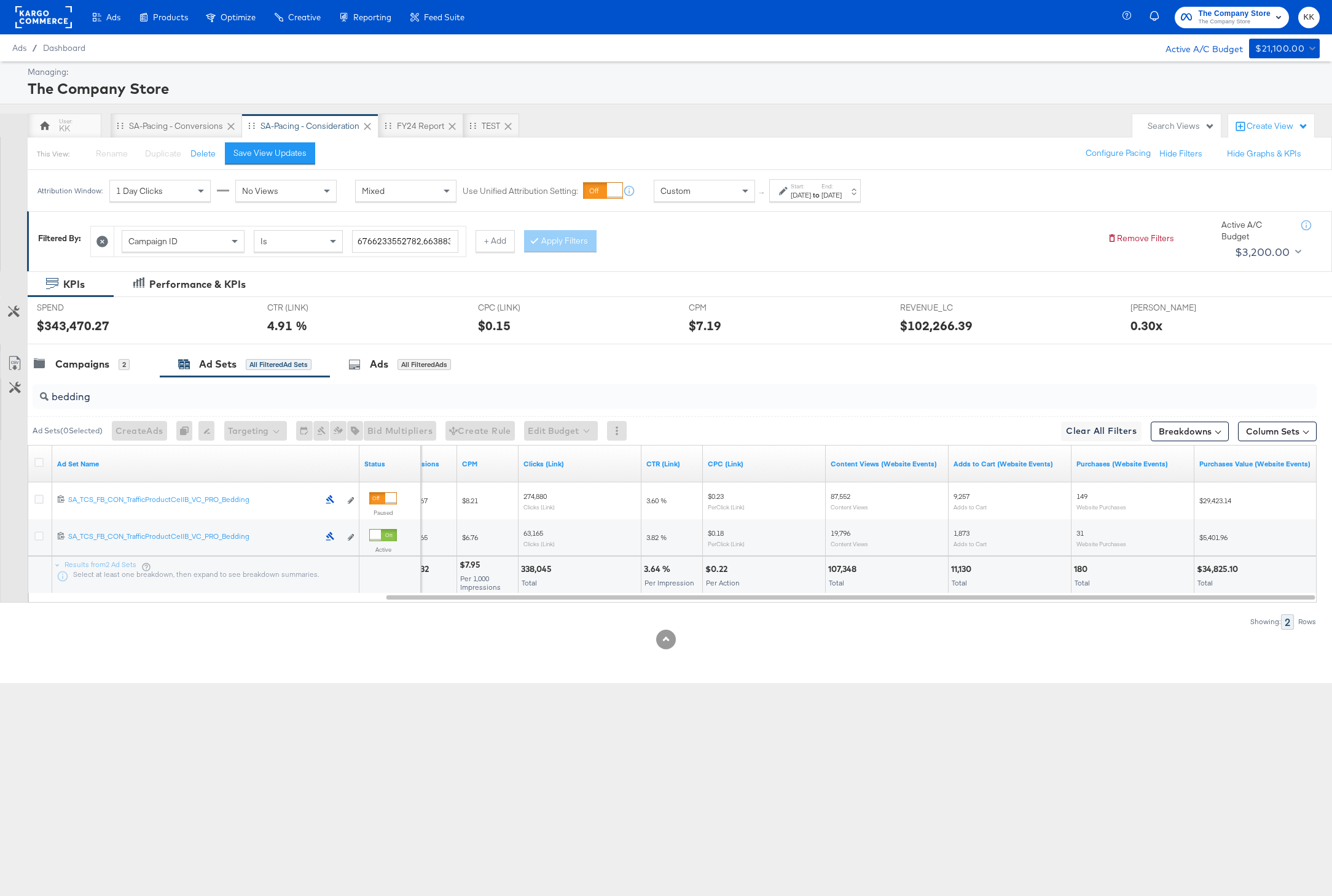
click at [842, 568] on div "107,348" at bounding box center [843, 569] width 32 height 11
click at [957, 568] on div "11,130" at bounding box center [963, 569] width 24 height 11
click at [1081, 568] on div "180" at bounding box center [1082, 569] width 17 height 11
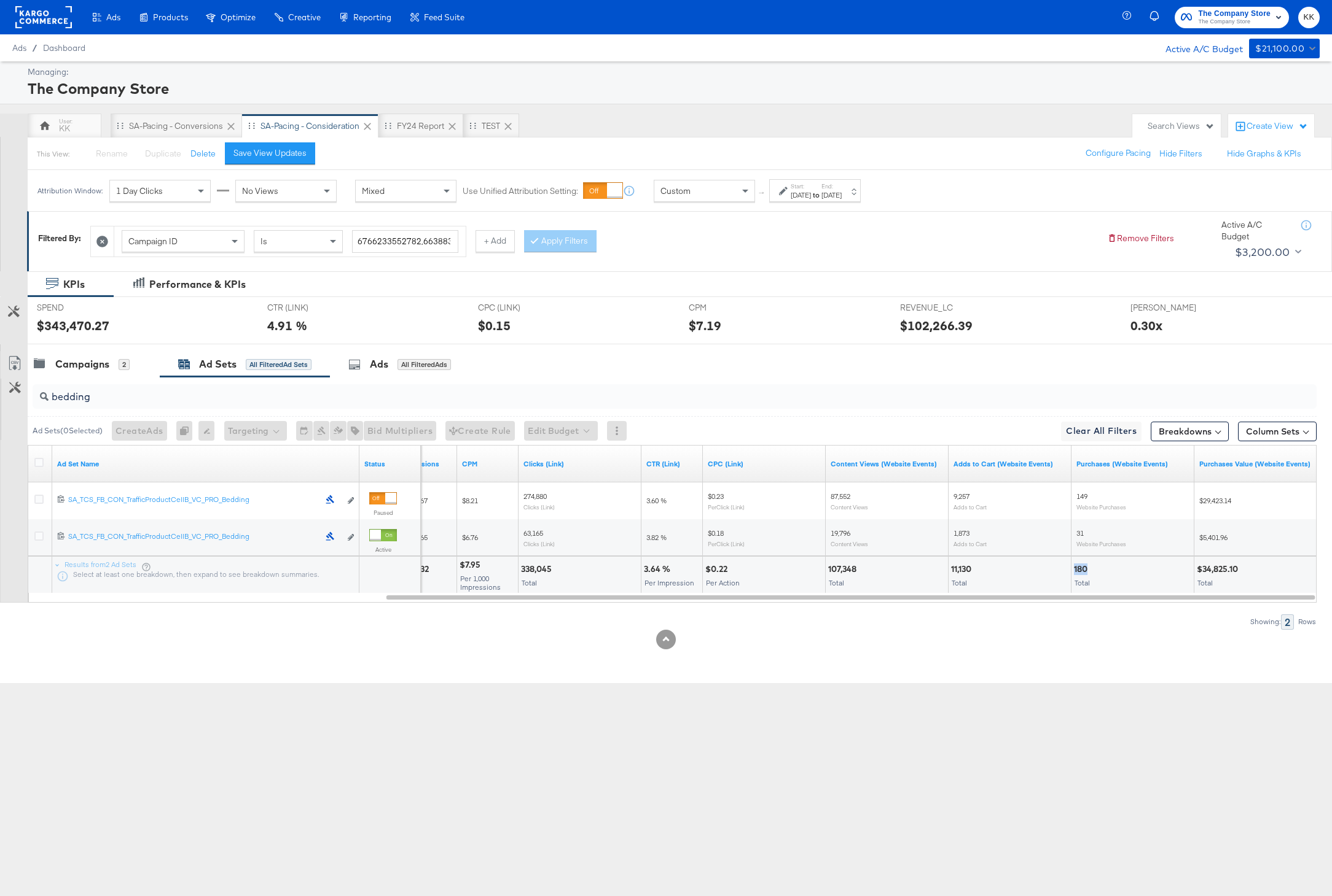
click at [1081, 568] on div "180" at bounding box center [1082, 569] width 17 height 11
click at [1236, 572] on div "$34,825.10" at bounding box center [1219, 569] width 45 height 11
click at [1206, 568] on div "$34,825.10" at bounding box center [1219, 569] width 45 height 11
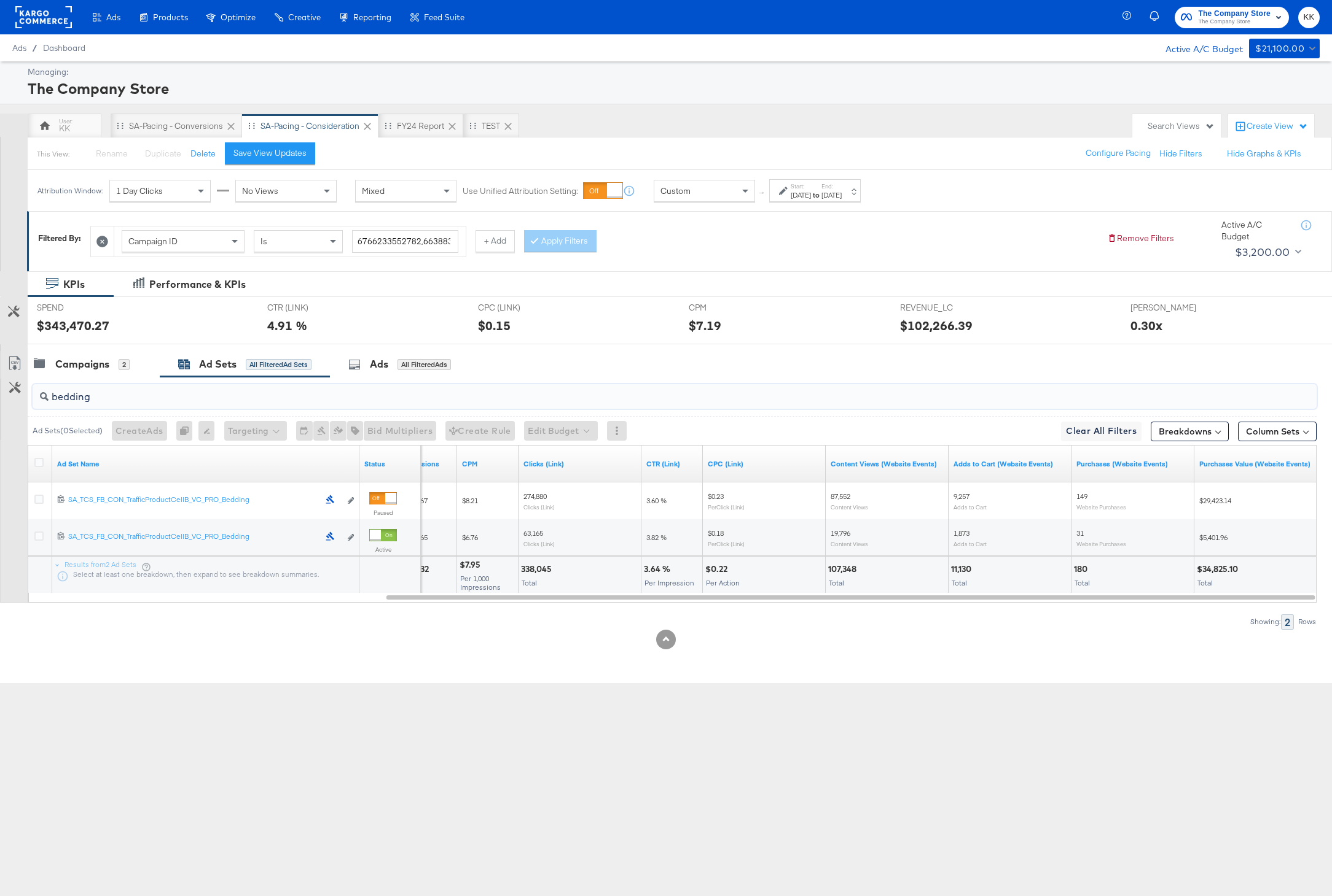
drag, startPoint x: 128, startPoint y: 396, endPoint x: 42, endPoint y: 396, distance: 86.0
click at [42, 396] on div "bedding" at bounding box center [674, 396] width 1283 height 24
paste input "UGCVideo"
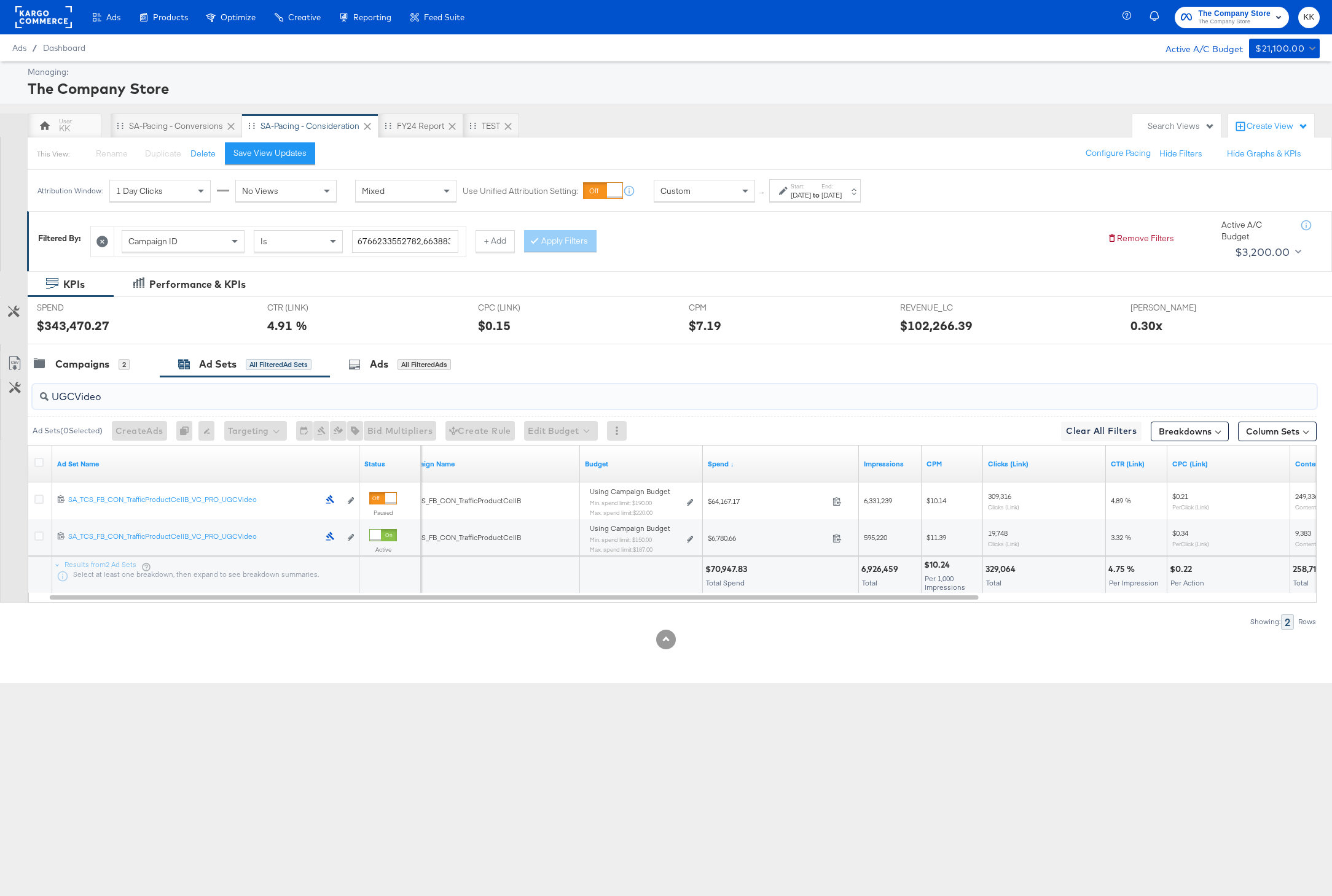
drag, startPoint x: 102, startPoint y: 396, endPoint x: 32, endPoint y: 396, distance: 70.0
click at [33, 396] on div "UGCVideo" at bounding box center [674, 396] width 1283 height 24
paste input "Bath"
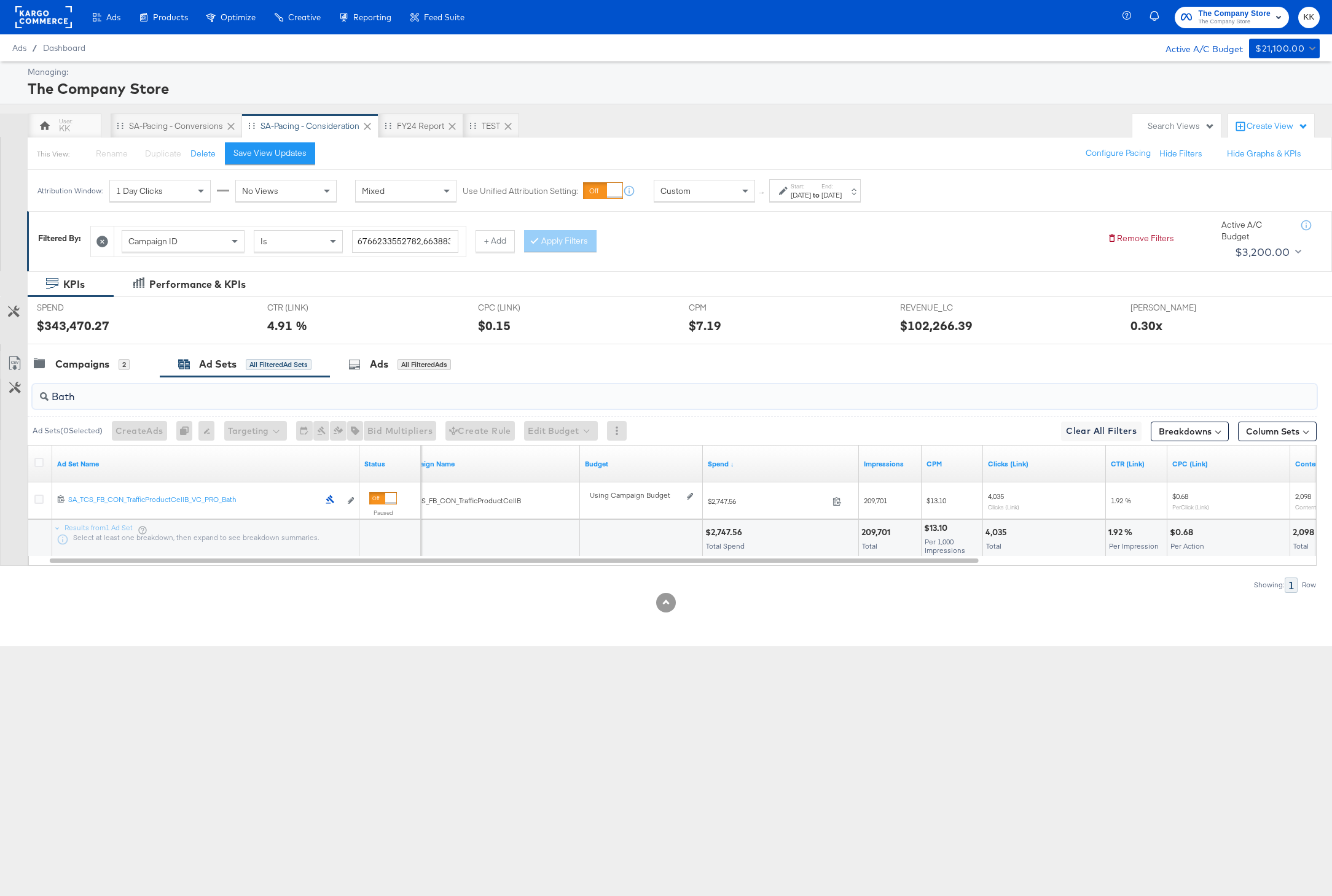
drag, startPoint x: 88, startPoint y: 397, endPoint x: 35, endPoint y: 397, distance: 53.0
click at [35, 397] on div "Bath" at bounding box center [674, 396] width 1283 height 24
paste input "edding"
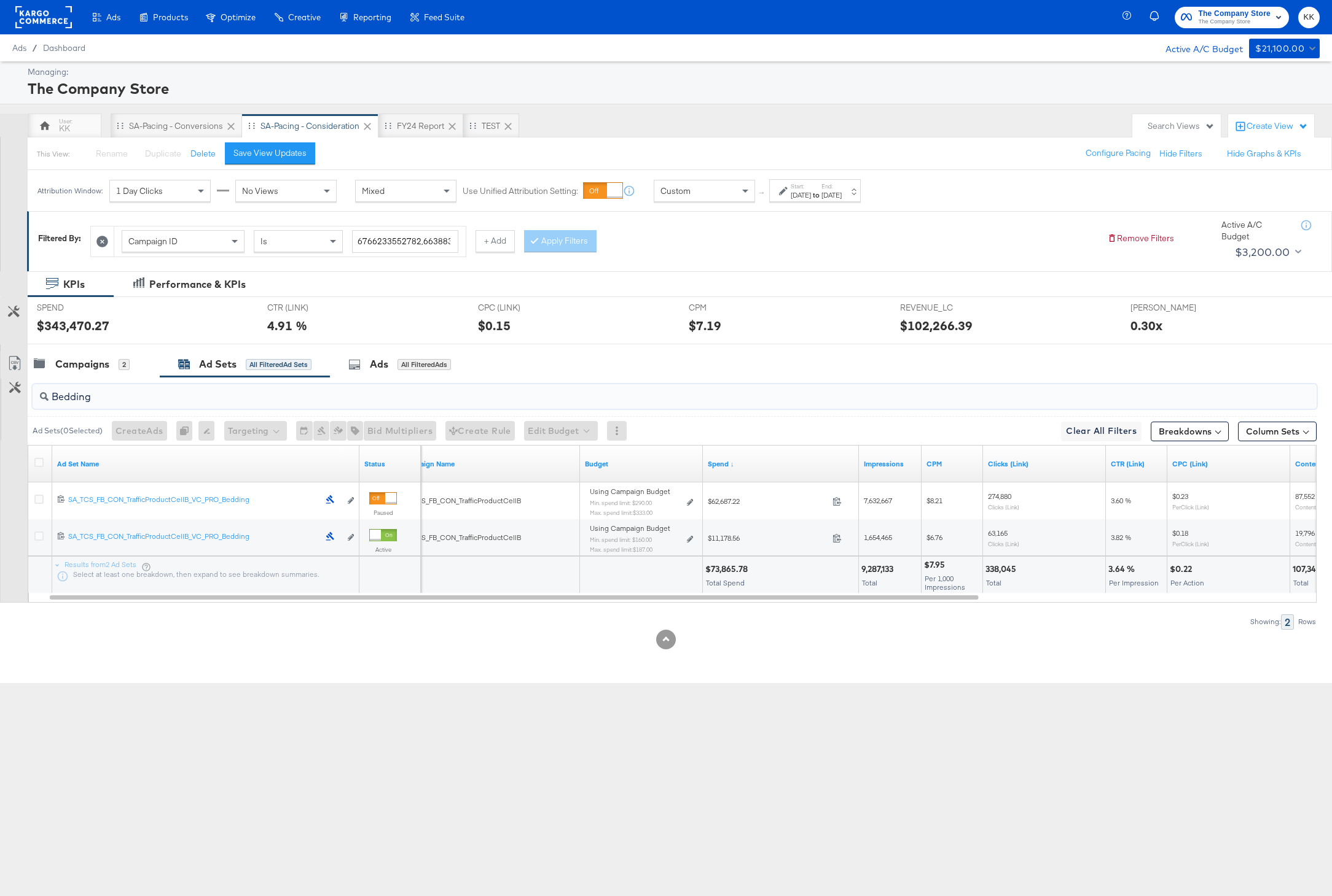
drag, startPoint x: 93, startPoint y: 388, endPoint x: 64, endPoint y: 388, distance: 29.0
click at [64, 388] on input "Bedding" at bounding box center [623, 392] width 1149 height 24
drag, startPoint x: 84, startPoint y: 394, endPoint x: -6, endPoint y: 394, distance: 90.0
click at [0, 394] on html "Ads Ads Dashboard Main dashboard for Media Buying. New Campaign Create a new ca…" at bounding box center [666, 448] width 1332 height 896
paste input "lissfulBlues"
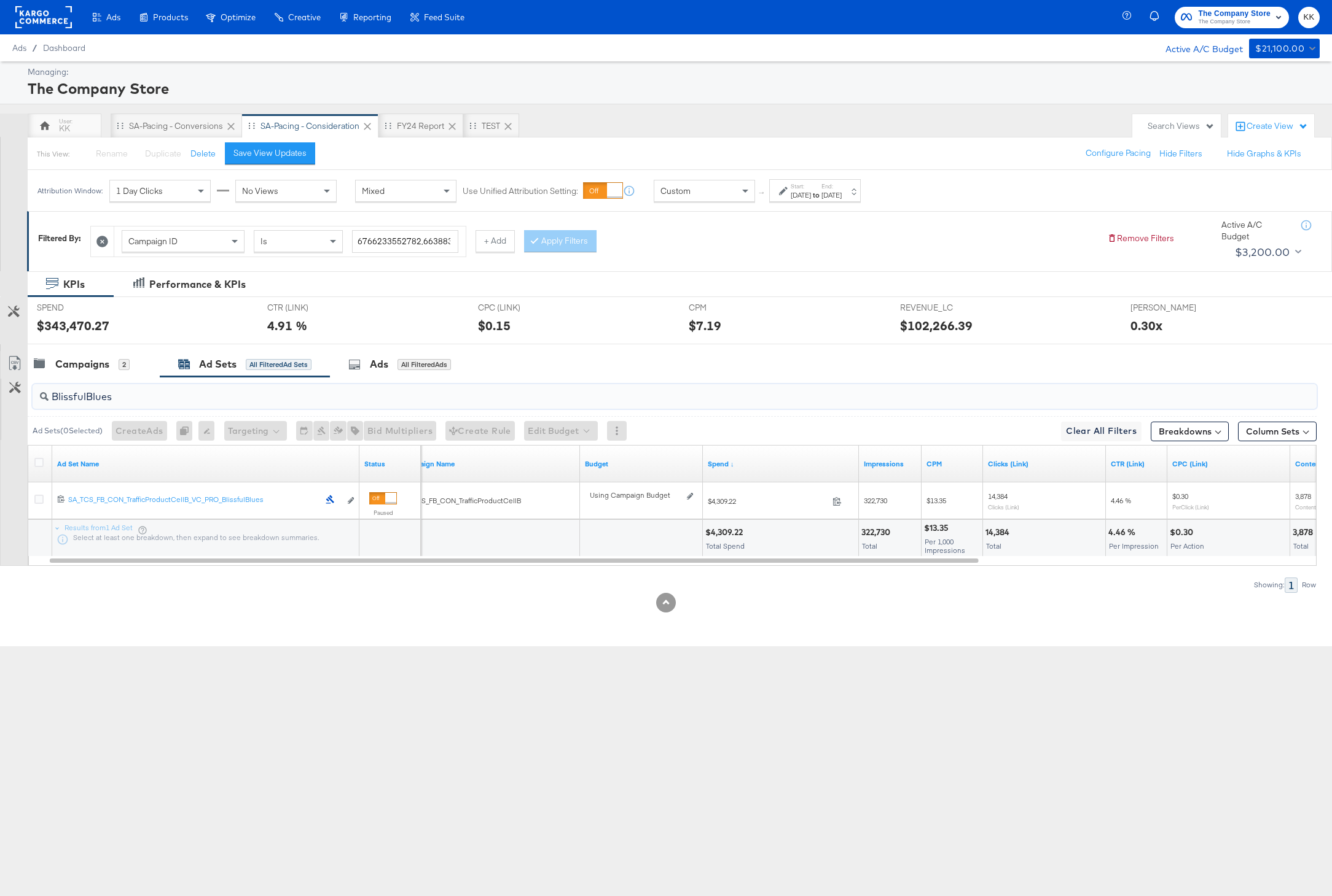
drag, startPoint x: 124, startPoint y: 396, endPoint x: 36, endPoint y: 396, distance: 88.0
click at [36, 396] on div "BlissfulBlues" at bounding box center [674, 396] width 1283 height 24
paste input "CompanyKid"
drag, startPoint x: 149, startPoint y: 389, endPoint x: 36, endPoint y: 389, distance: 113.0
click at [36, 389] on div "CompanyKids" at bounding box center [674, 396] width 1283 height 24
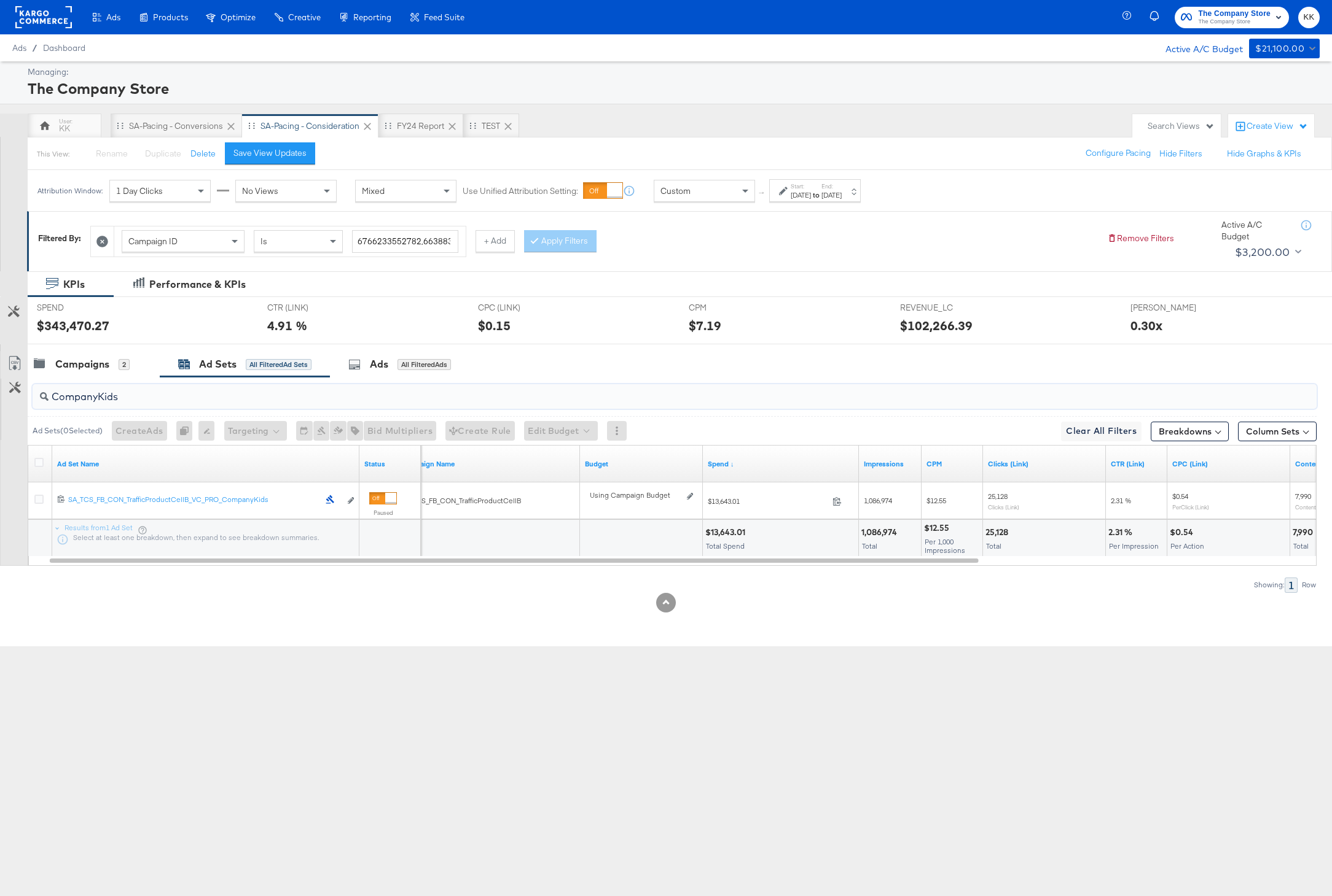
click at [98, 396] on input "CompanyKids" at bounding box center [623, 392] width 1149 height 24
paste input "[PERSON_NAME]"
drag, startPoint x: 106, startPoint y: 398, endPoint x: 35, endPoint y: 394, distance: 71.1
click at [35, 394] on div "[PERSON_NAME]" at bounding box center [674, 396] width 1283 height 24
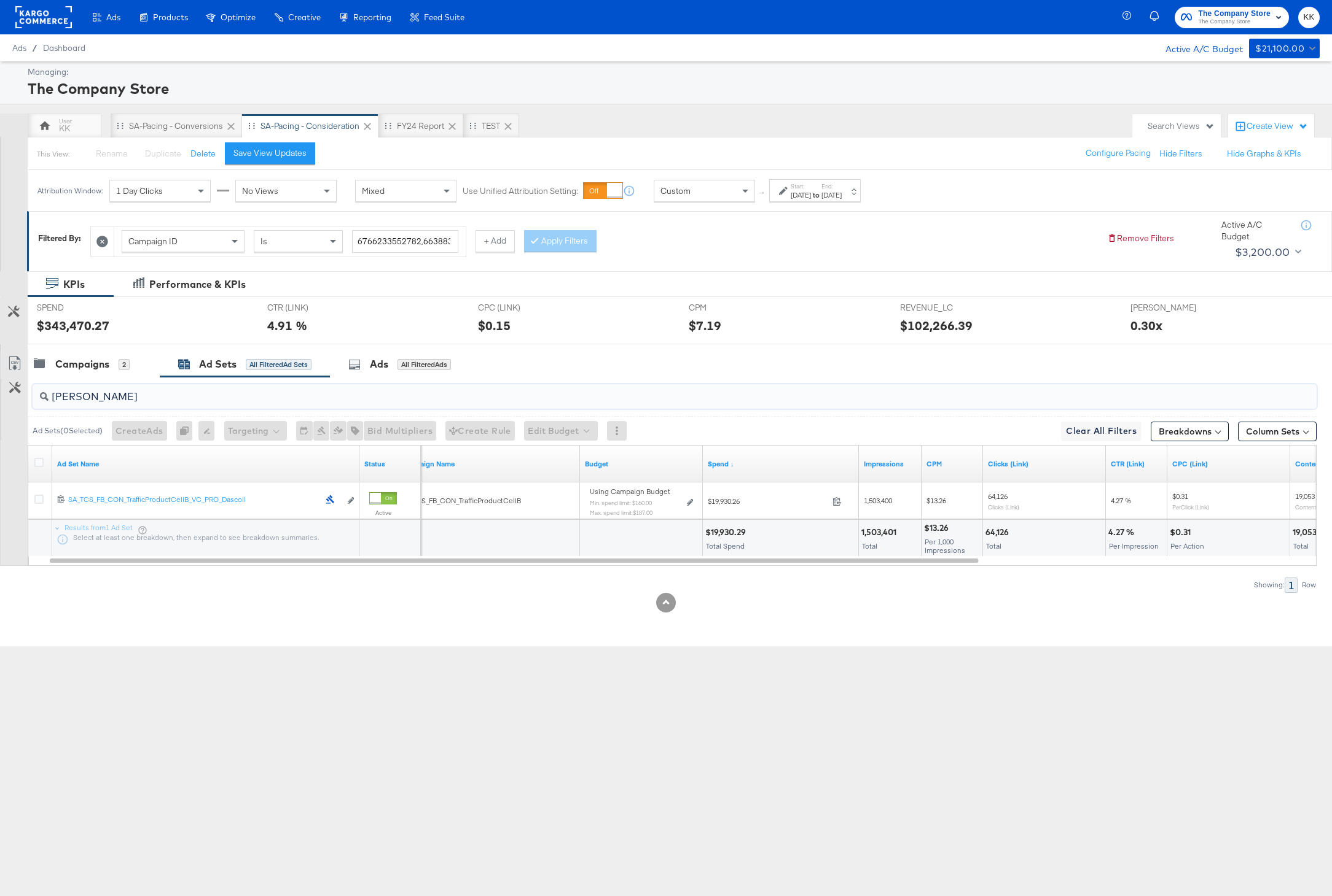
paste input "Outdoor"
click at [140, 402] on input "Outdoor" at bounding box center [623, 392] width 1149 height 24
type input "O"
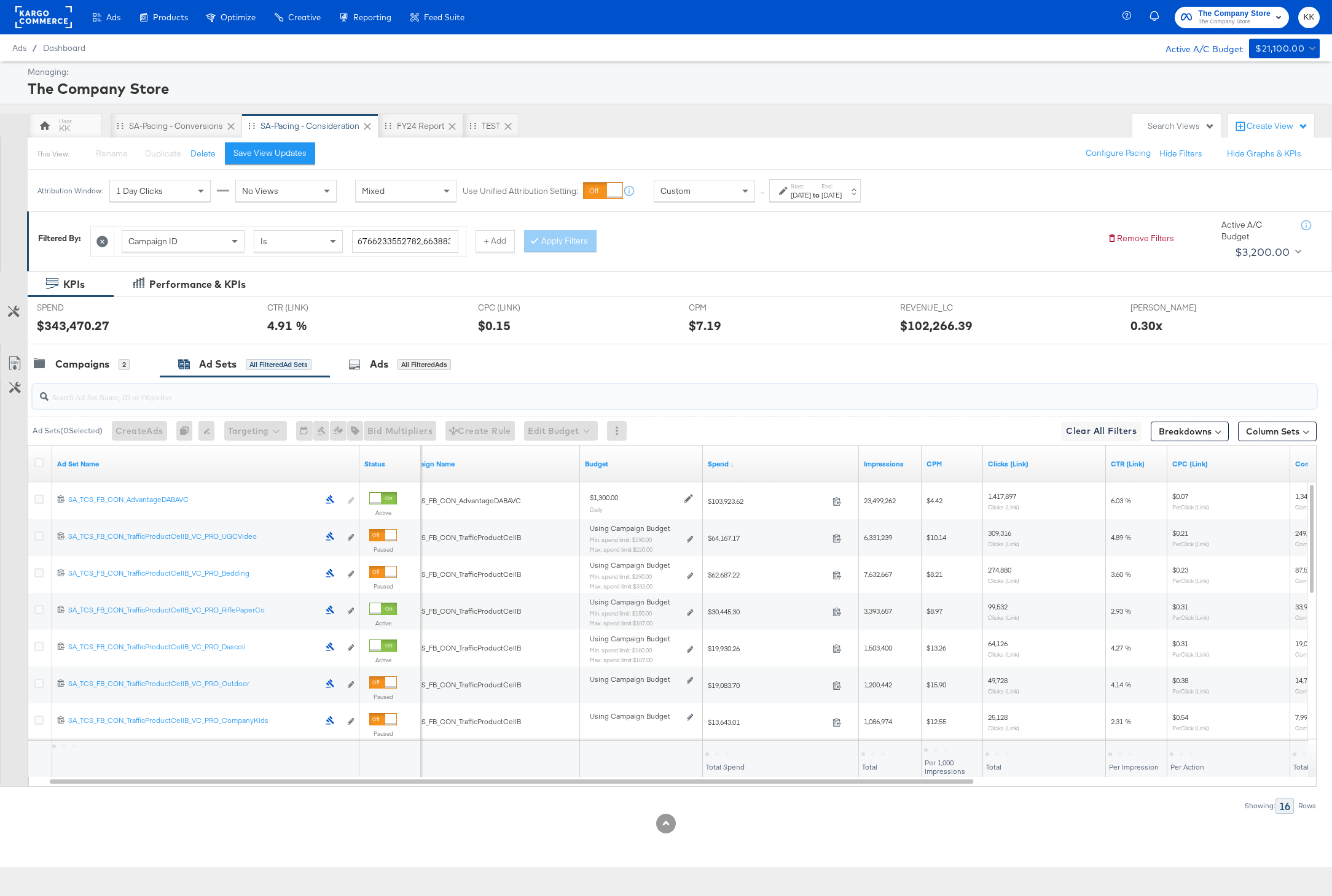
paste input "RiflePaperCo"
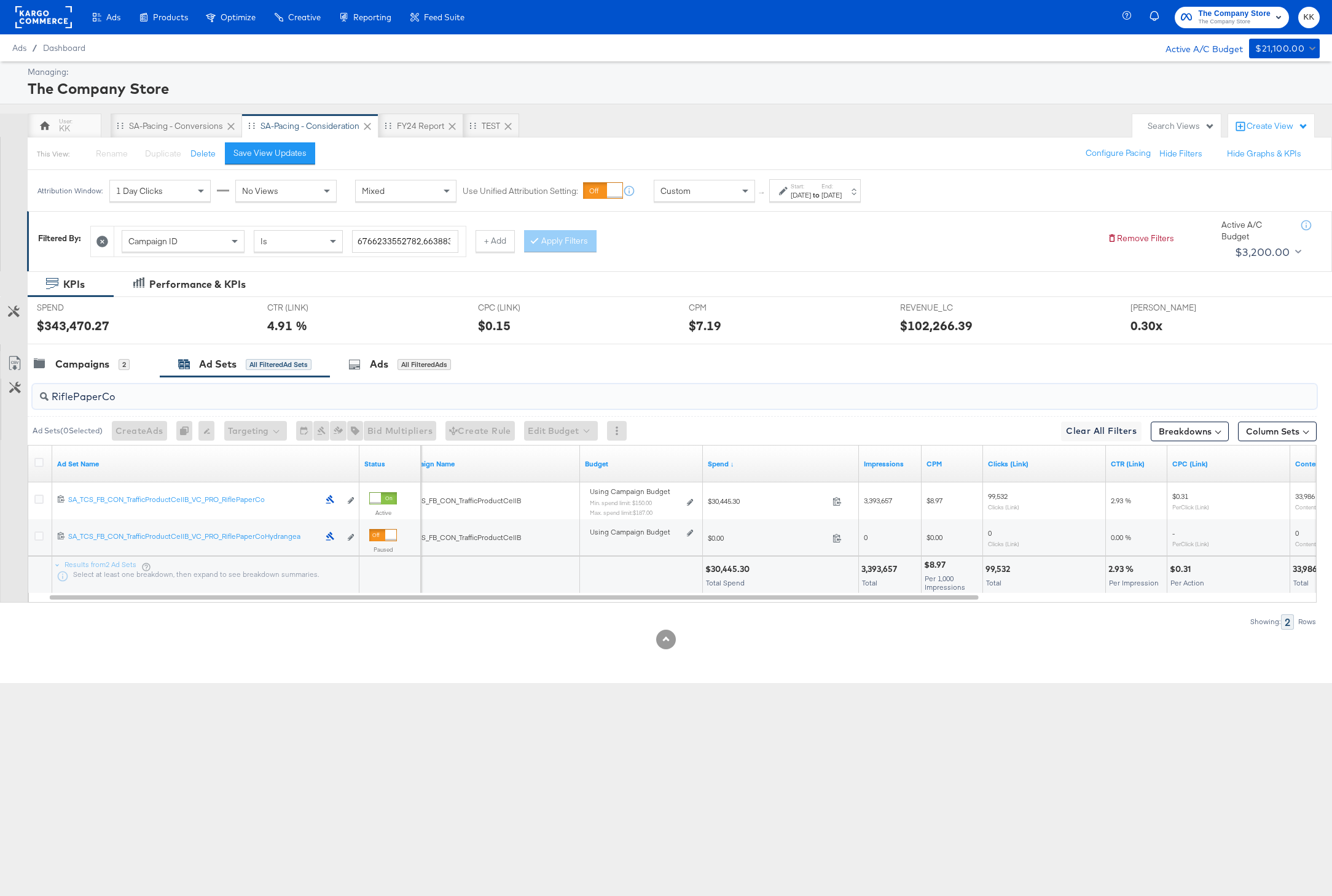
drag, startPoint x: 129, startPoint y: 400, endPoint x: 32, endPoint y: 396, distance: 97.1
click at [33, 396] on div "RiflePaperCo" at bounding box center [674, 396] width 1283 height 24
paste input "UGCVide"
type input "UGCVideo"
click at [725, 567] on div "$70,947.83" at bounding box center [728, 569] width 45 height 11
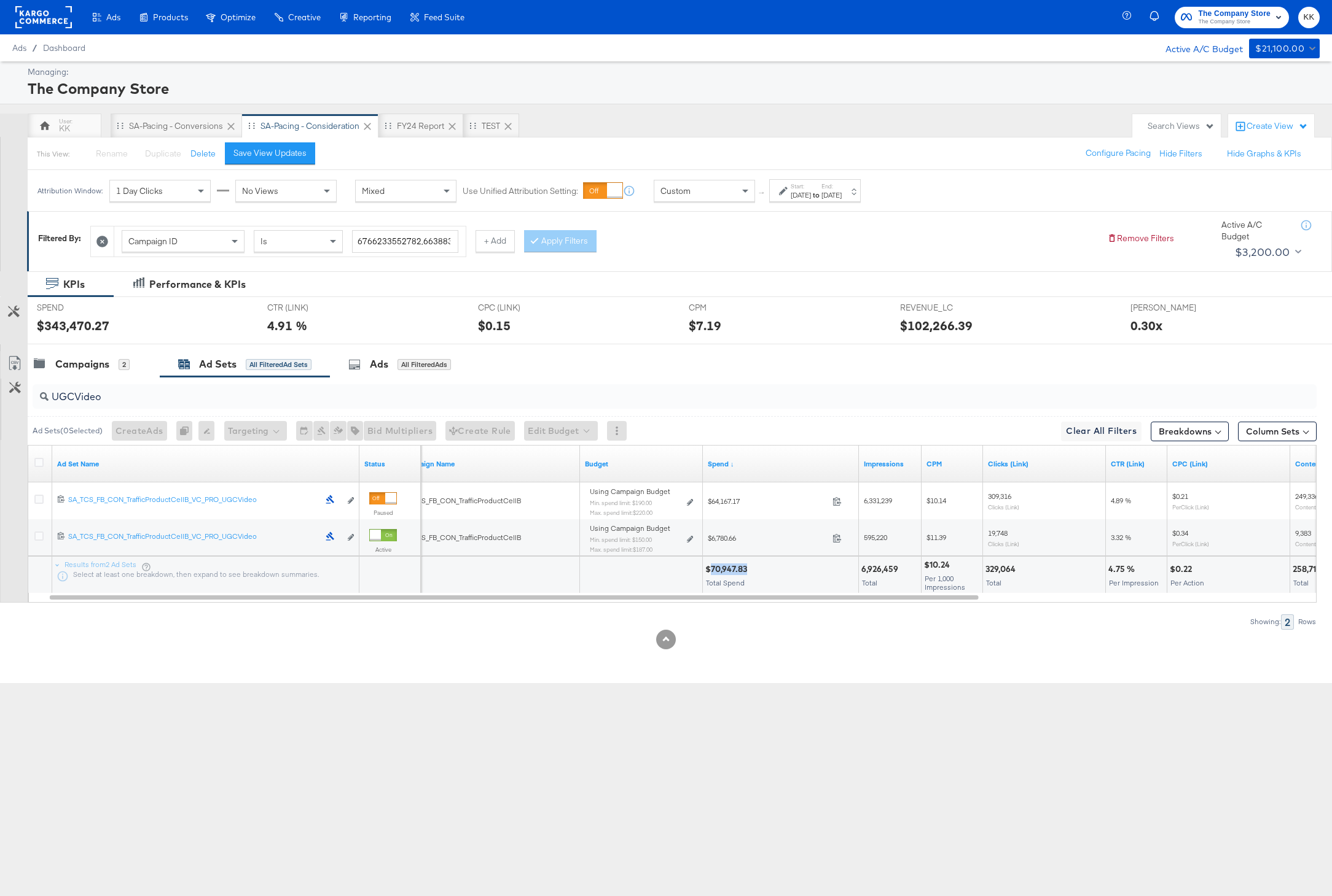
click at [725, 567] on div "$70,947.83" at bounding box center [728, 569] width 45 height 11
click at [885, 568] on div "6,926,459" at bounding box center [881, 569] width 41 height 11
click at [939, 565] on div "$10.24" at bounding box center [939, 565] width 30 height 11
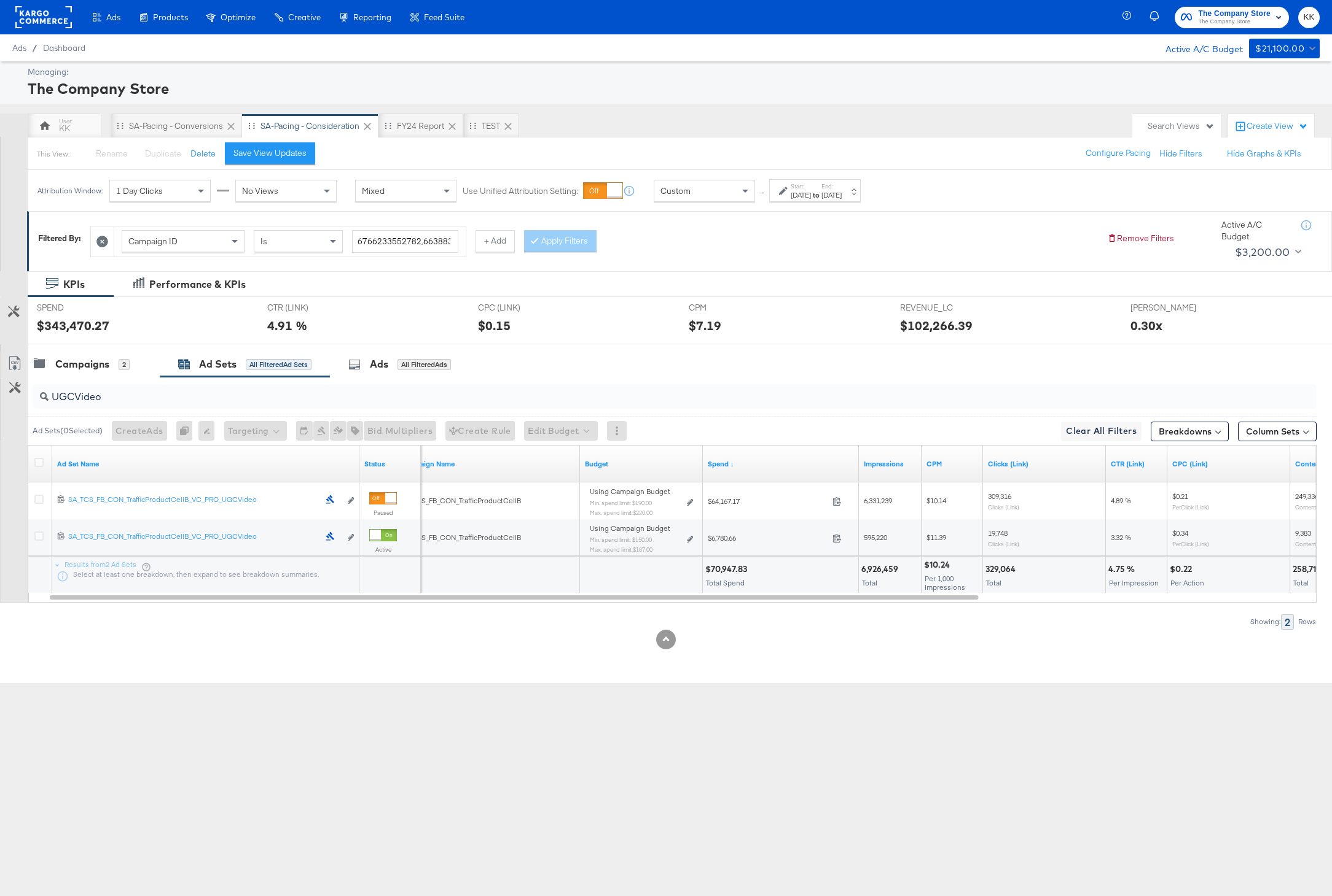
click at [1014, 568] on div "329,064" at bounding box center [1001, 569] width 34 height 11
click at [1007, 568] on div "329,064" at bounding box center [1001, 569] width 34 height 11
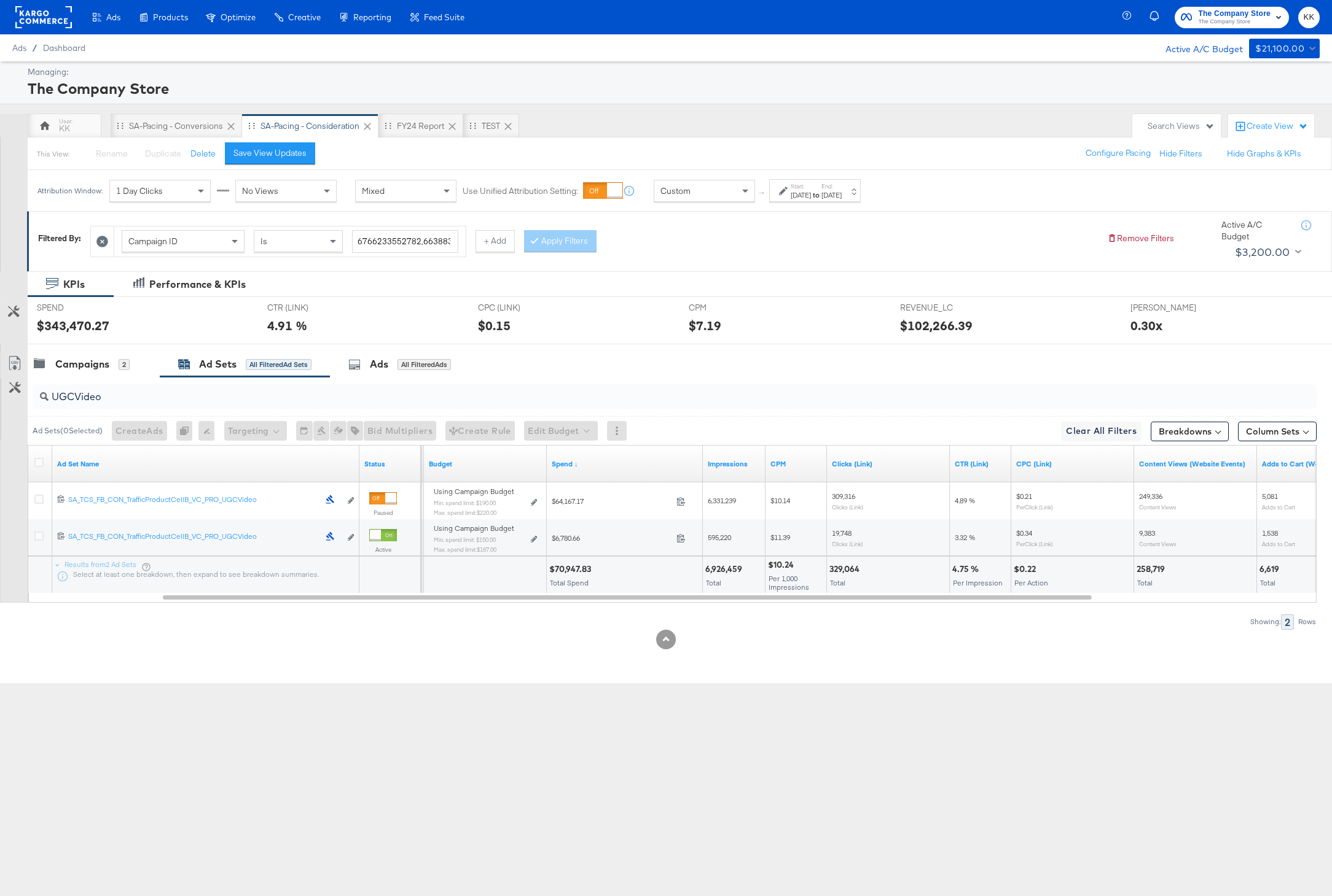
click at [964, 566] on div "4.75 %" at bounding box center [967, 569] width 30 height 11
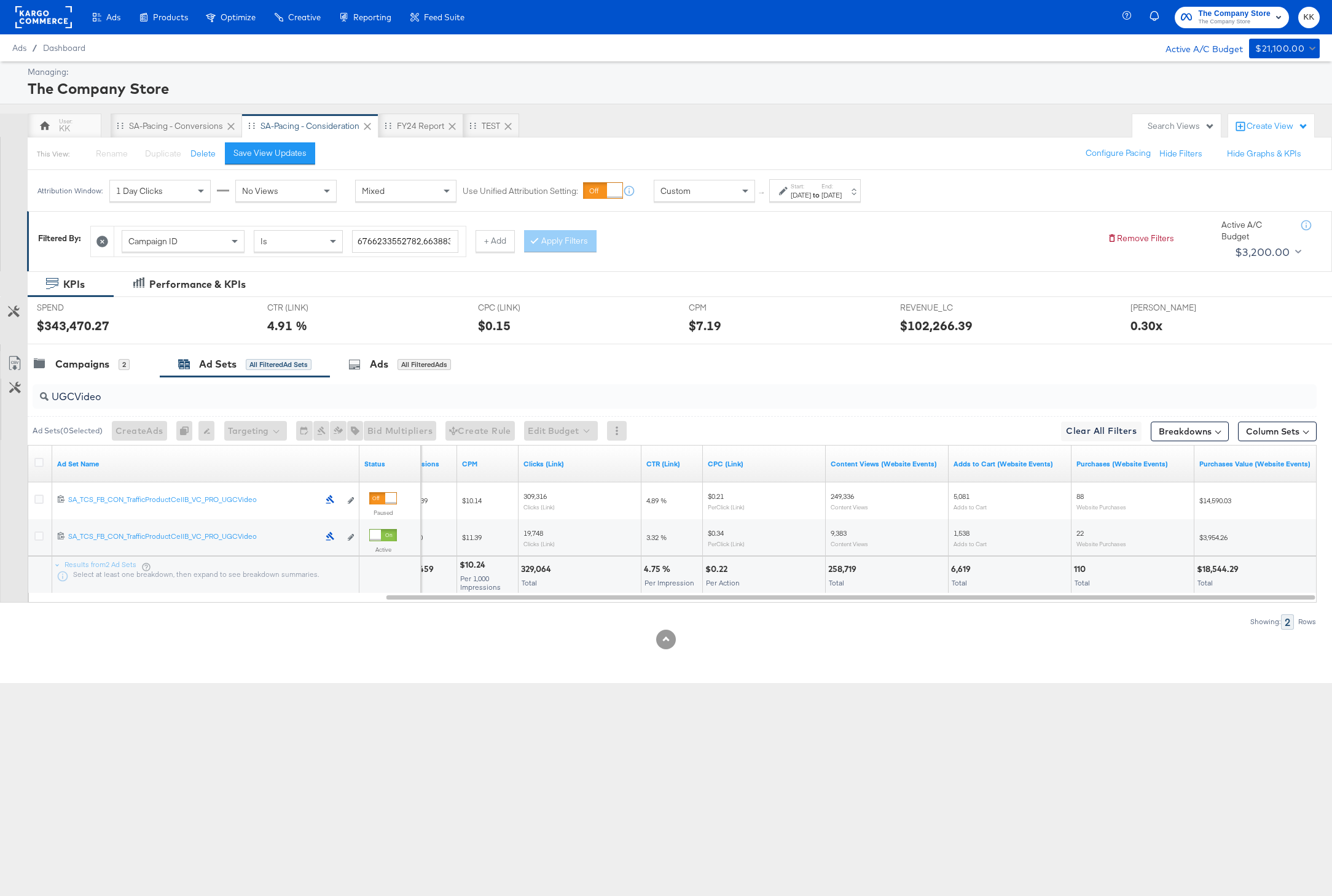
click at [844, 566] on div "258,719" at bounding box center [843, 569] width 32 height 11
click at [961, 567] on div "6,619" at bounding box center [962, 569] width 23 height 11
click at [1227, 573] on div "$18,544.29" at bounding box center [1219, 569] width 45 height 11
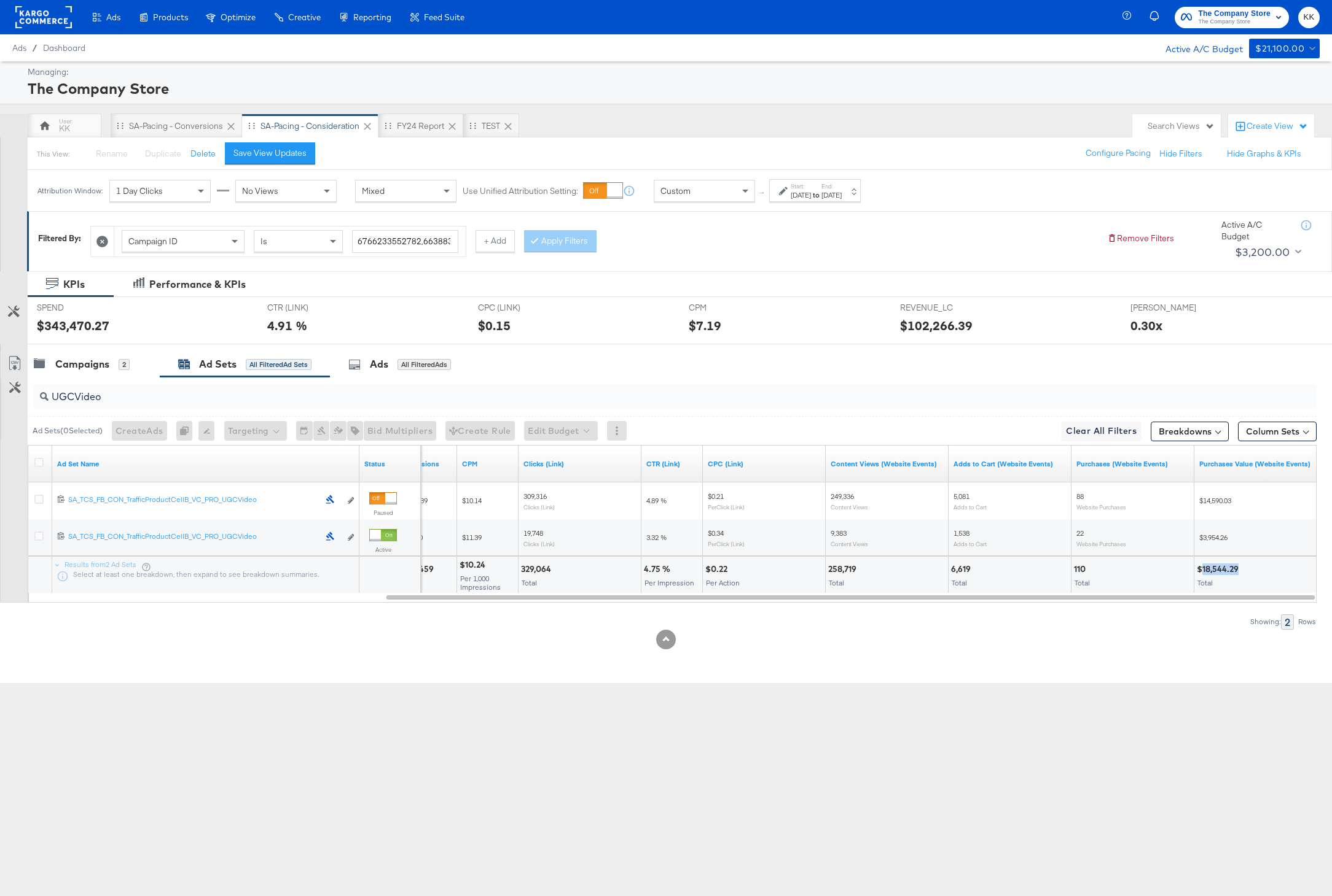
click at [1227, 573] on div "$18,544.29" at bounding box center [1219, 569] width 45 height 11
click at [49, 689] on div "Ads Ads Dashboard Main dashboard for Media Buying. New Campaign Create a new ca…" at bounding box center [666, 448] width 1332 height 896
click at [50, 119] on div at bounding box center [44, 126] width 15 height 15
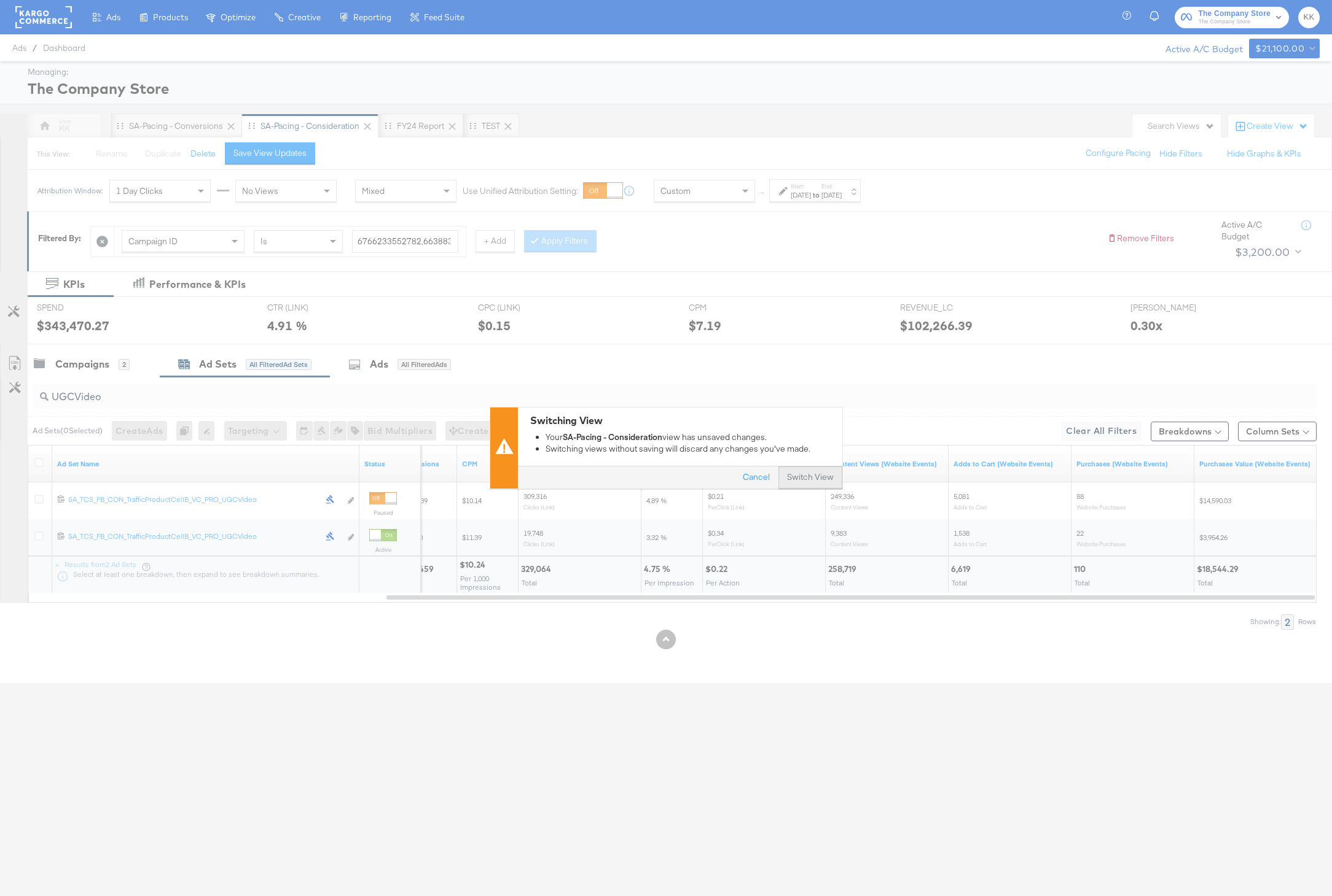
click at [823, 470] on button "Switch View" at bounding box center [810, 478] width 64 height 22
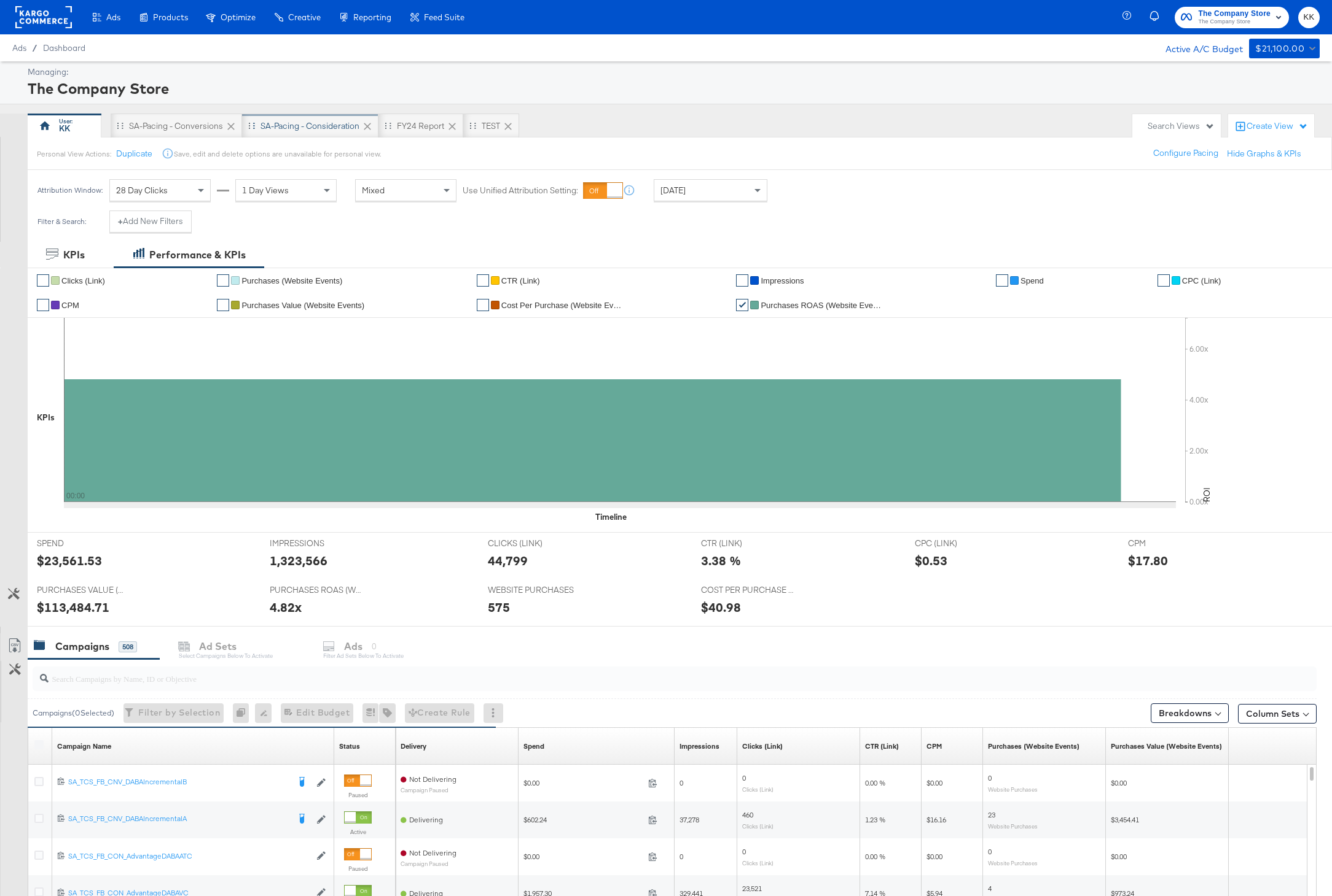
click at [279, 128] on div "SA-Pacing - Consideration" at bounding box center [310, 126] width 99 height 11
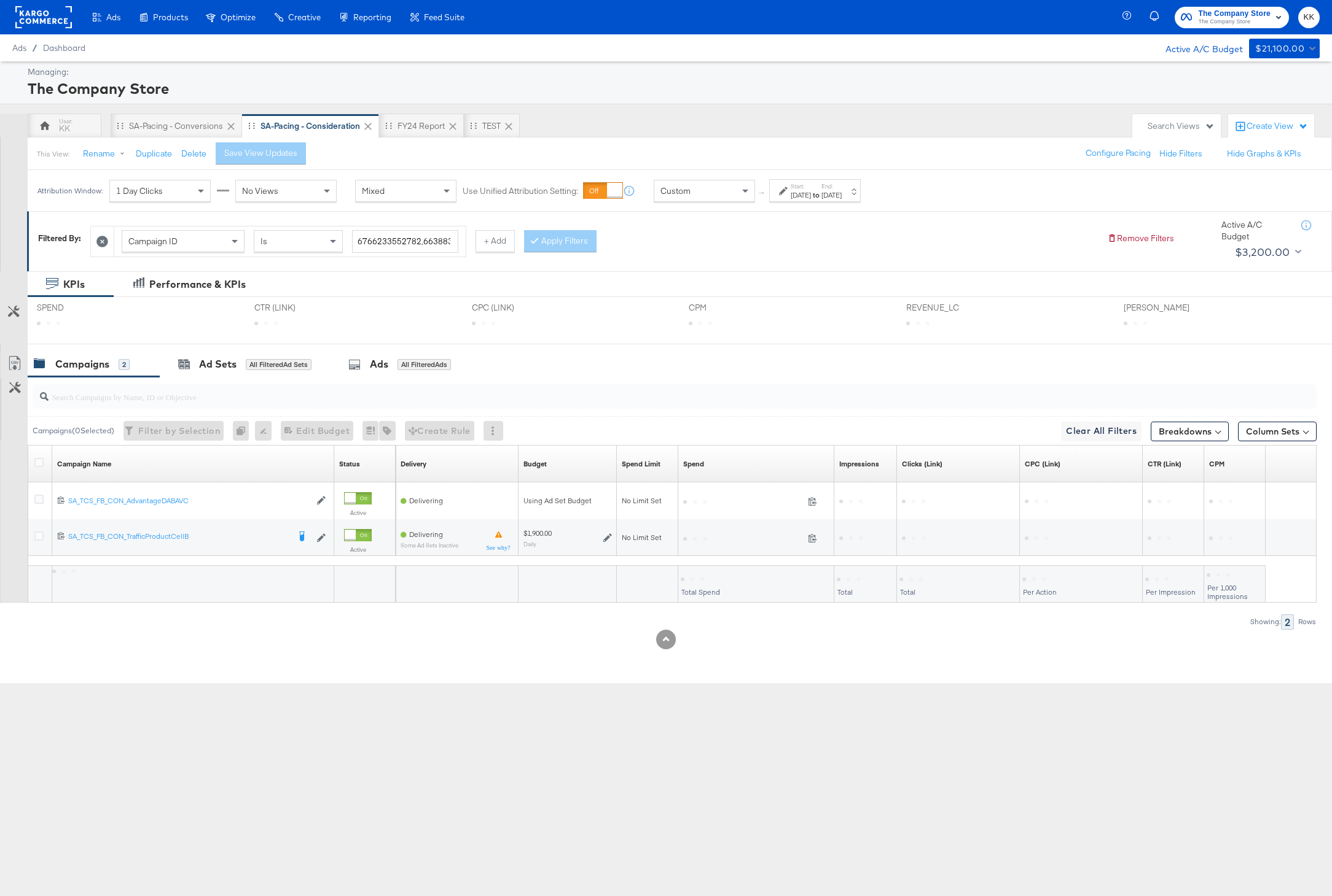
click at [842, 193] on div "[DATE]" at bounding box center [830, 194] width 20 height 10
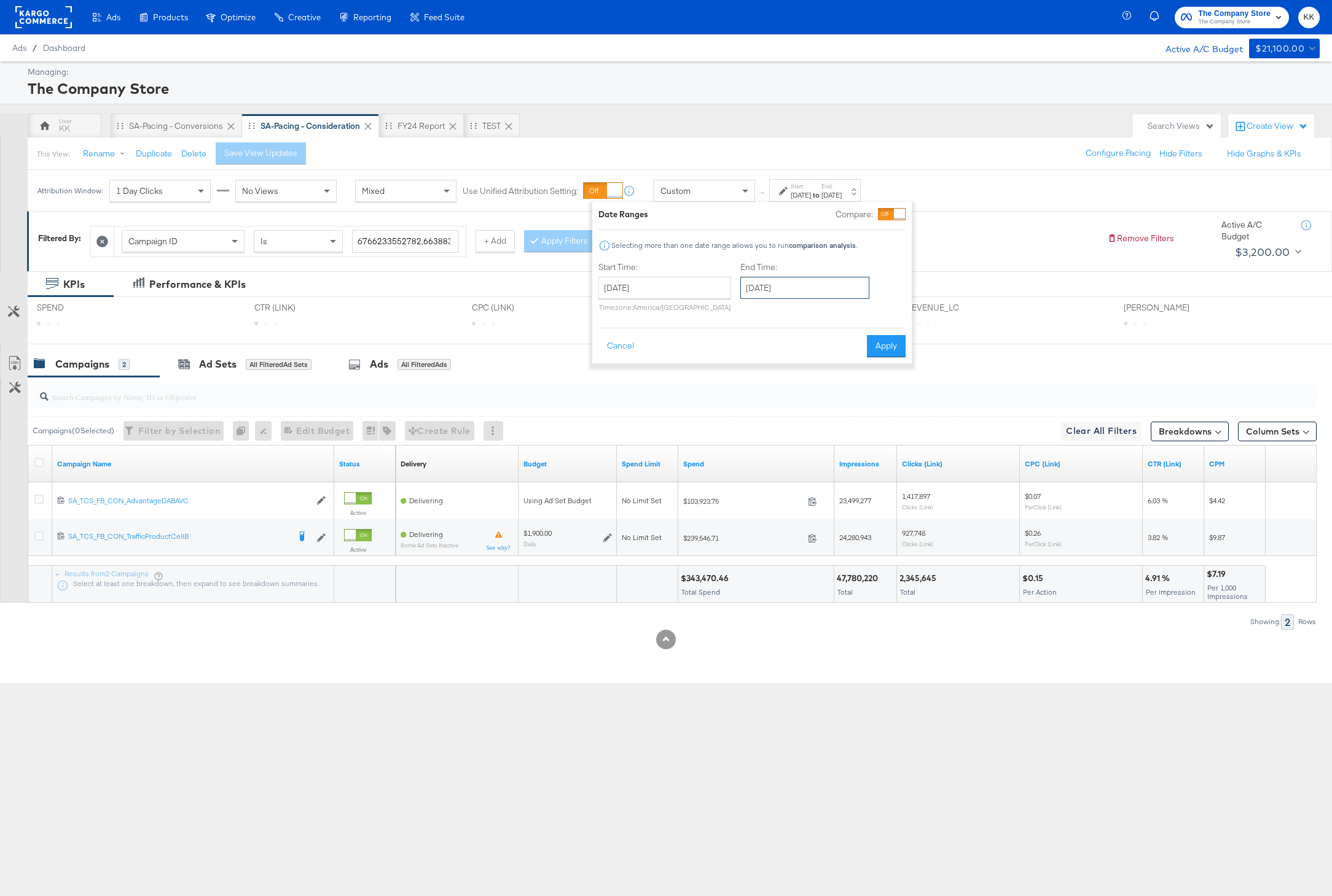
click at [795, 285] on input "[DATE]" at bounding box center [804, 287] width 129 height 22
click at [968, 228] on div "Campaign ID Is 6766233552782,6638837623382 + Add Apply Filters" at bounding box center [594, 238] width 1007 height 37
click at [718, 581] on div "$343,470.46" at bounding box center [705, 578] width 51 height 11
click at [676, 289] on input "[DATE]" at bounding box center [664, 287] width 133 height 22
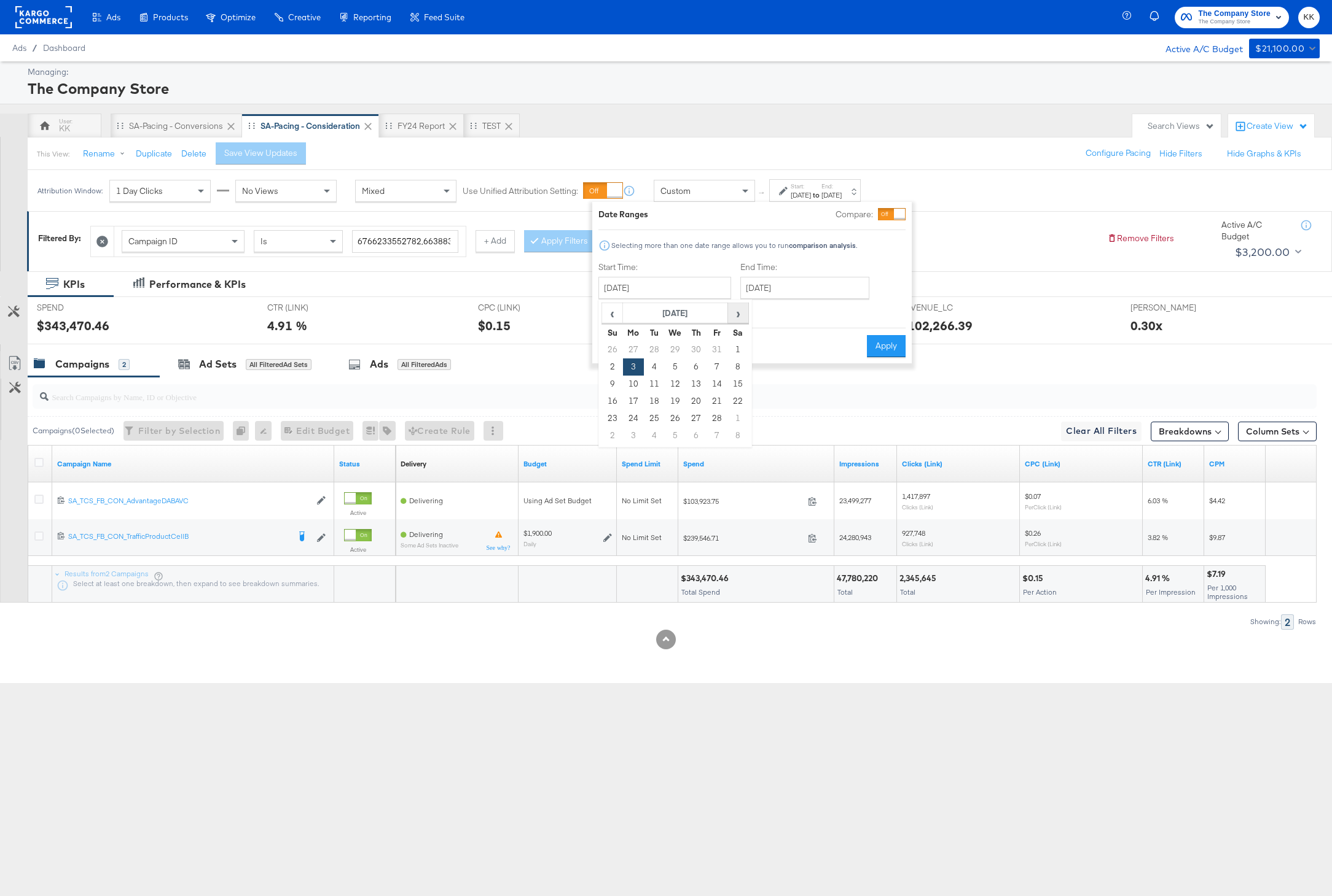
click at [737, 314] on span "›" at bounding box center [738, 312] width 19 height 18
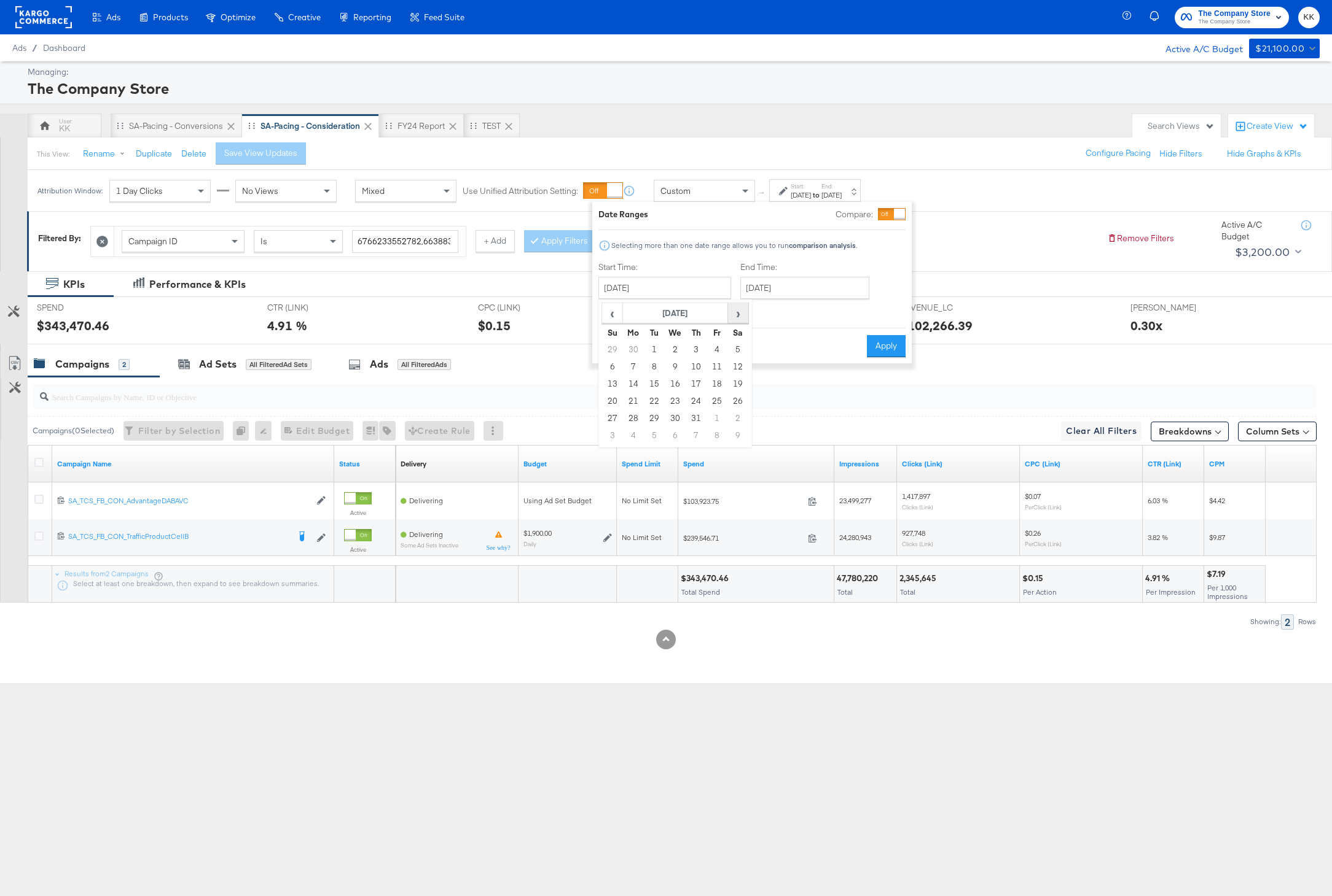
click at [737, 314] on span "›" at bounding box center [738, 312] width 19 height 18
click at [611, 320] on span "‹" at bounding box center [612, 312] width 19 height 18
click at [638, 352] on td "1" at bounding box center [633, 350] width 21 height 17
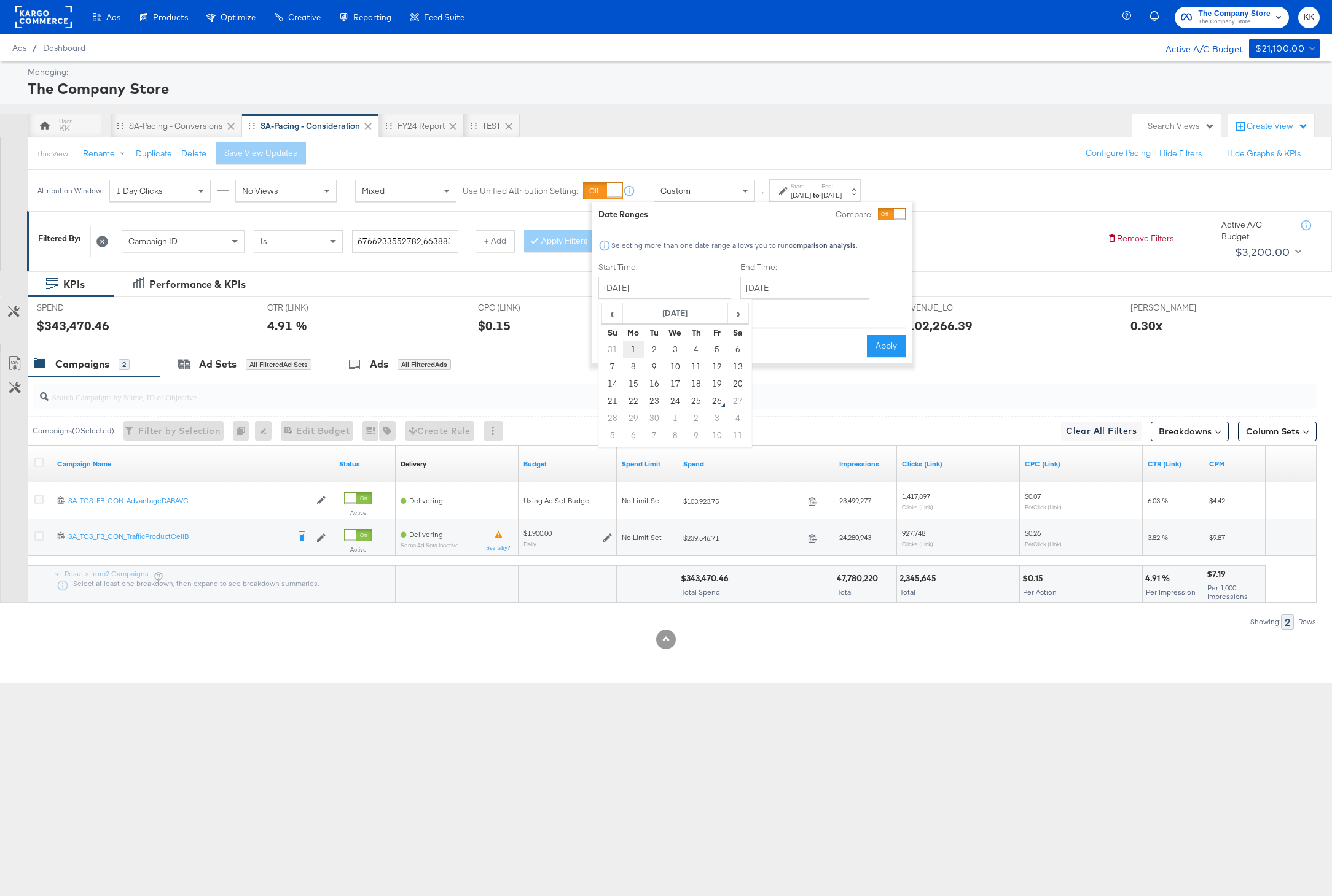
type input "[DATE]"
click at [890, 346] on button "Apply" at bounding box center [886, 345] width 39 height 22
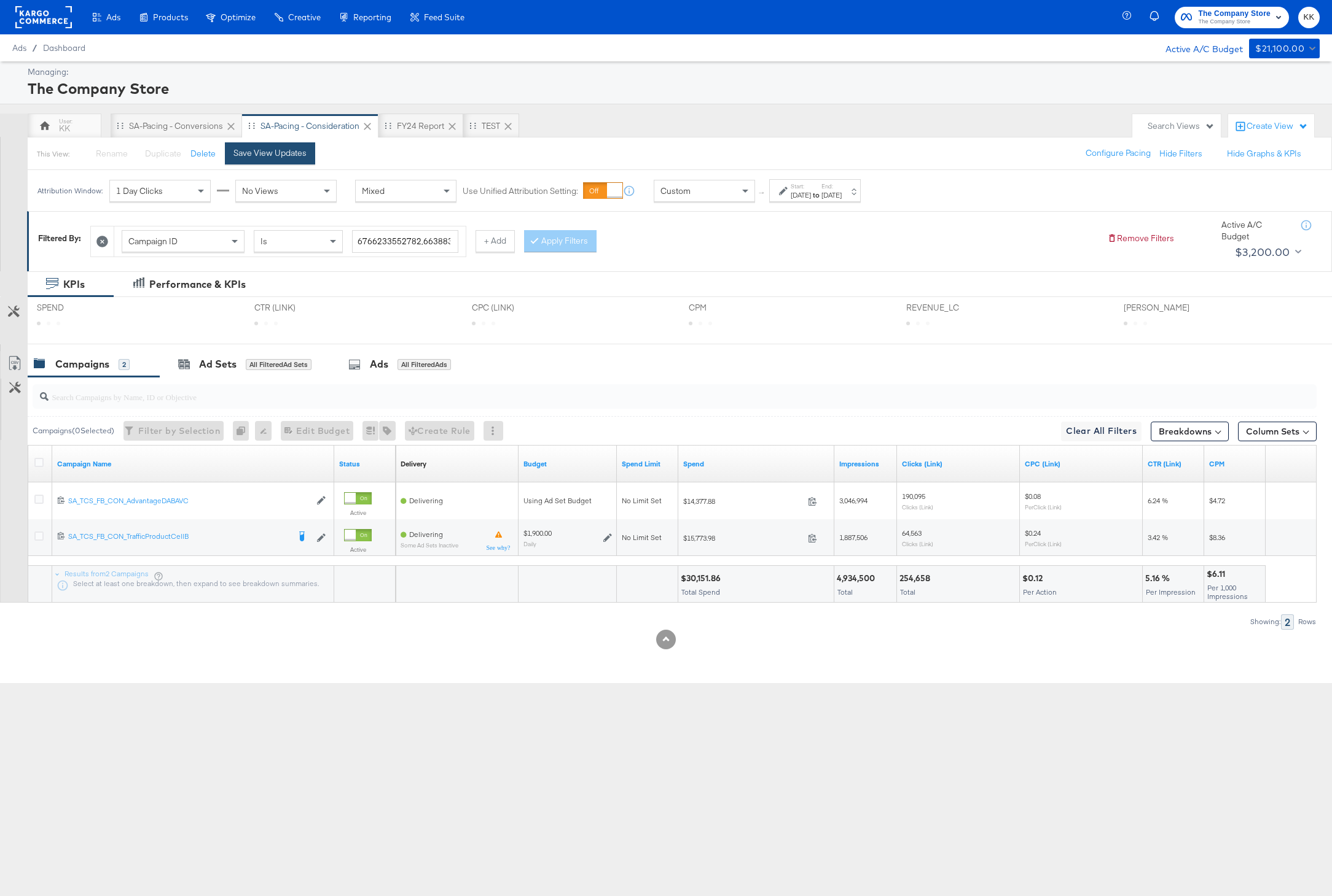
click at [299, 156] on div "Save View Updates" at bounding box center [270, 153] width 73 height 11
click at [715, 574] on div "Customize KPIs Export as CSV Campaign Name Status Delivery Sorting Unavailable …" at bounding box center [658, 524] width 1316 height 158
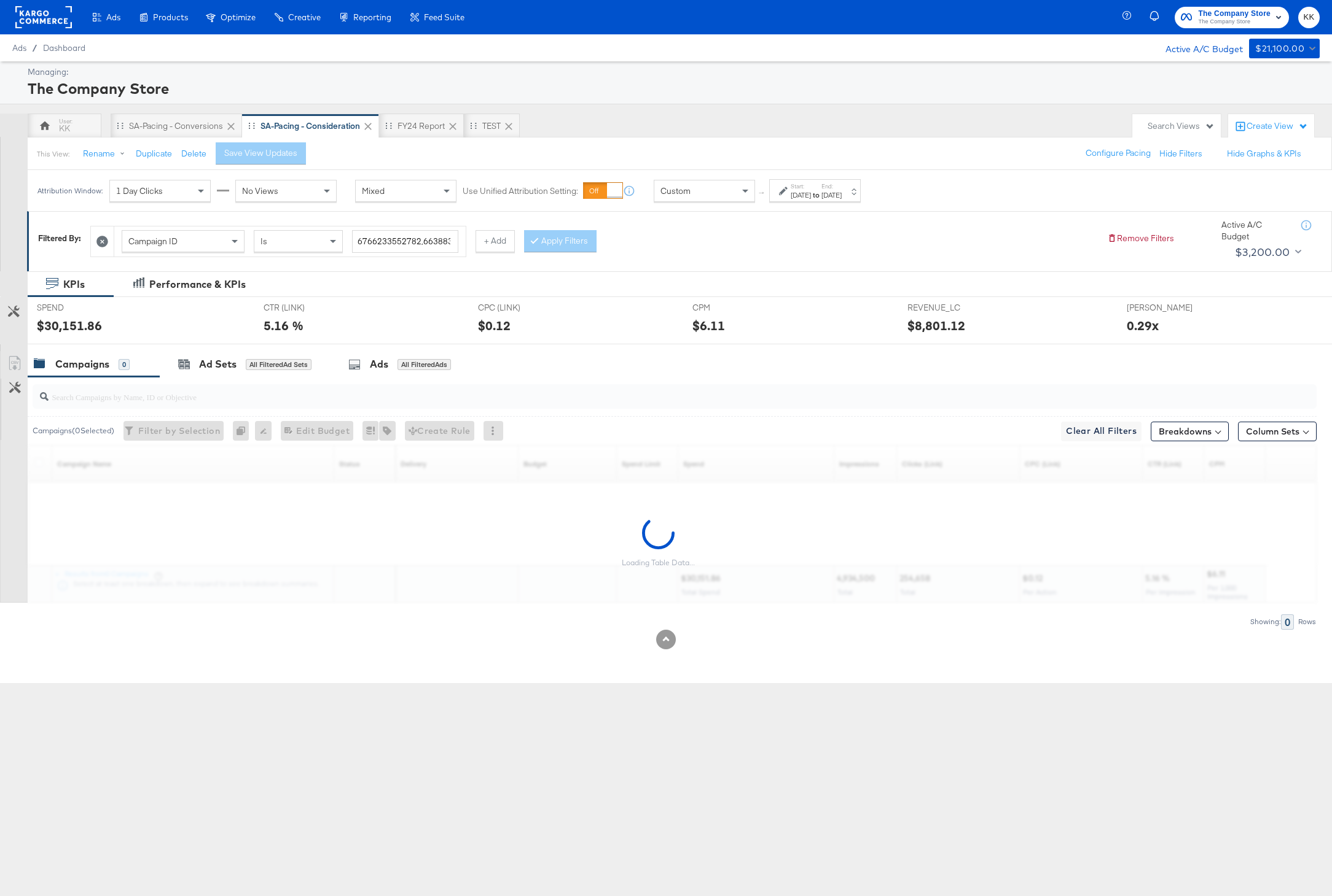
click at [715, 574] on div "Loading Table Data..." at bounding box center [658, 542] width 1316 height 121
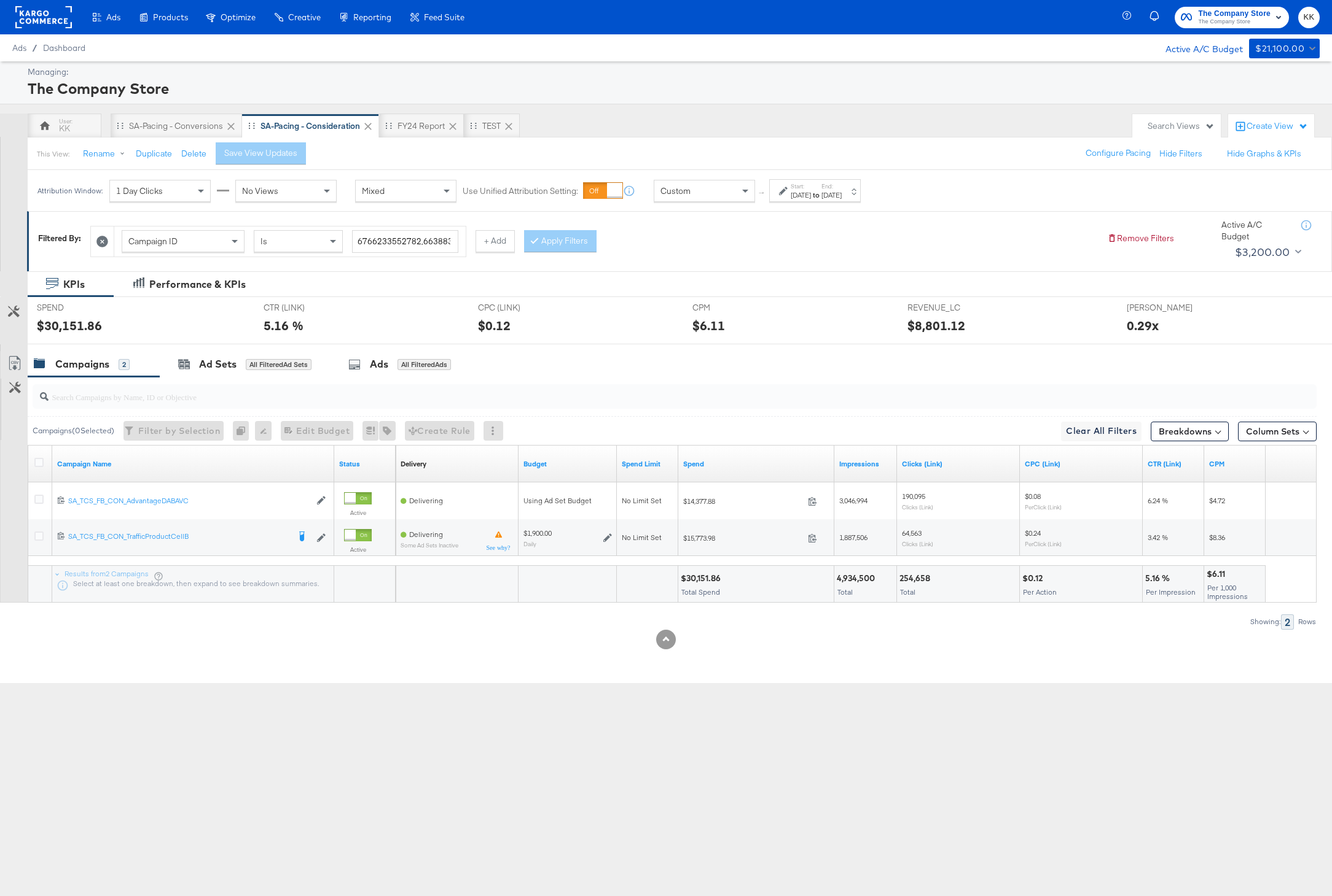
click at [695, 577] on div "$30,151.86" at bounding box center [702, 578] width 43 height 11
click at [161, 134] on div "SA-Pacing - Conversions" at bounding box center [175, 126] width 131 height 24
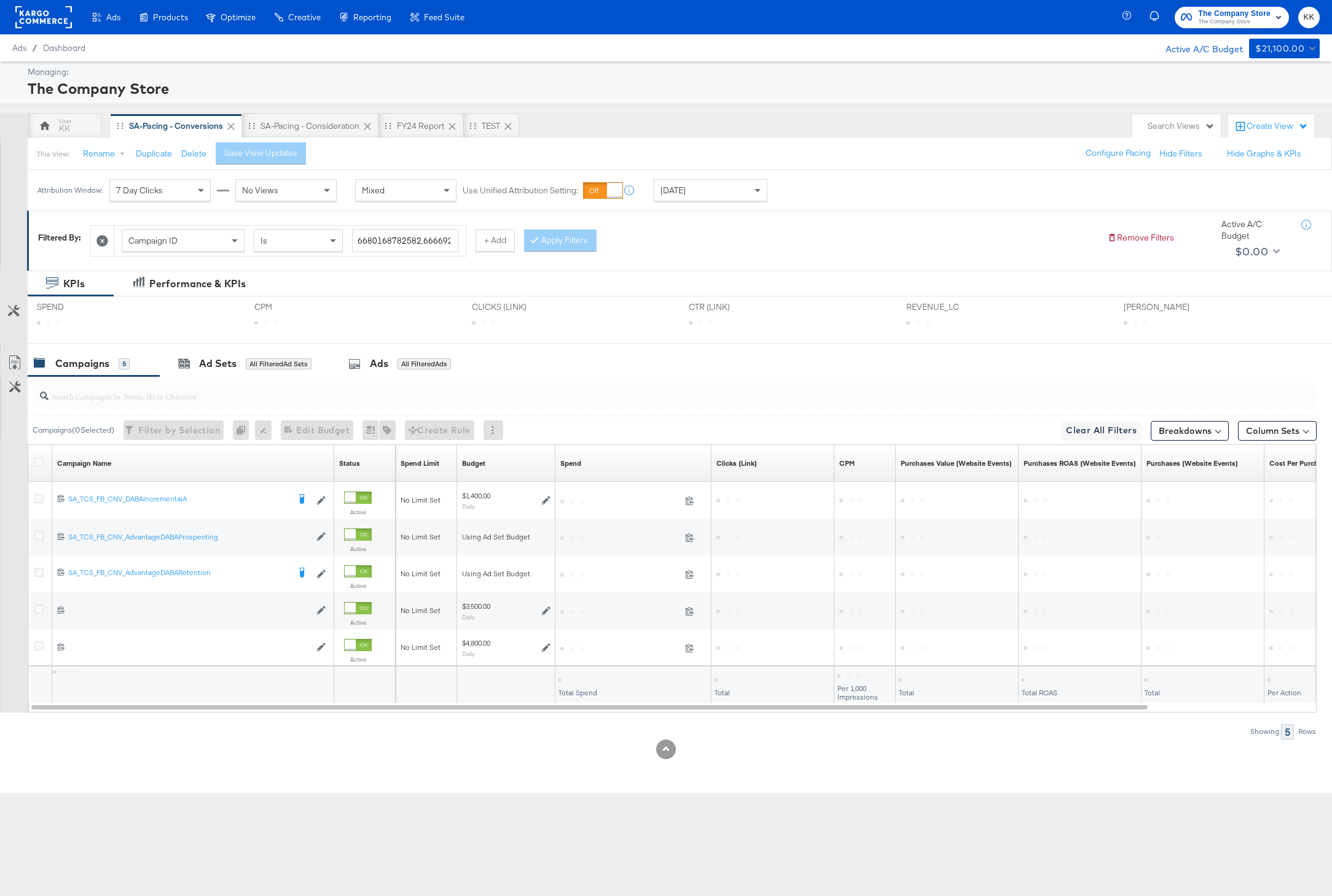
click at [712, 190] on div "[DATE]" at bounding box center [711, 190] width 113 height 21
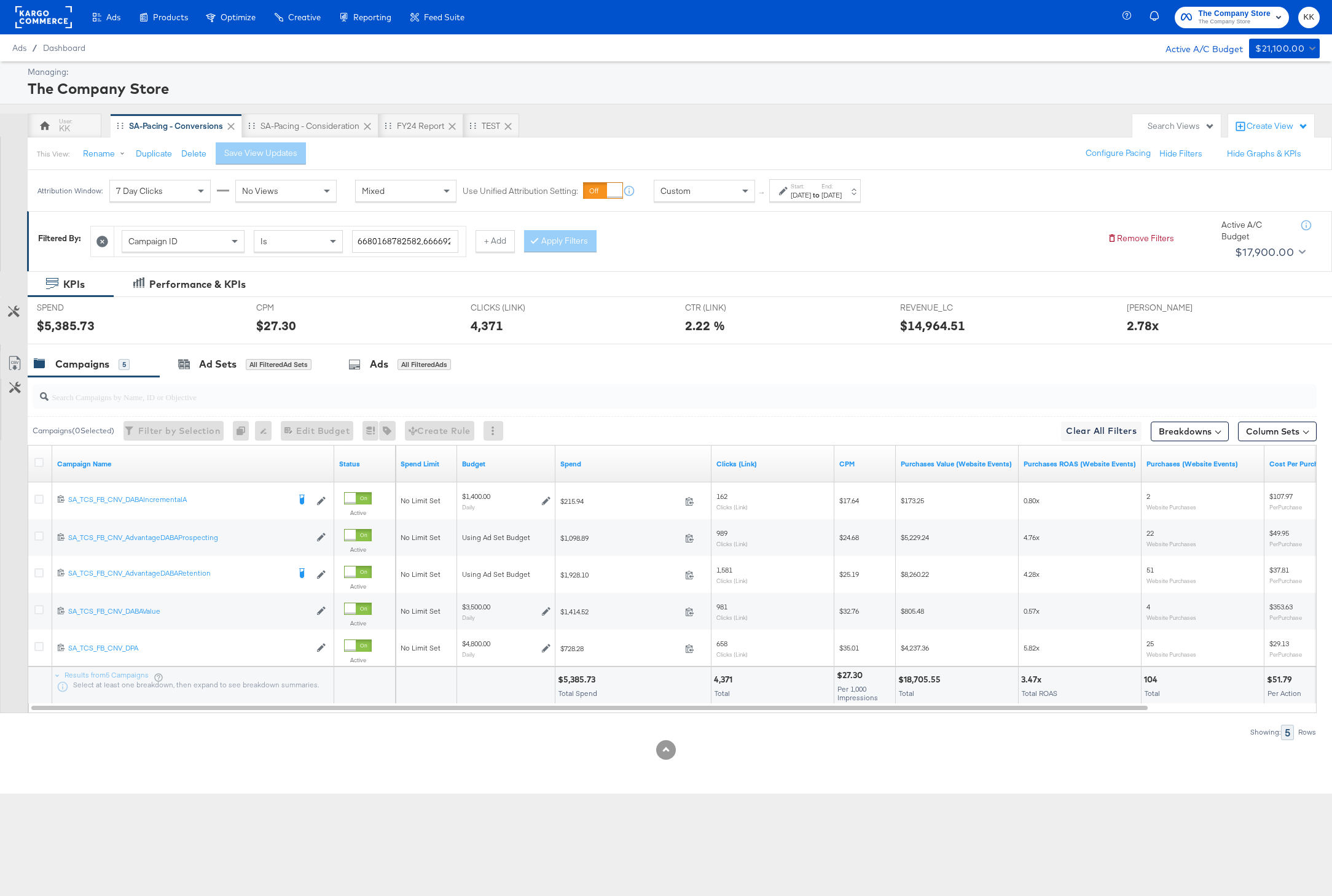
click at [771, 196] on div "Start: [DATE] to End: [DATE]" at bounding box center [814, 191] width 91 height 23
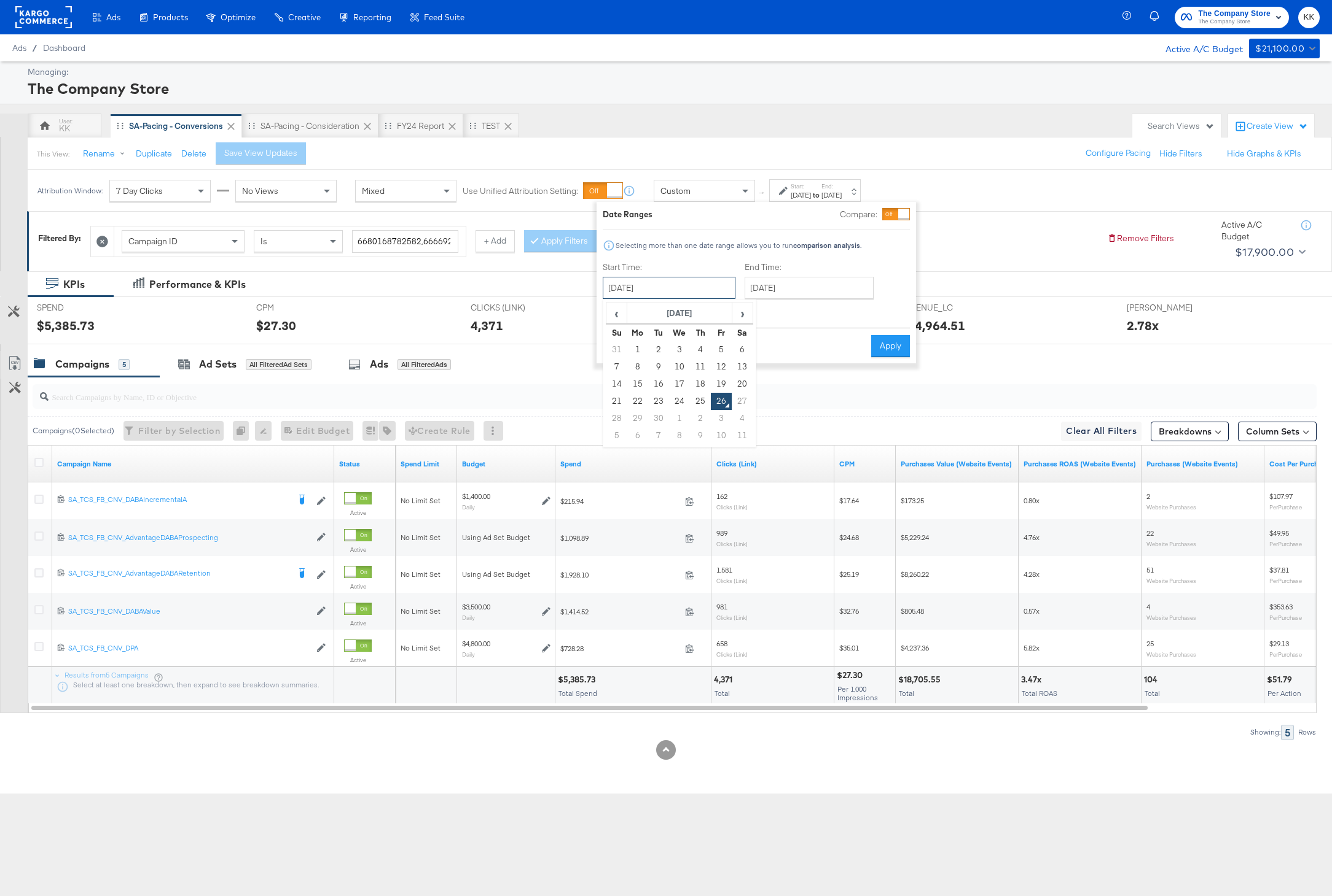
click at [686, 293] on input "[DATE]" at bounding box center [668, 287] width 133 height 22
click at [642, 342] on td "1" at bounding box center [638, 350] width 21 height 17
type input "[DATE]"
click at [796, 297] on input "[DATE]" at bounding box center [804, 287] width 129 height 22
click at [831, 393] on td "25" at bounding box center [837, 402] width 21 height 17
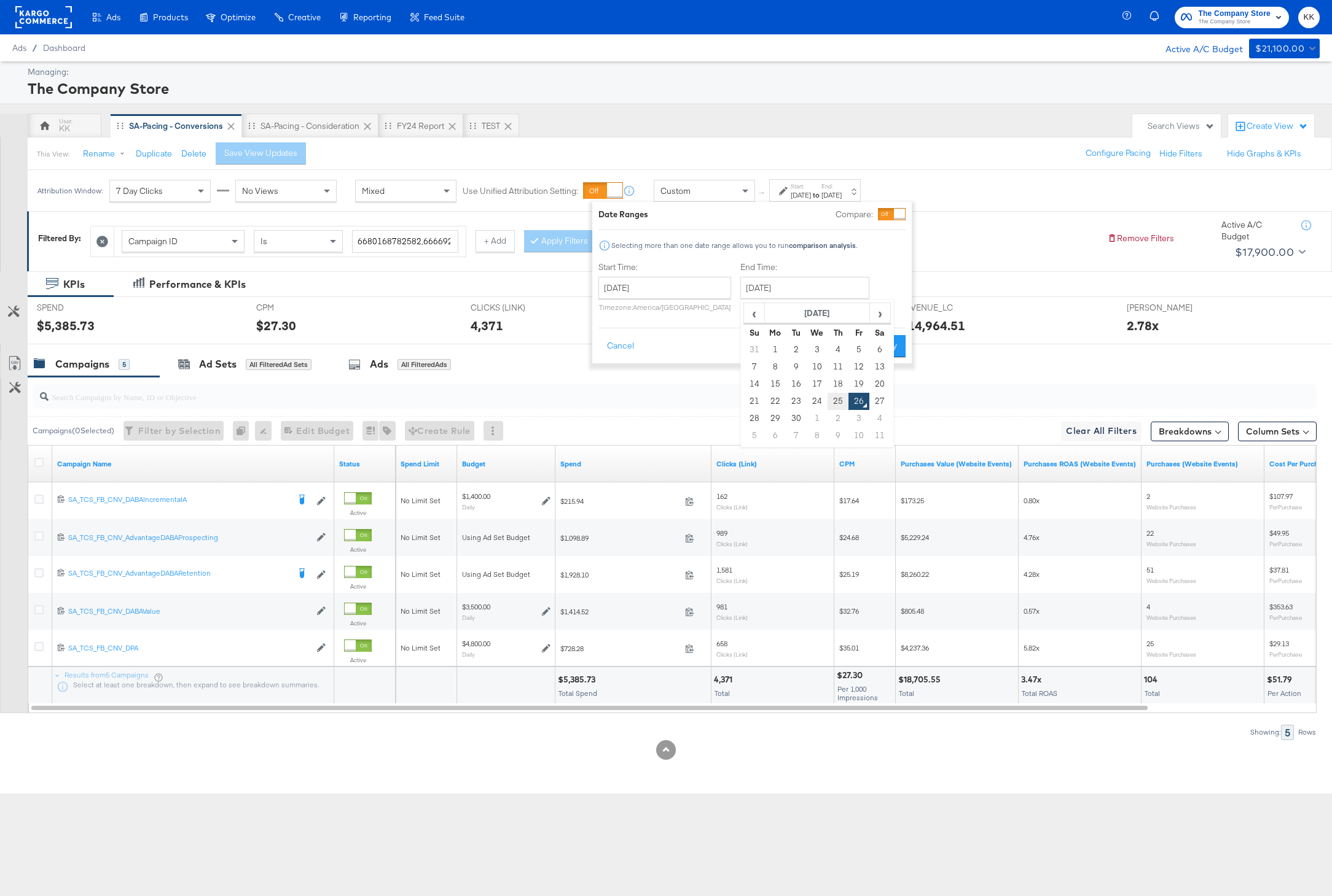
type input "[DATE]"
click at [890, 343] on button "Apply" at bounding box center [886, 345] width 39 height 22
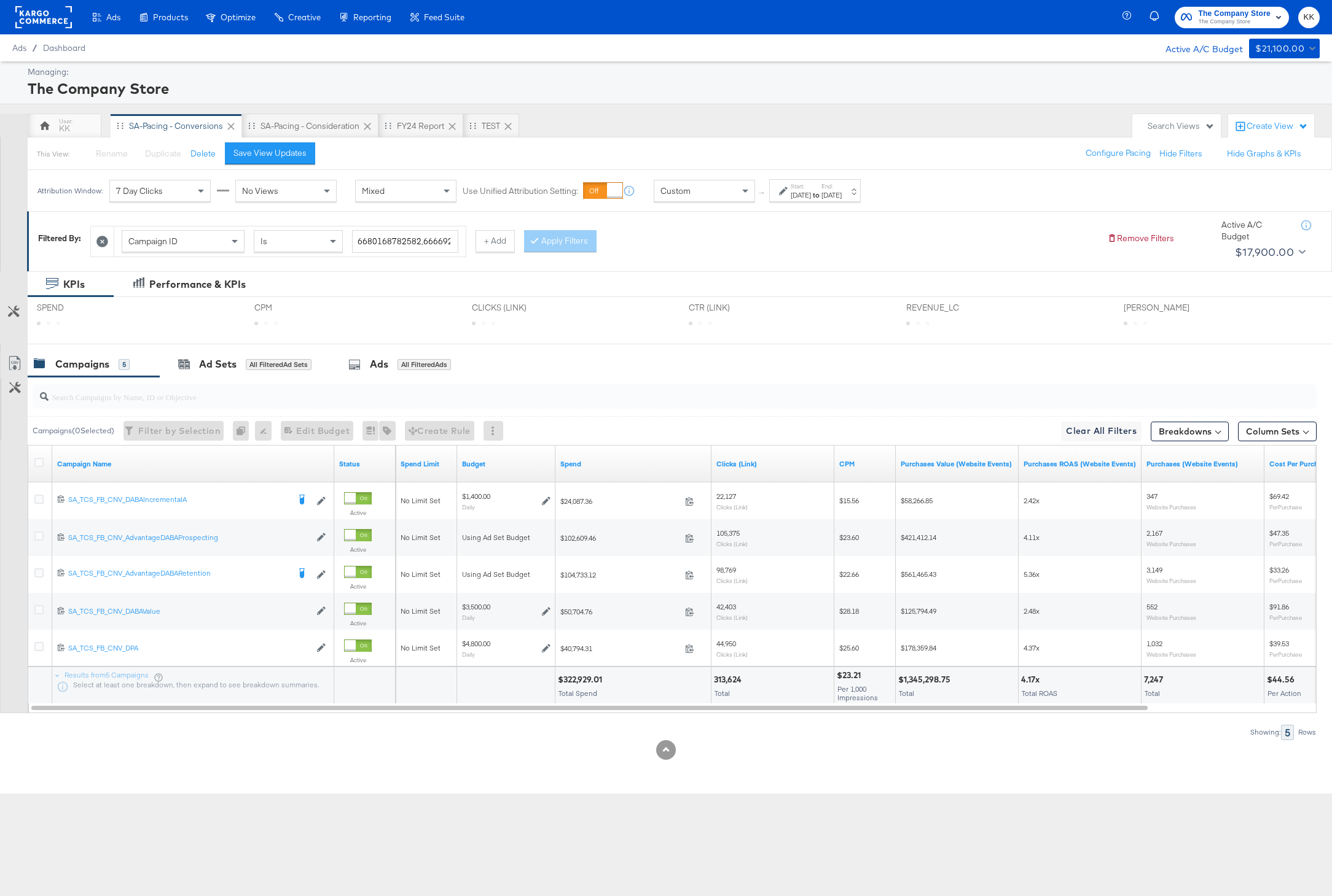
click at [576, 678] on div "$322,929.01" at bounding box center [581, 679] width 48 height 11
